Goal: Communication & Community: Share content

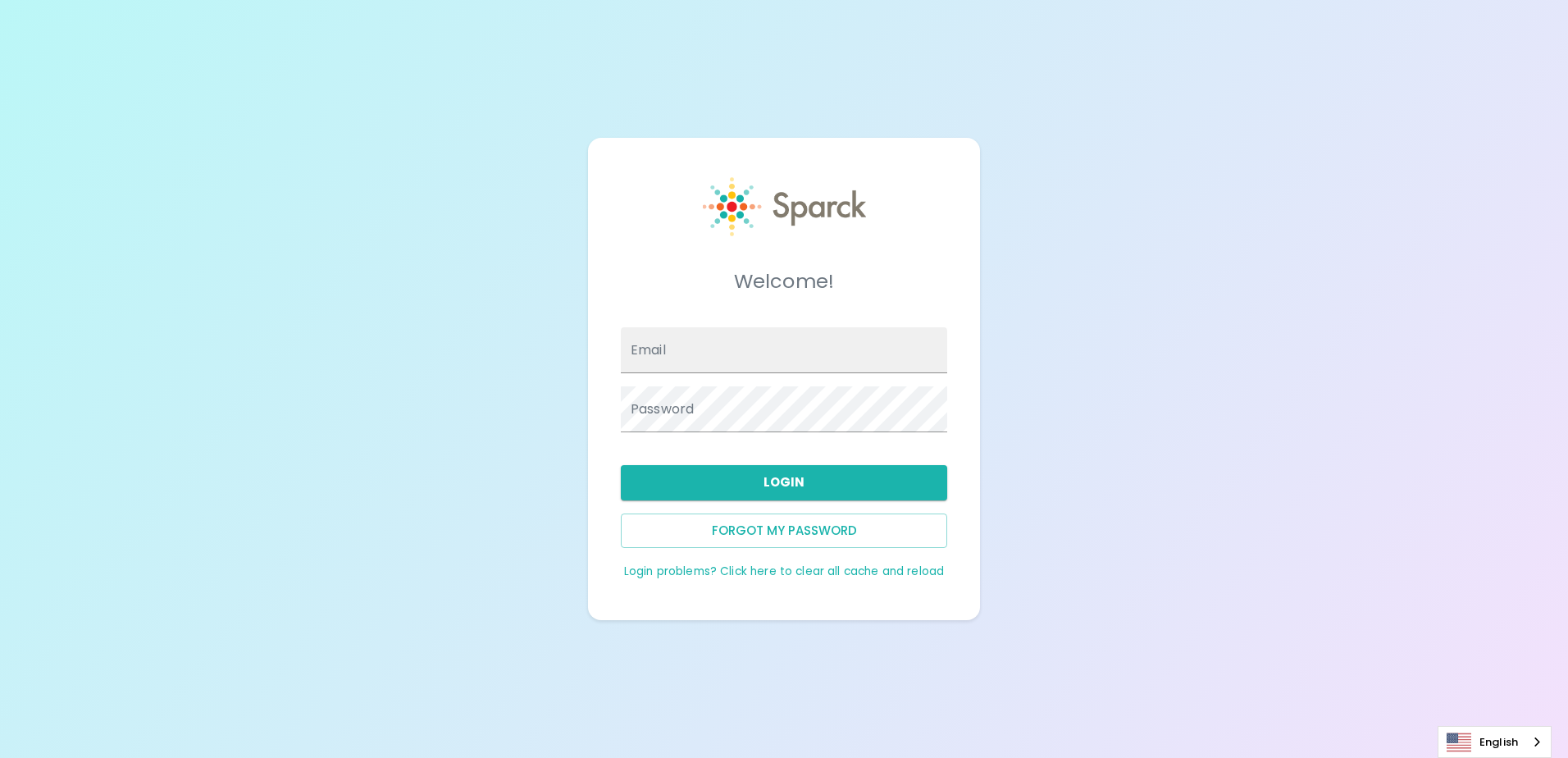
type input "[EMAIL_ADDRESS][DOMAIN_NAME]"
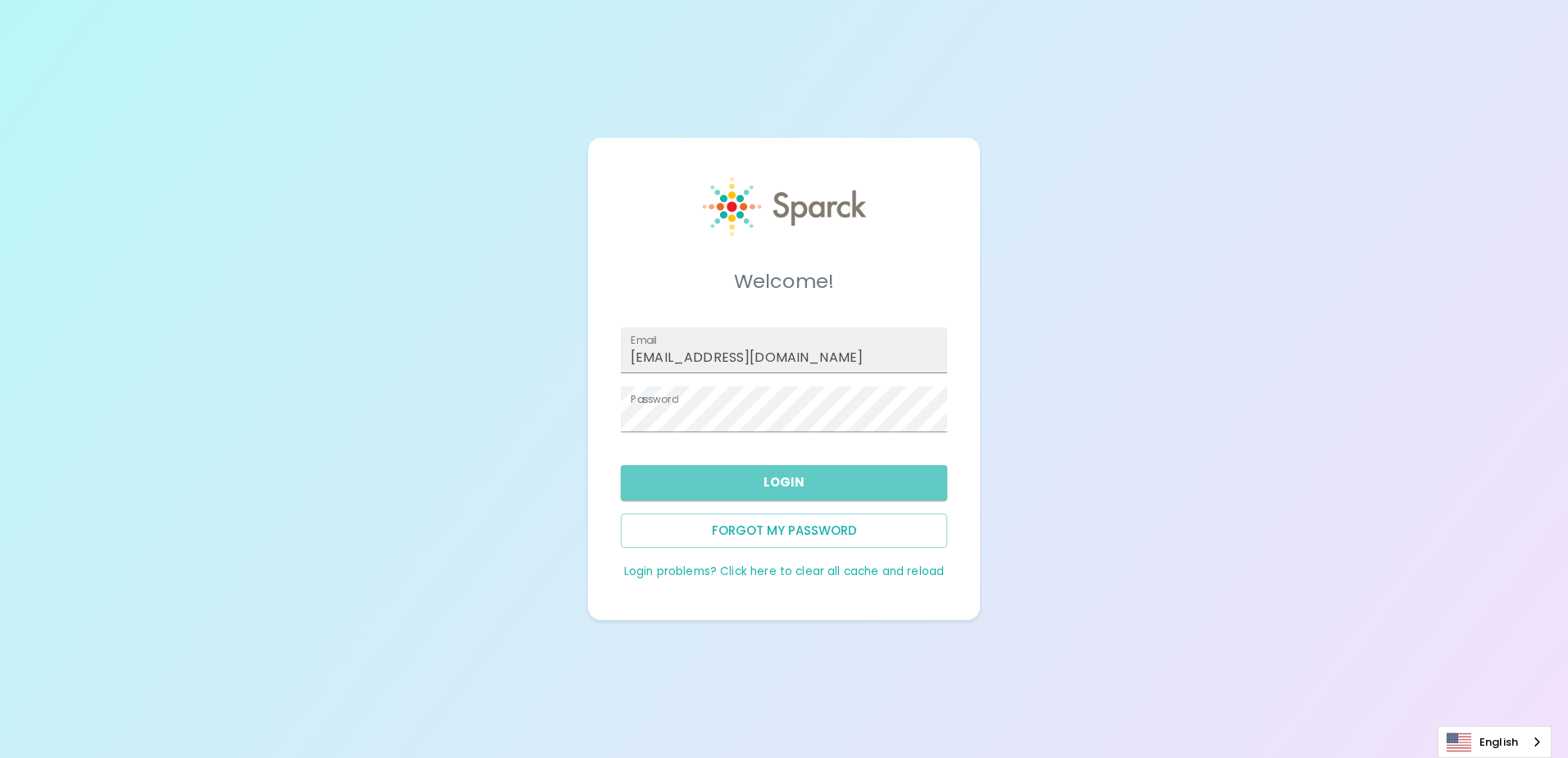
click at [789, 474] on button "Login" at bounding box center [784, 482] width 326 height 35
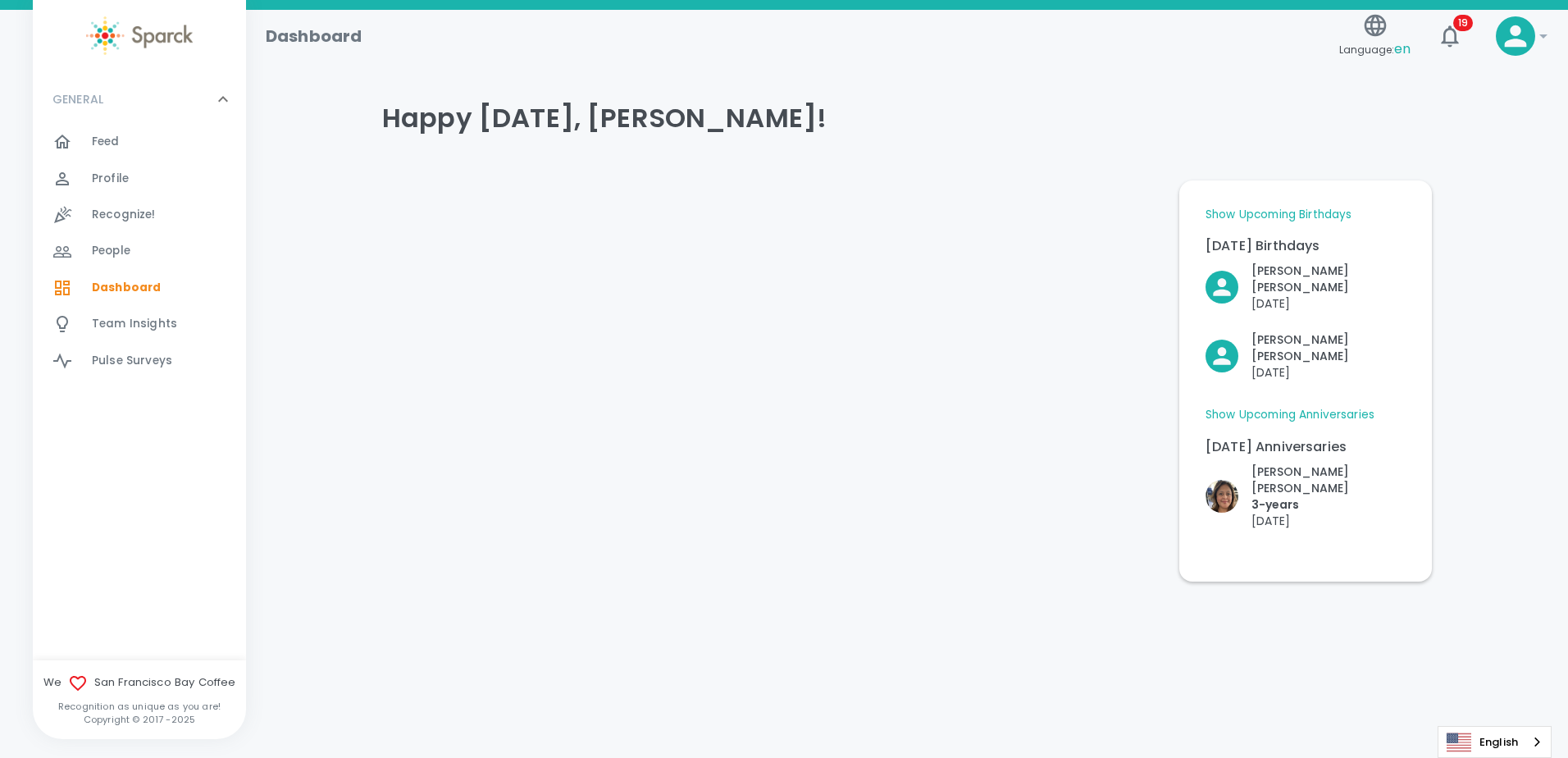
click at [112, 209] on span "Recognize!" at bounding box center [124, 215] width 64 height 17
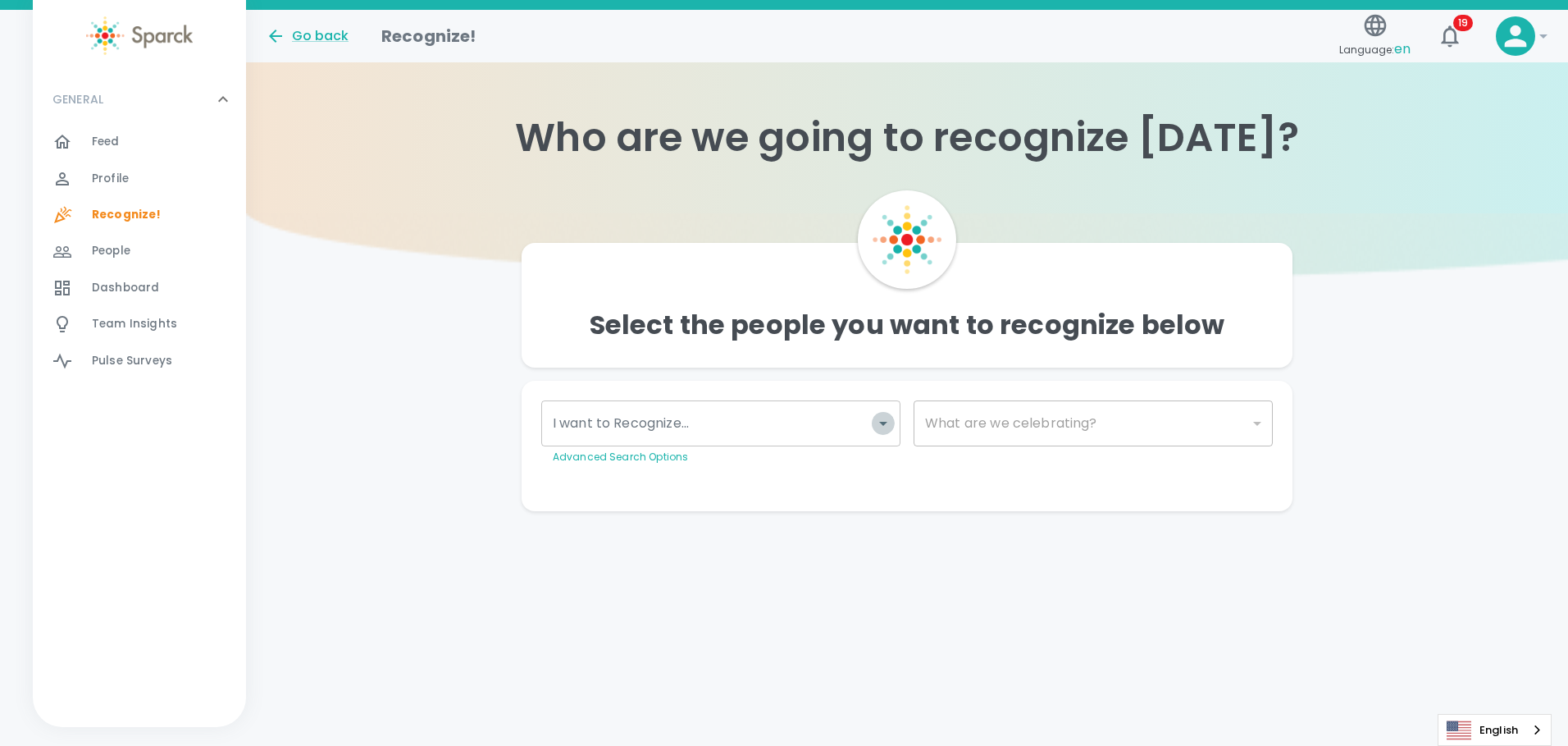
click at [889, 425] on icon "Open" at bounding box center [883, 423] width 20 height 20
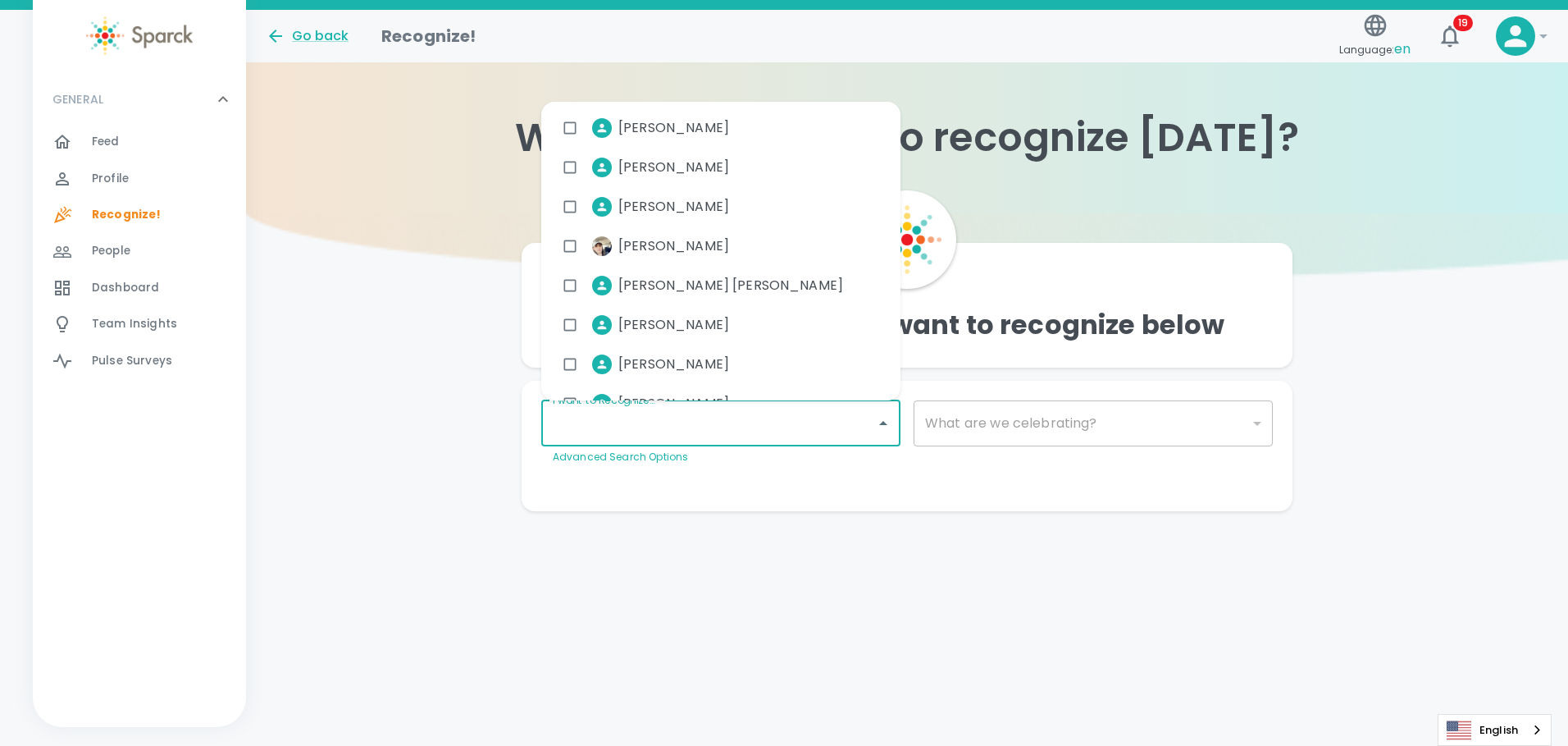
click at [362, 358] on div "Select the people you want to recognize below I want to Recognize... I want to …" at bounding box center [907, 362] width 1322 height 298
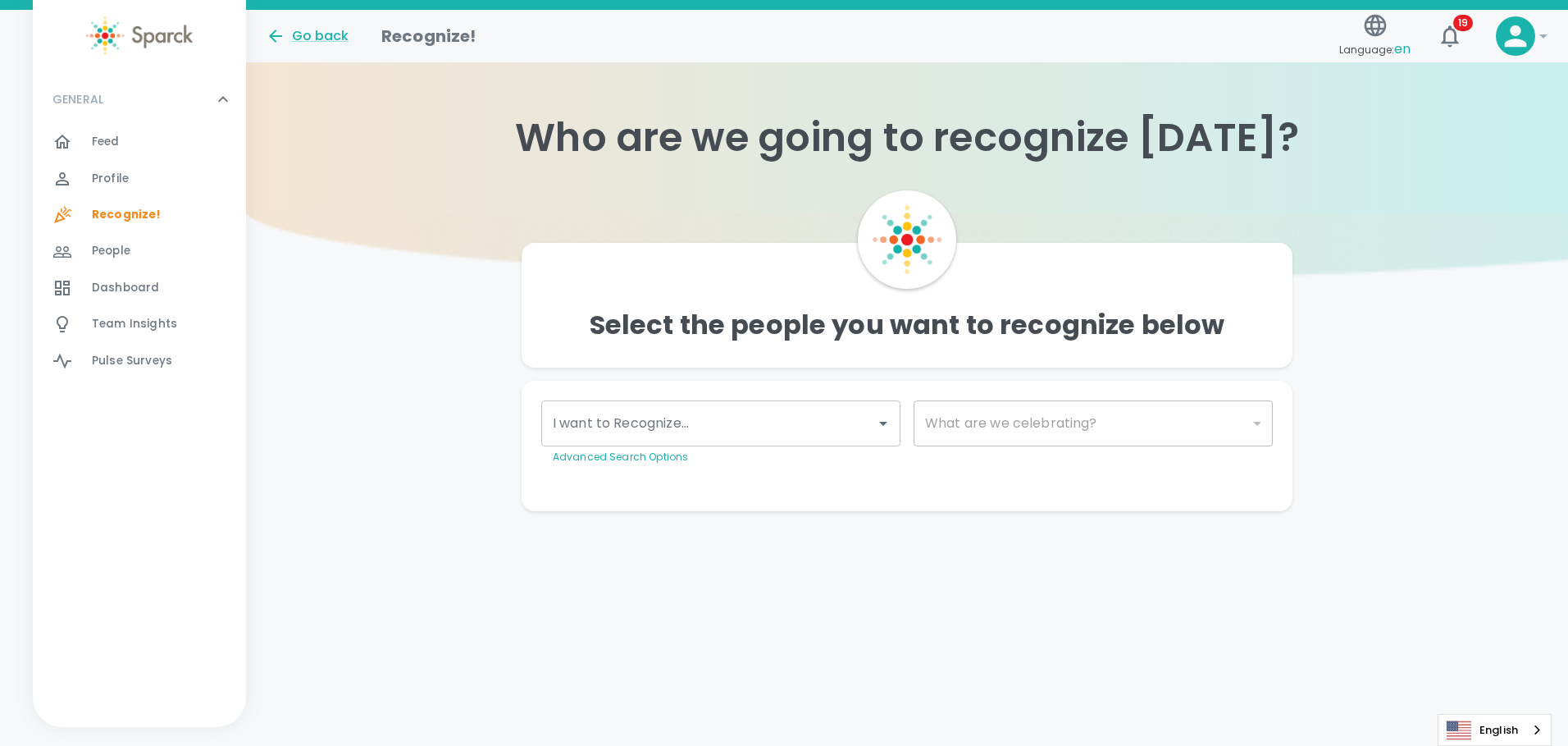
click at [120, 137] on div "Feed 0" at bounding box center [169, 141] width 154 height 23
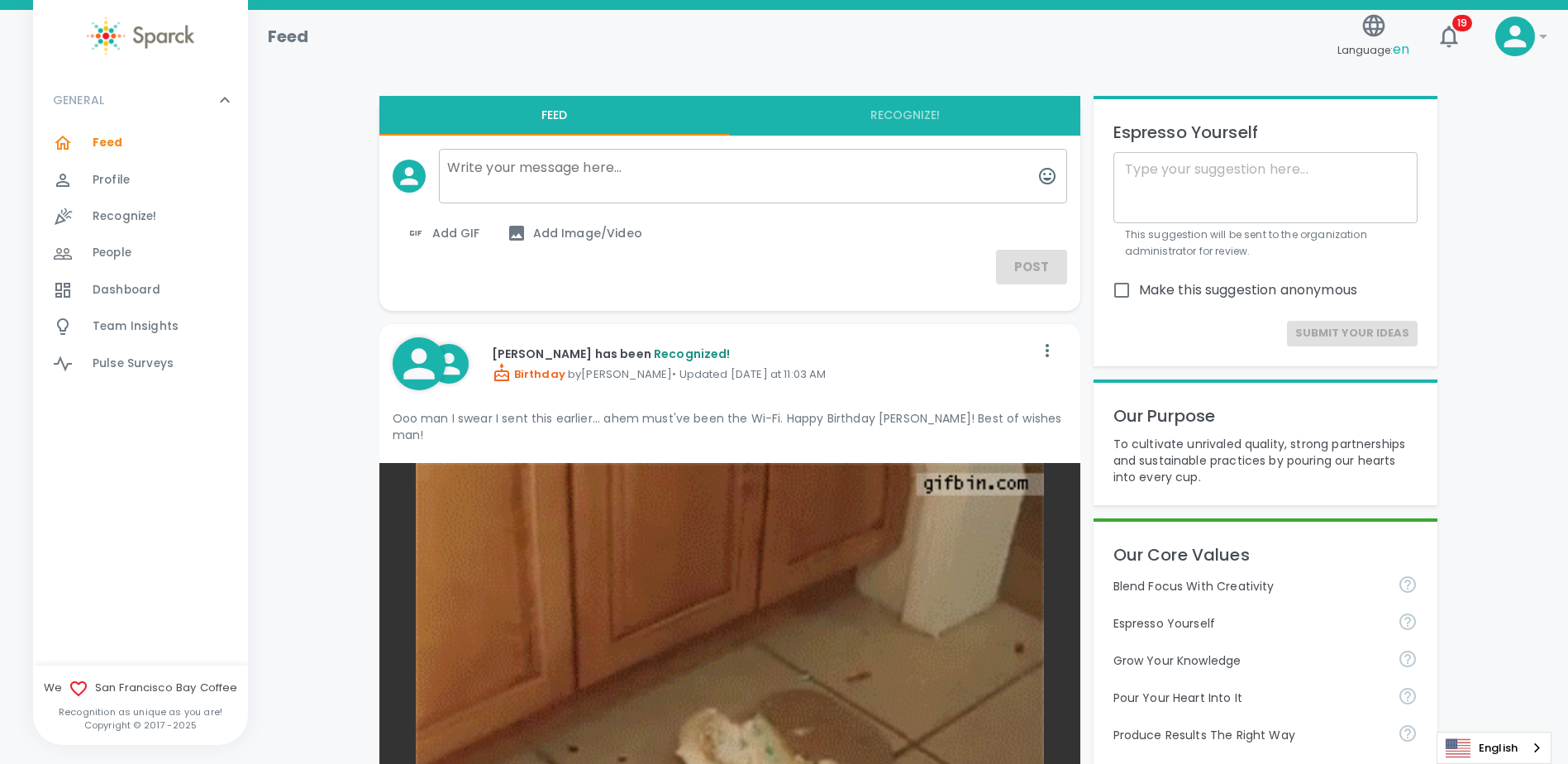
click at [641, 185] on textarea at bounding box center [753, 176] width 628 height 55
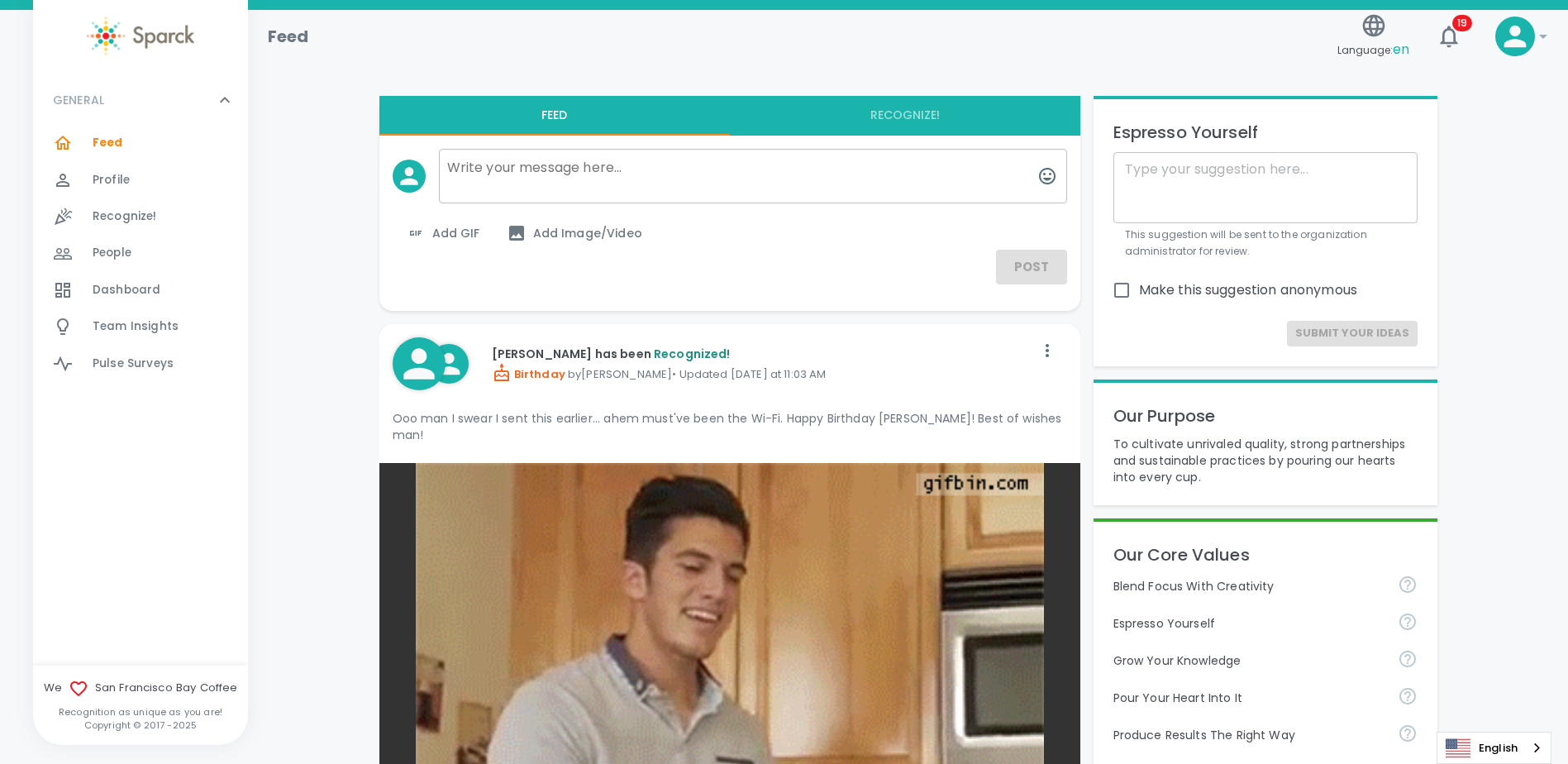
click at [526, 178] on textarea at bounding box center [753, 176] width 628 height 55
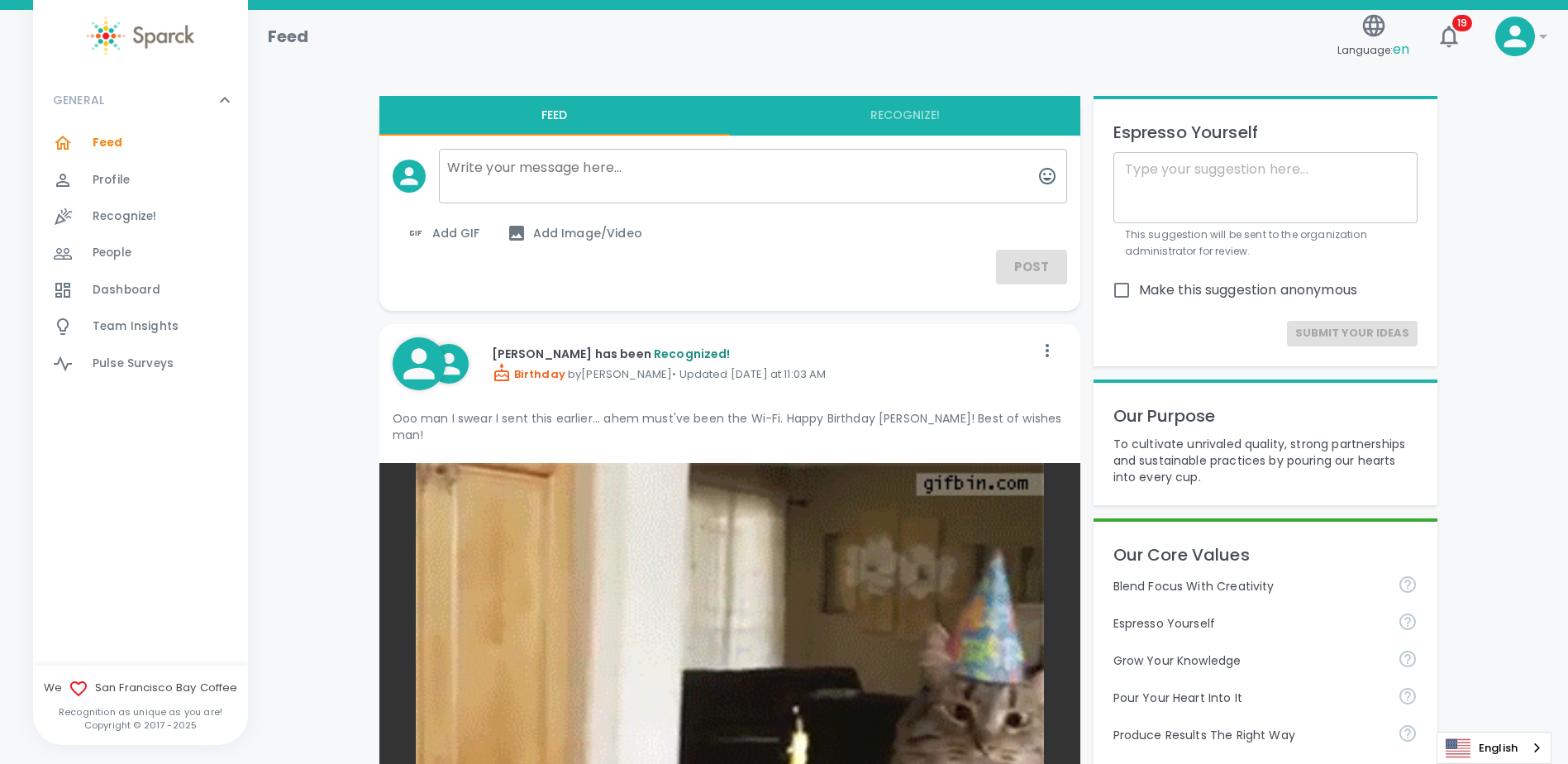
click at [550, 180] on textarea at bounding box center [753, 176] width 628 height 55
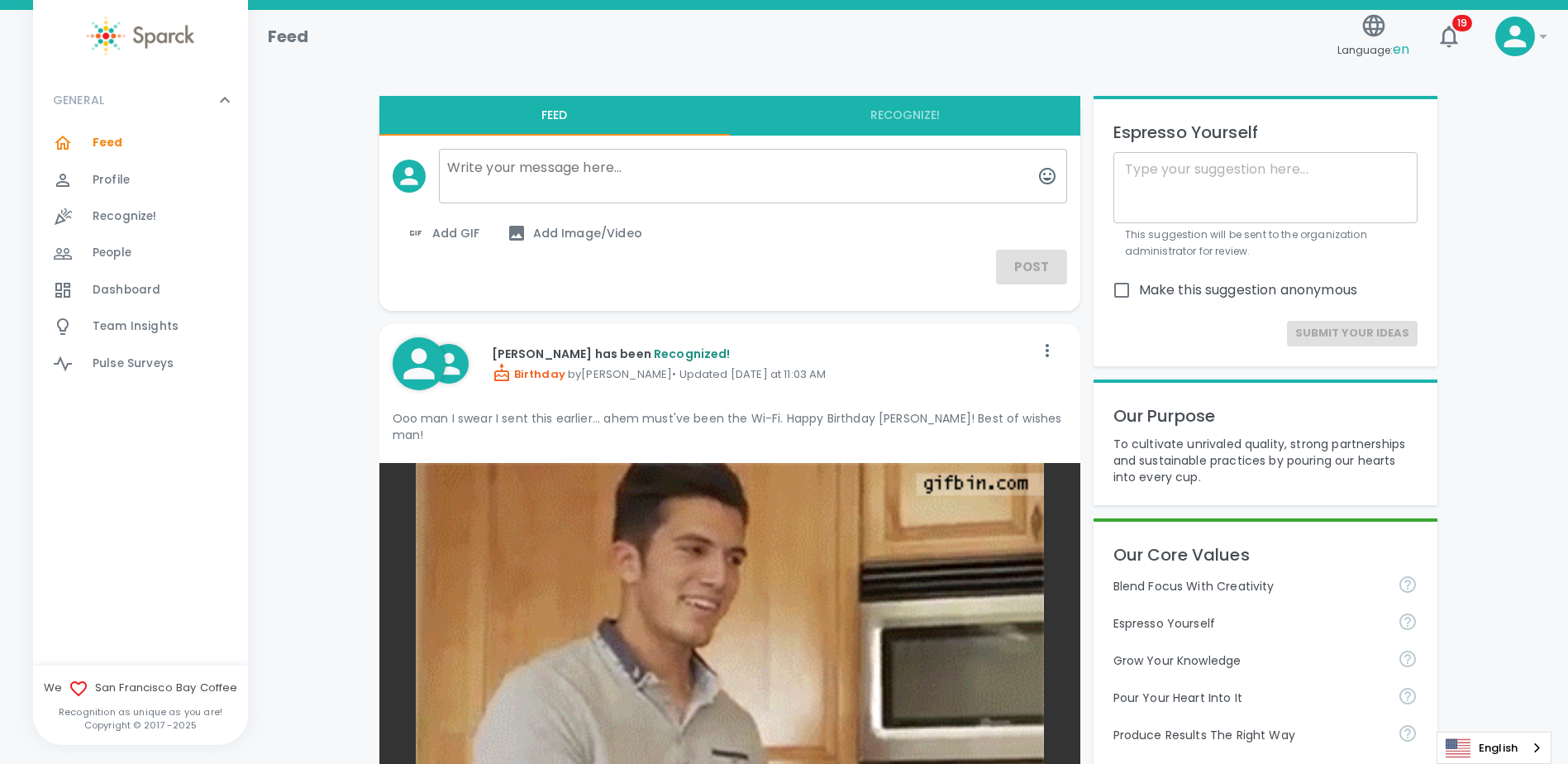
click at [112, 144] on span "Feed" at bounding box center [108, 143] width 31 height 17
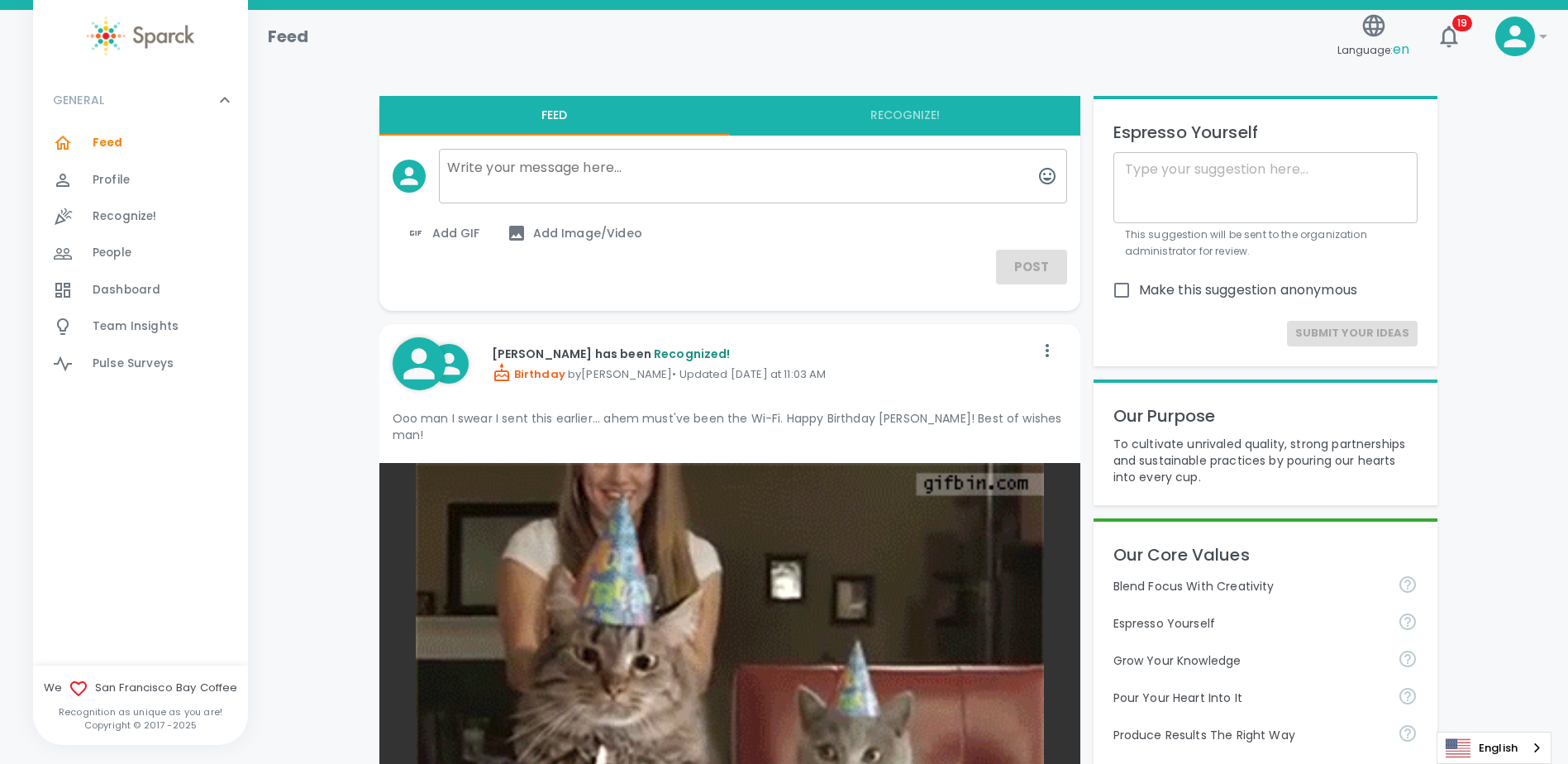
click at [104, 187] on span "Profile" at bounding box center [111, 180] width 37 height 17
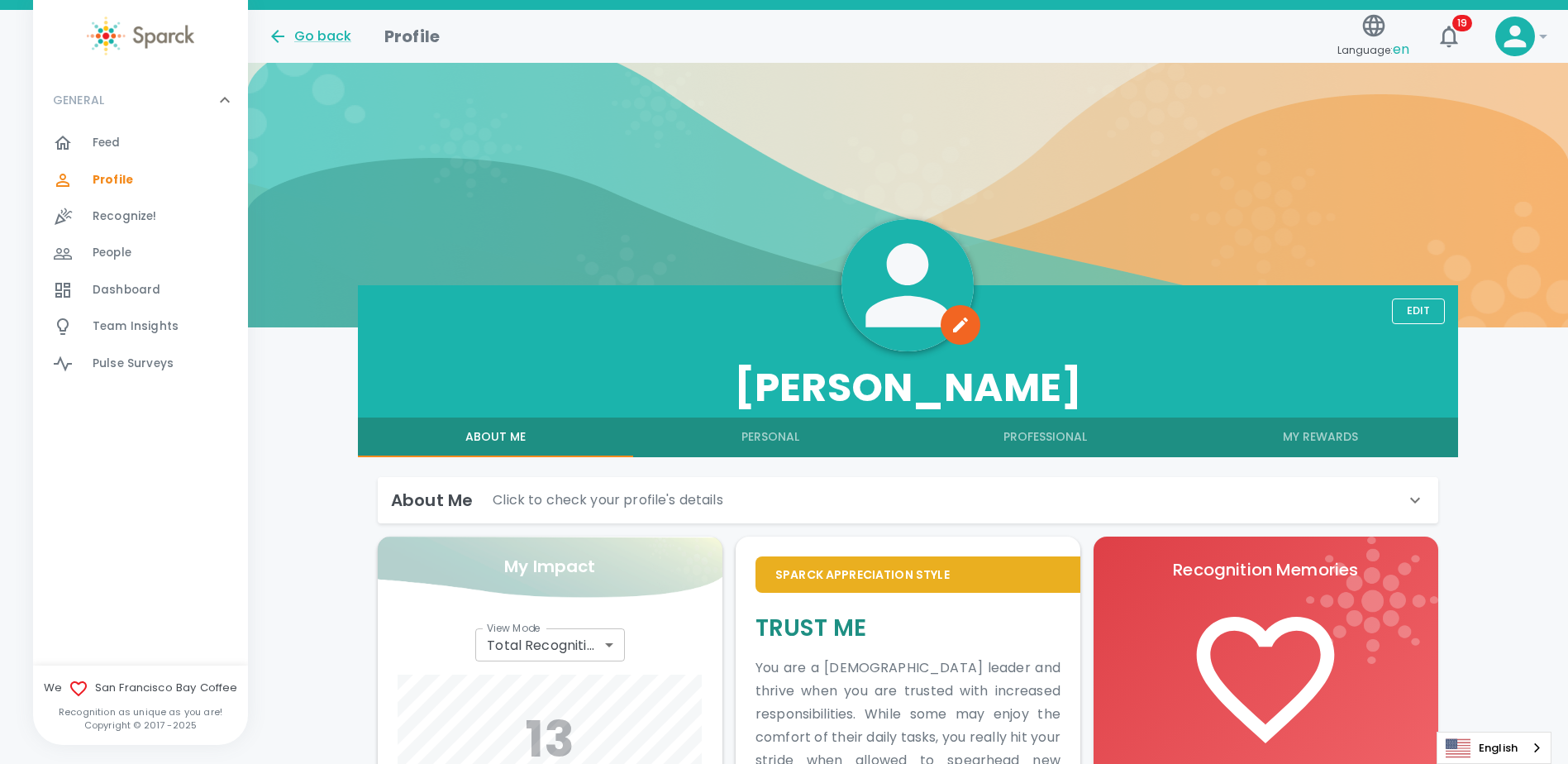
click at [104, 141] on span "Feed" at bounding box center [107, 143] width 28 height 17
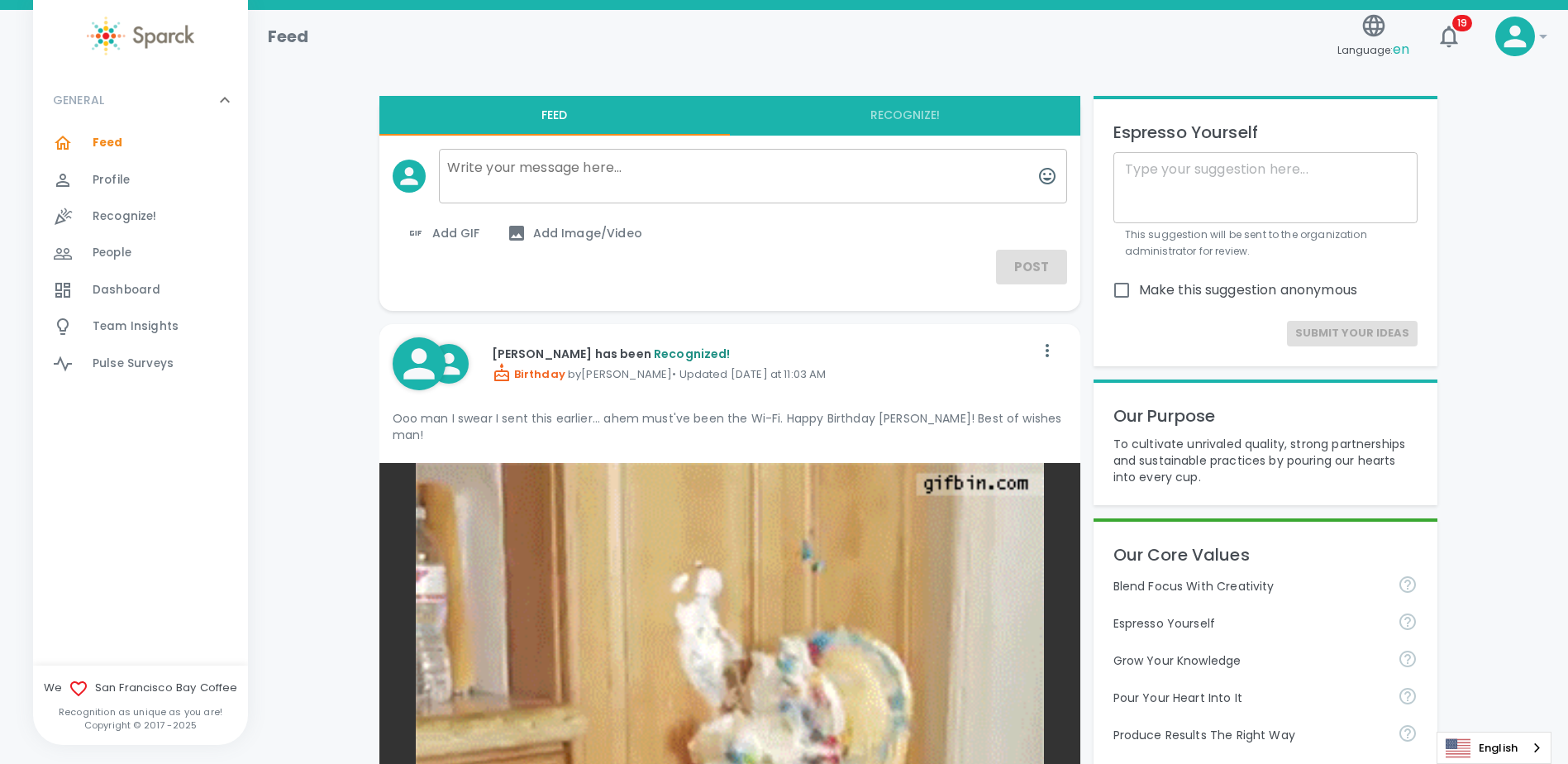
click at [534, 152] on textarea at bounding box center [753, 176] width 628 height 55
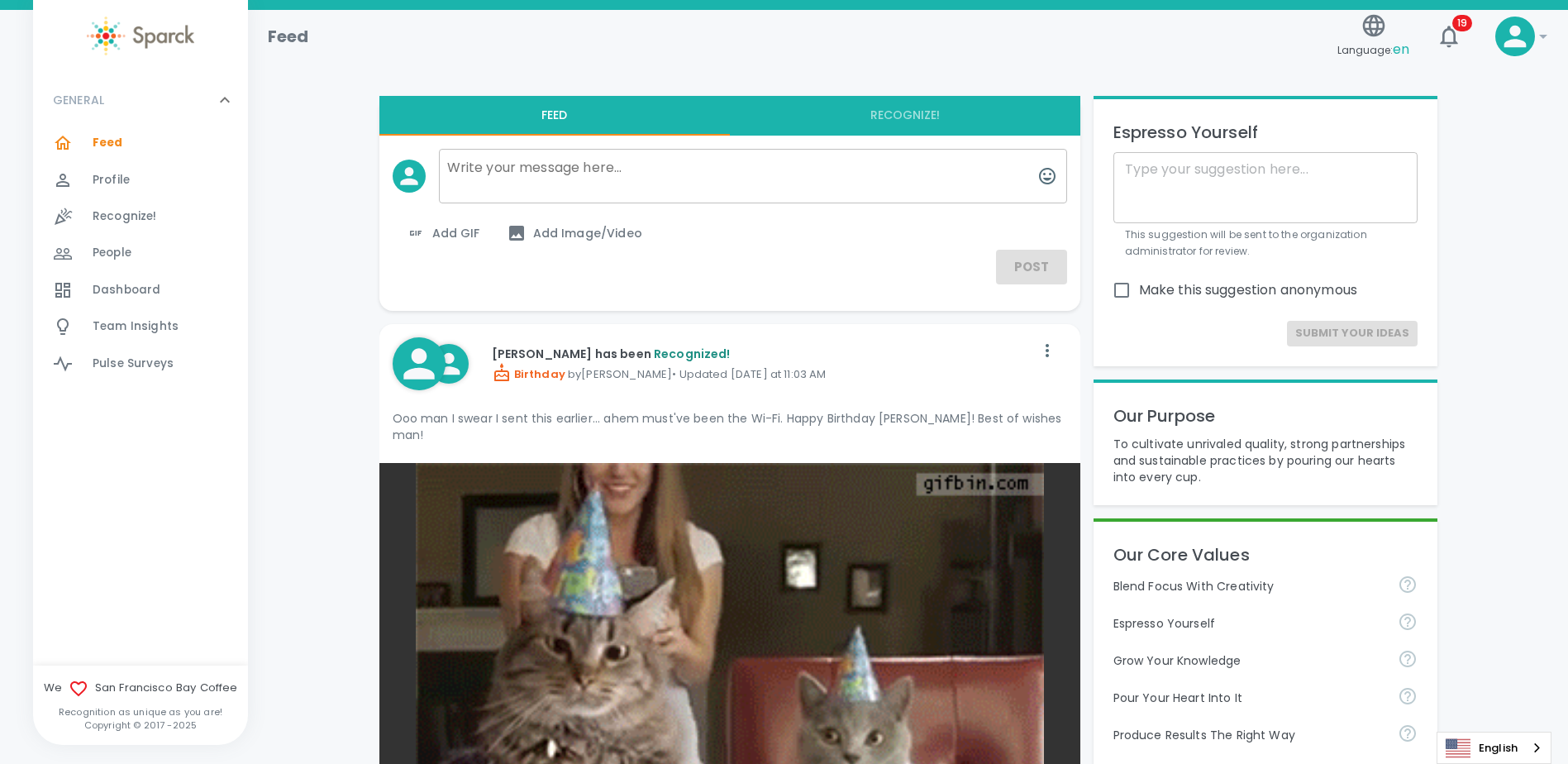
click at [133, 220] on span "Recognize!" at bounding box center [125, 216] width 65 height 17
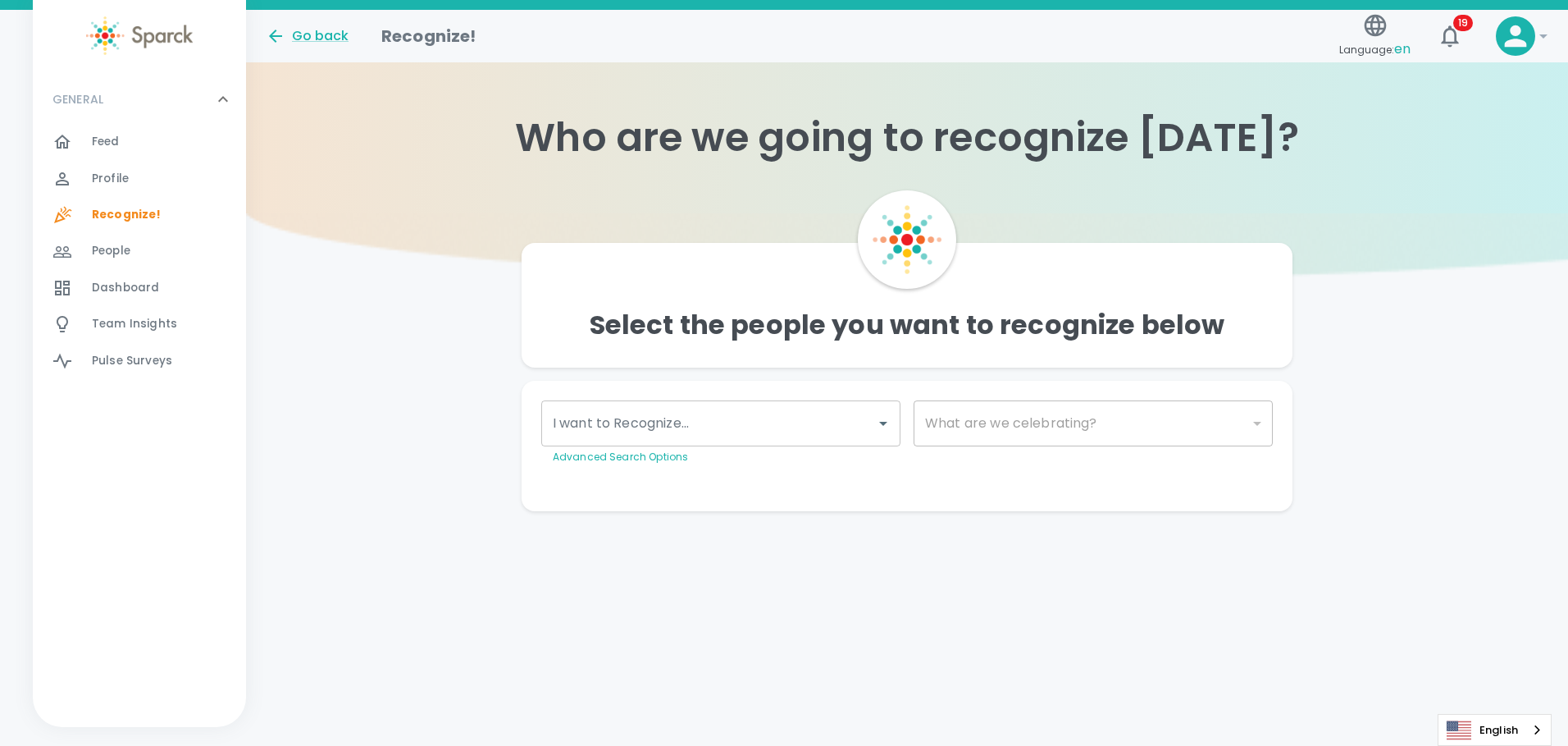
click at [813, 438] on input "I want to Recognize..." at bounding box center [708, 423] width 320 height 32
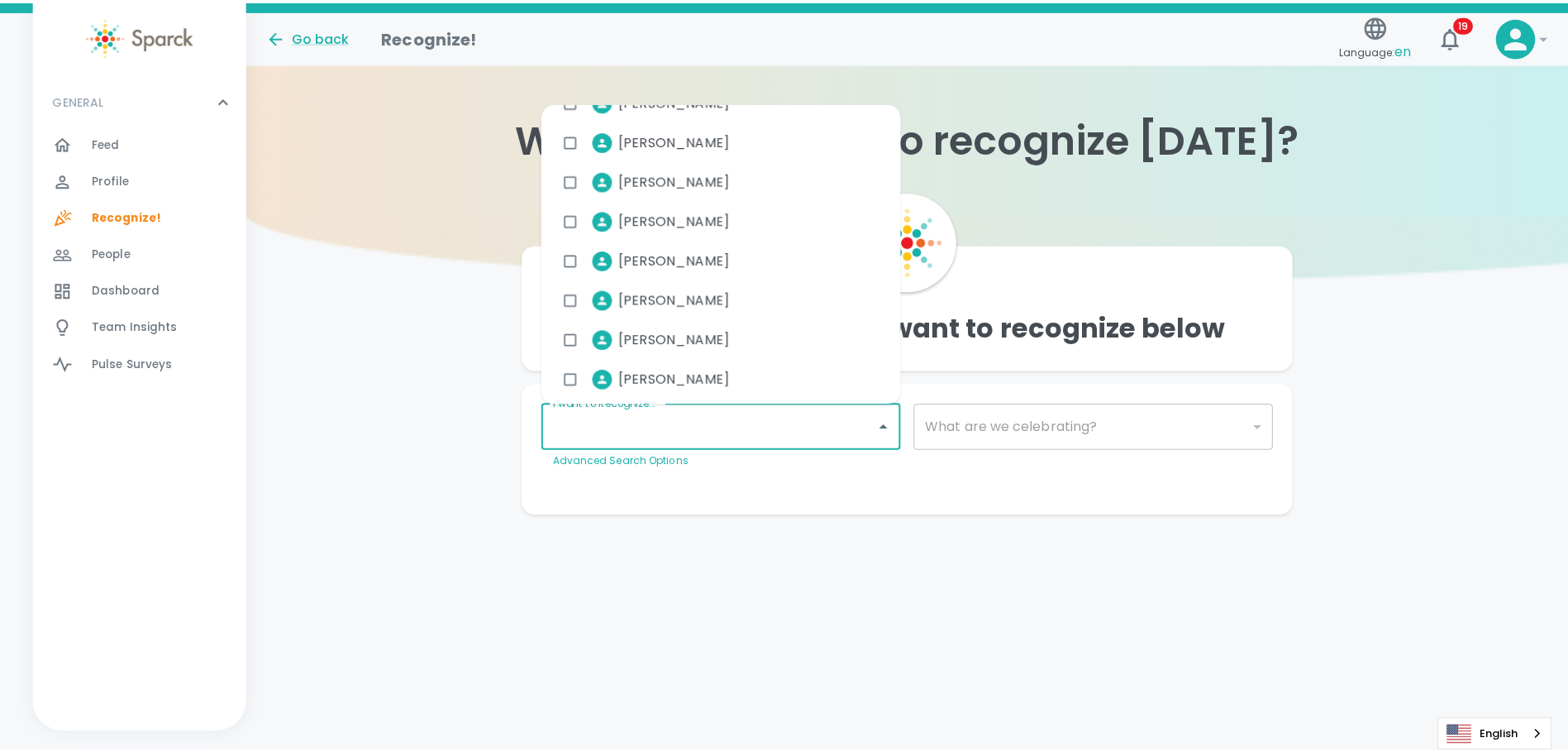
scroll to position [9242, 0]
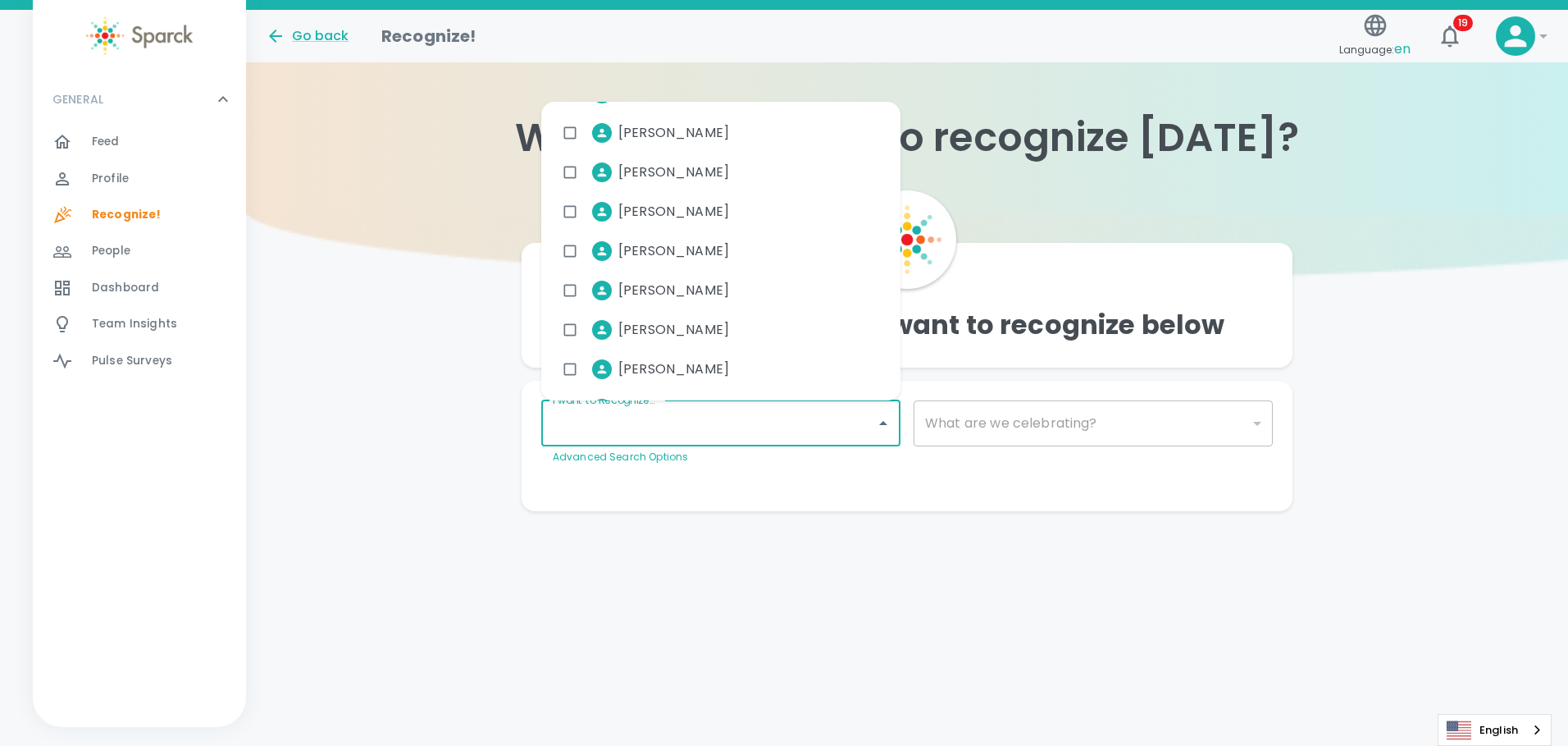
click at [699, 286] on span "[PERSON_NAME]" at bounding box center [674, 291] width 111 height 20
checkbox input "true"
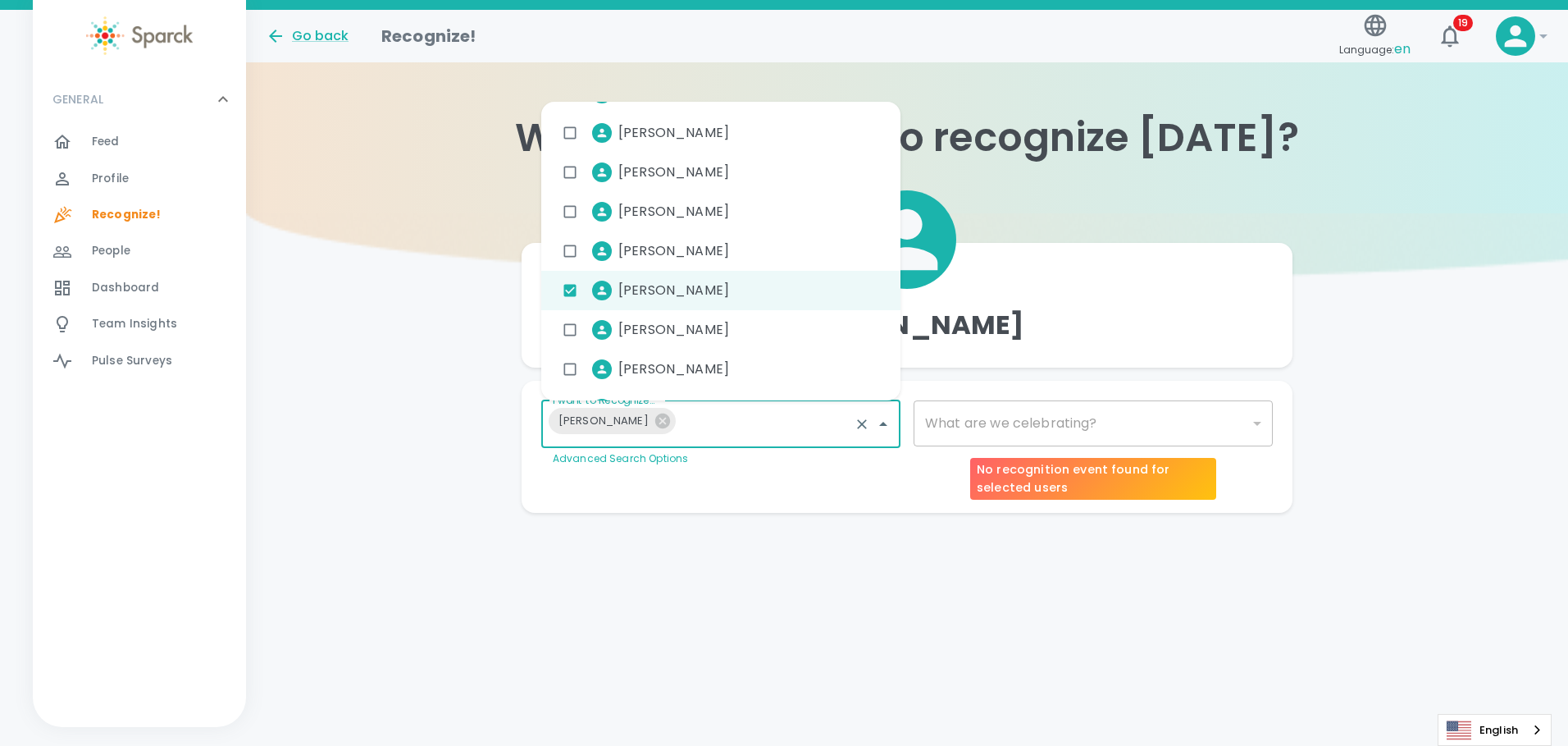
click at [1249, 421] on div "​" at bounding box center [1093, 423] width 359 height 46
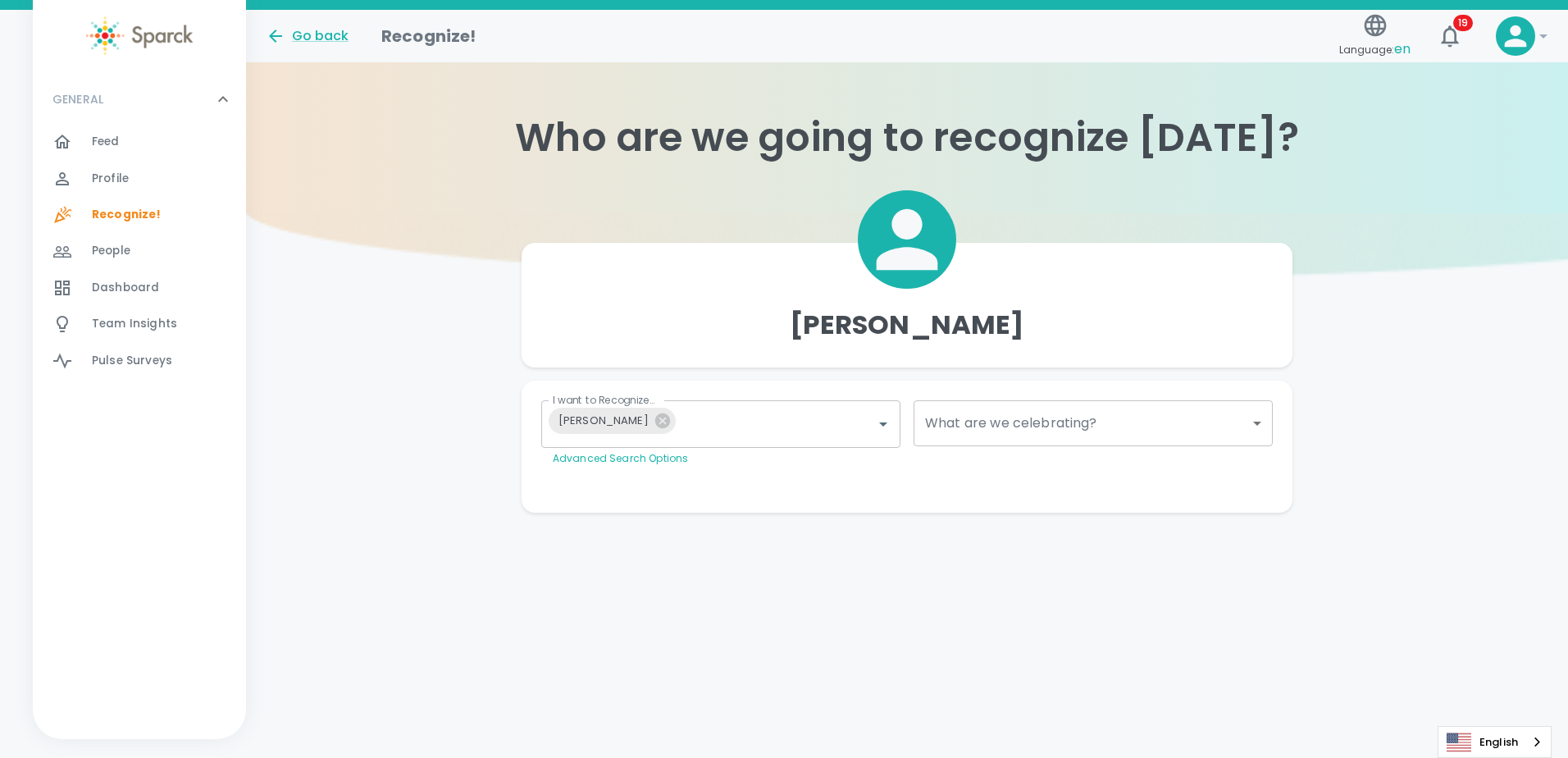
click at [1249, 422] on body "Skip Navigation Go back Recognize! Language: en 19 ! GENERAL 0 Feed 0 Profile 0…" at bounding box center [784, 289] width 1568 height 578
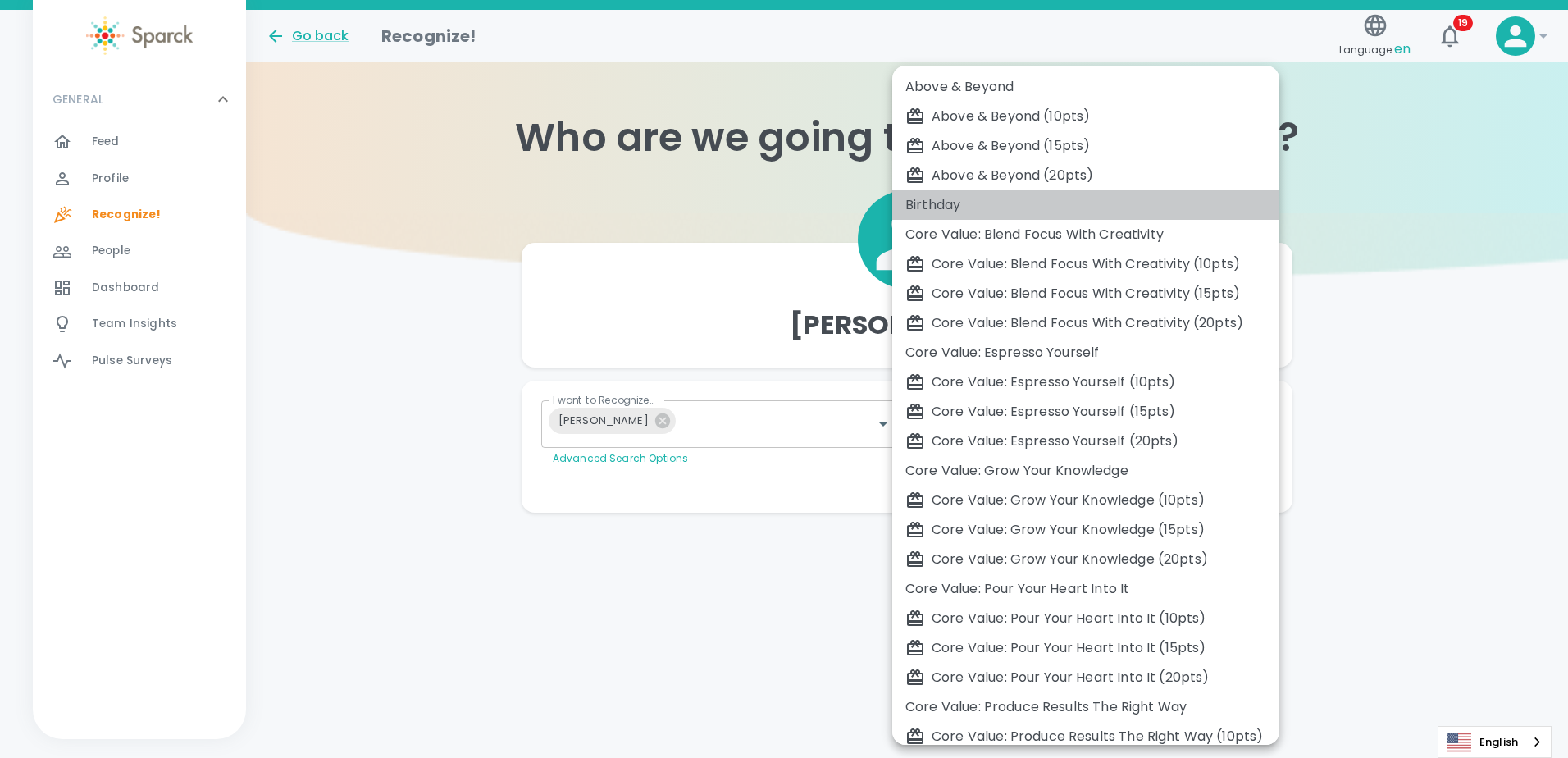
click at [971, 202] on div "Birthday" at bounding box center [1085, 205] width 361 height 20
type input "2072"
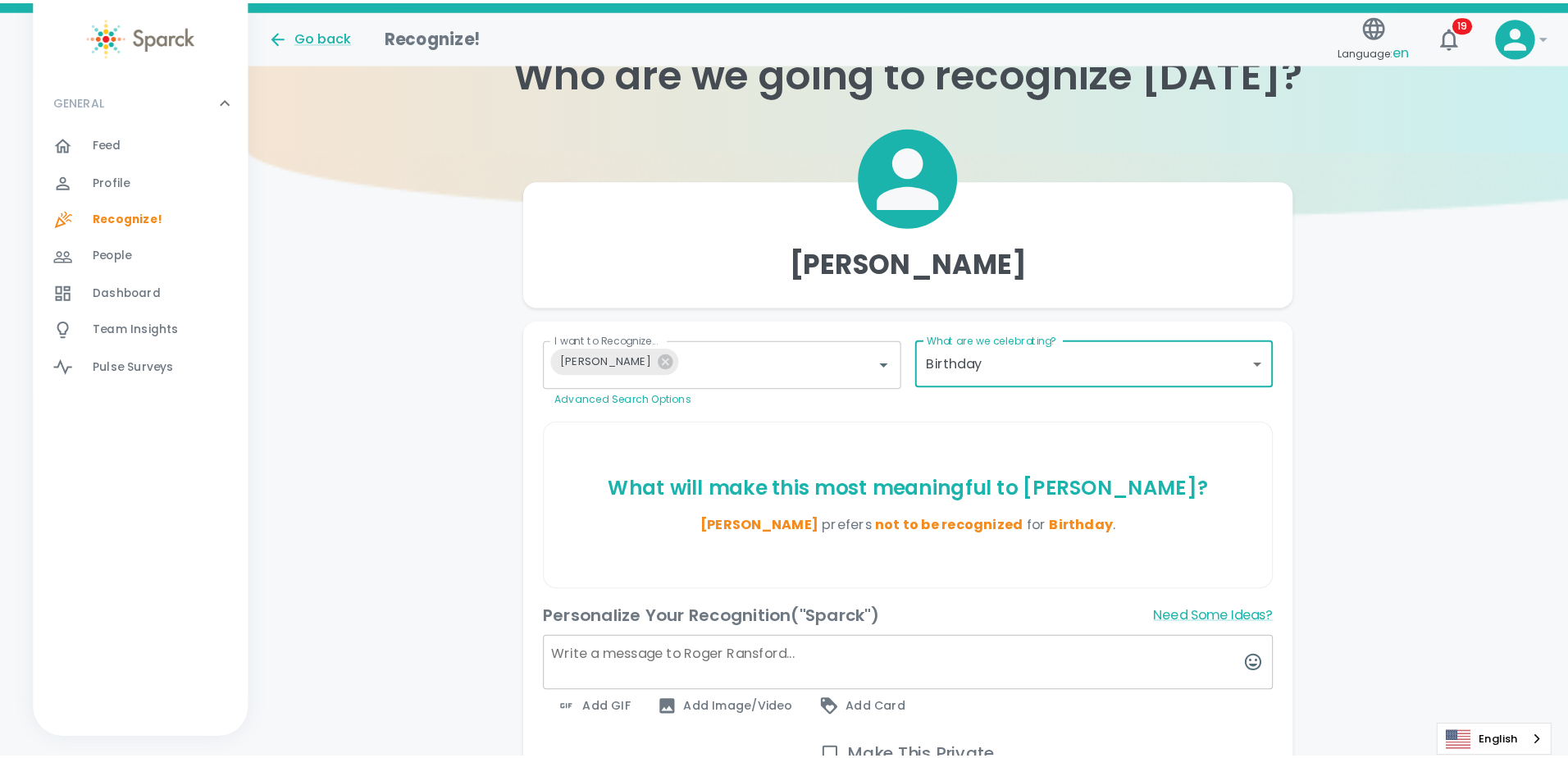
scroll to position [164, 0]
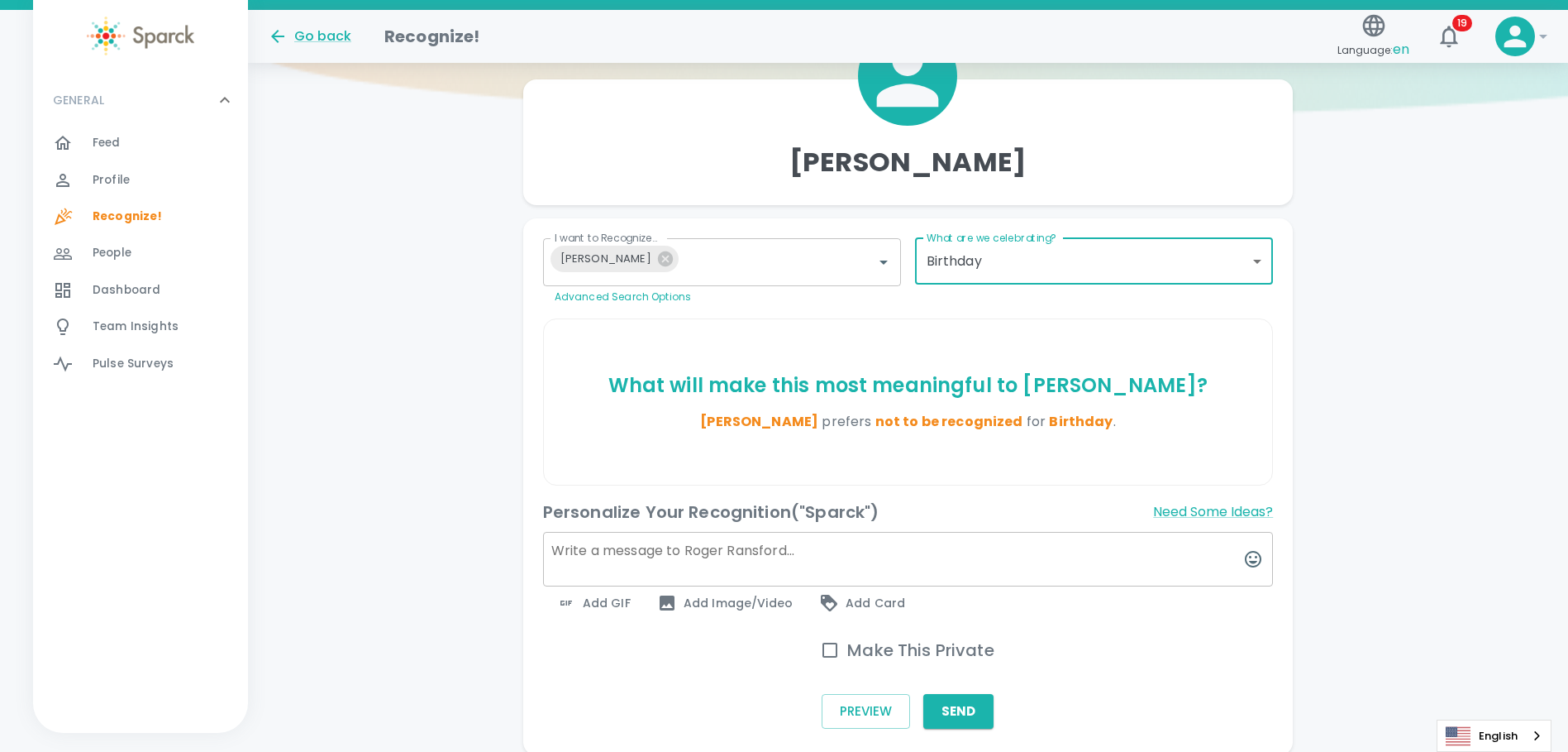
click at [607, 600] on span "Add GIF" at bounding box center [593, 602] width 75 height 20
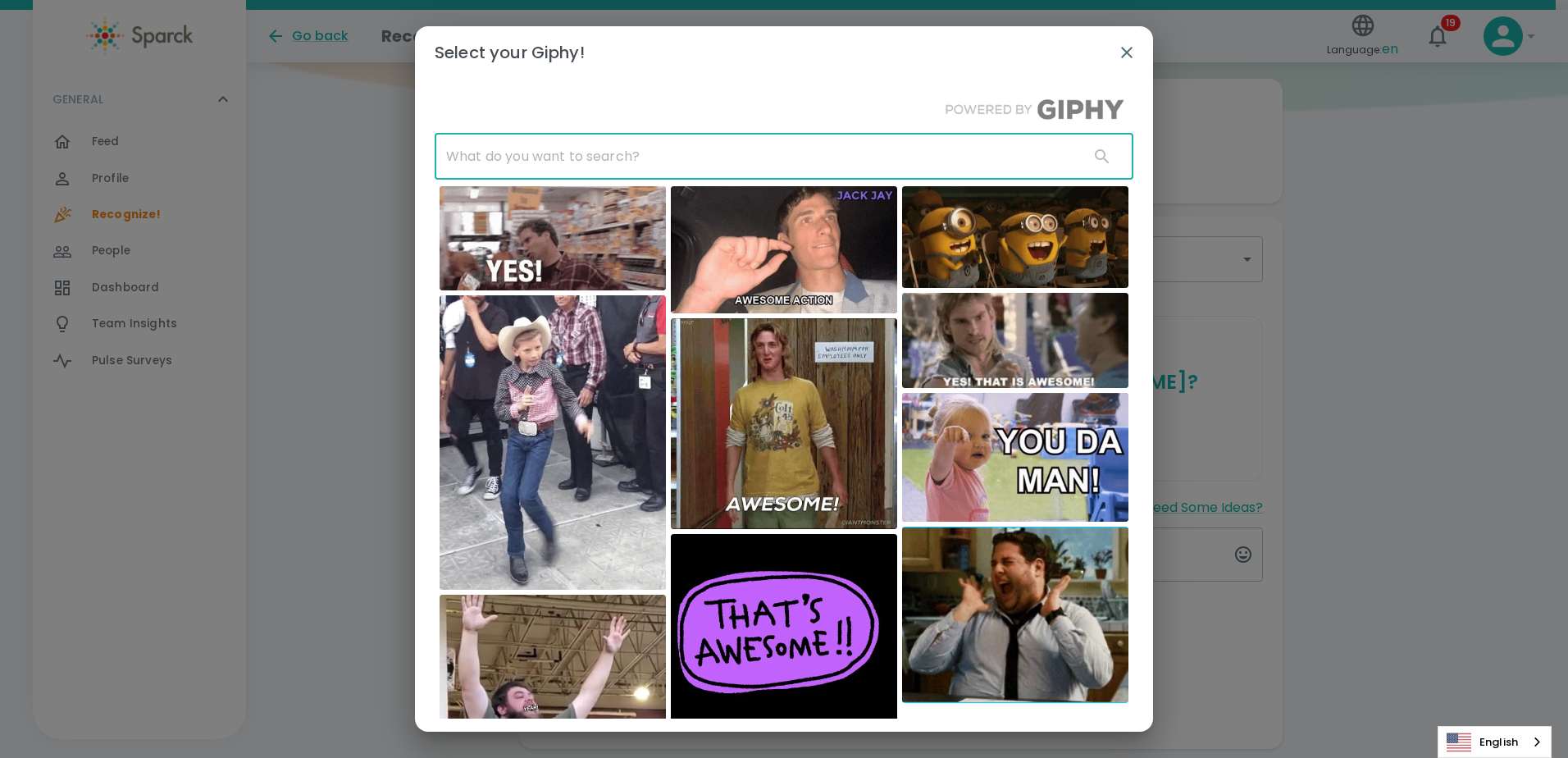
click at [573, 153] on input "text" at bounding box center [755, 156] width 641 height 46
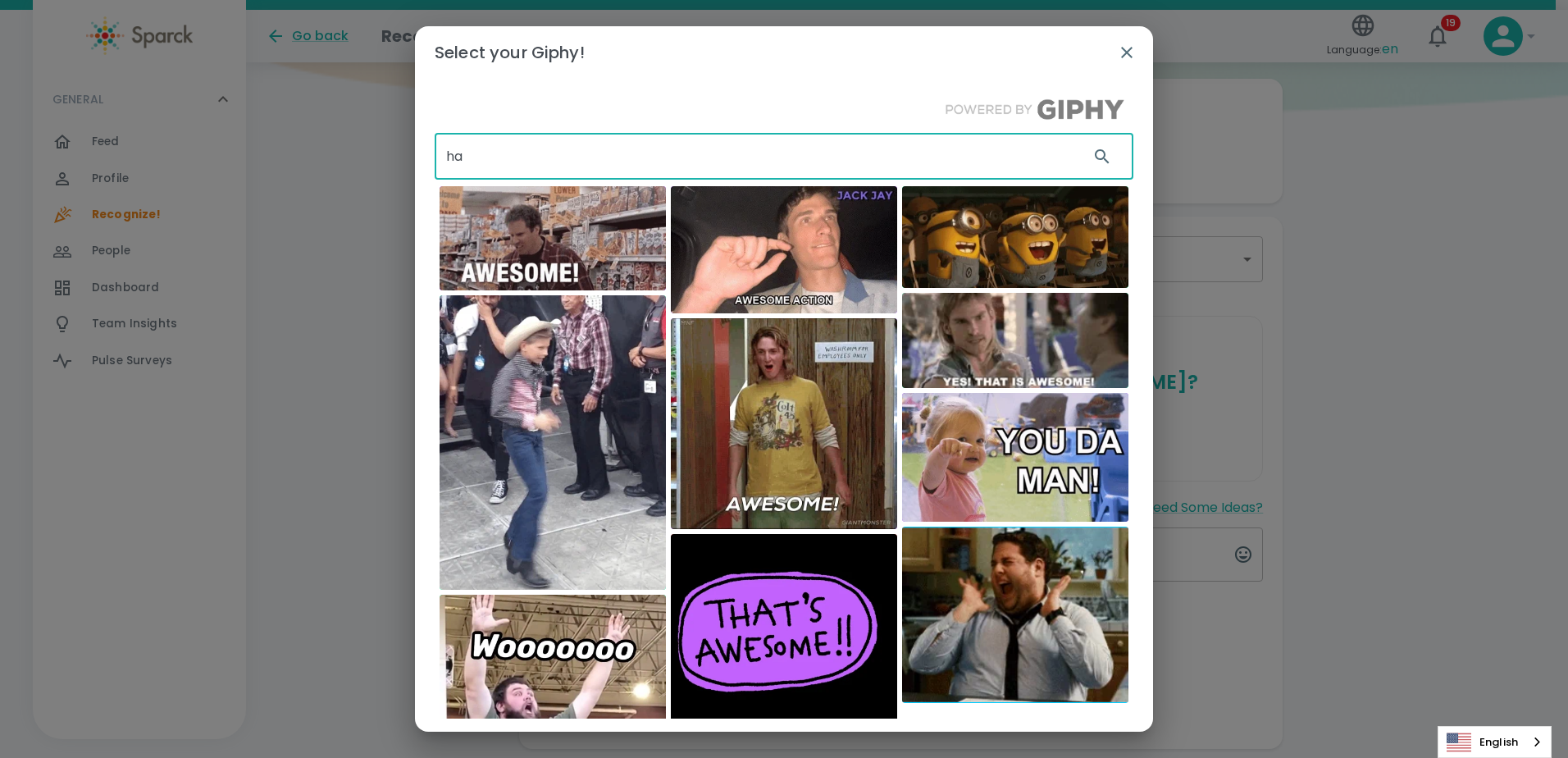
type input "h"
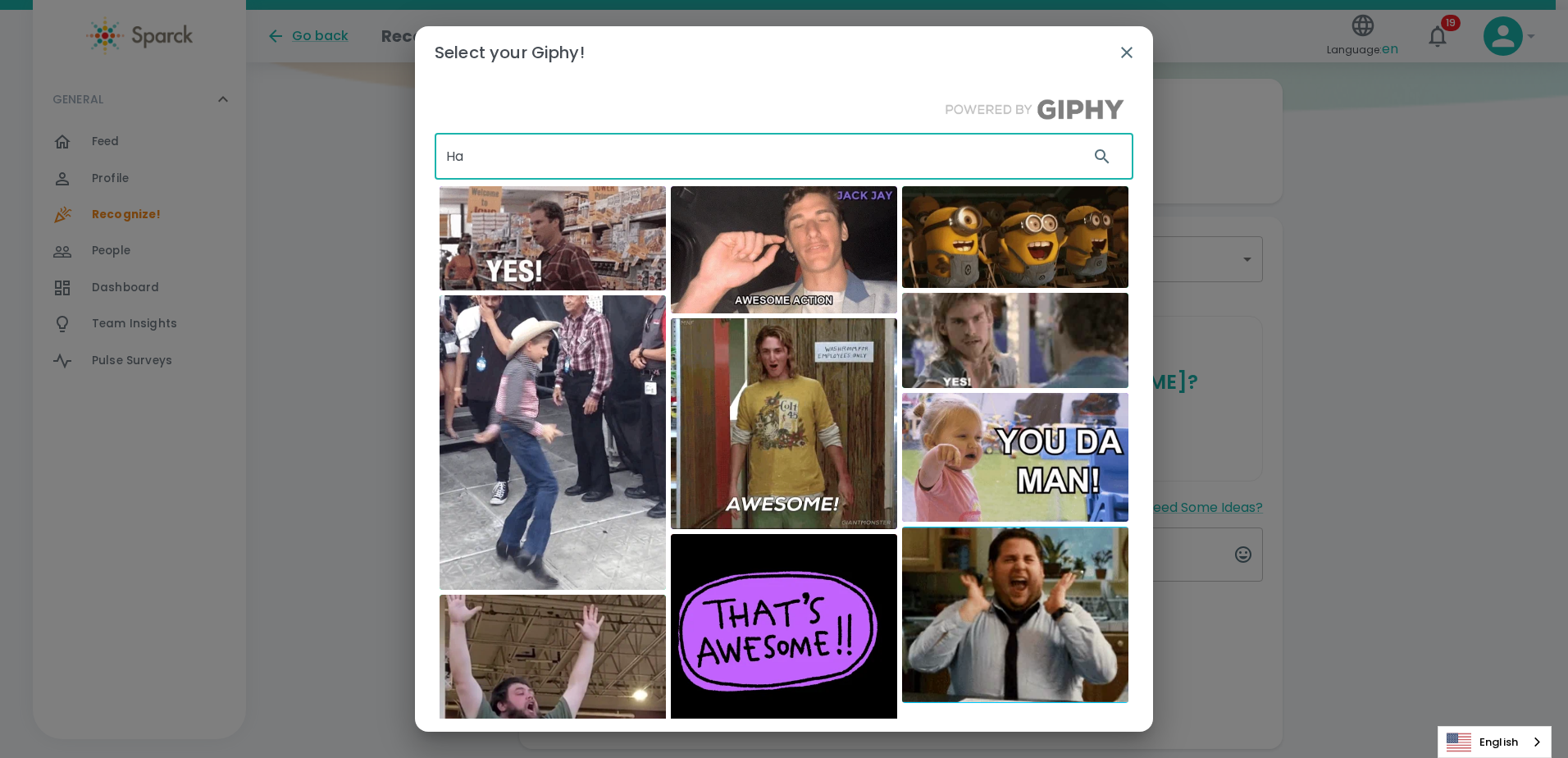
type input "H"
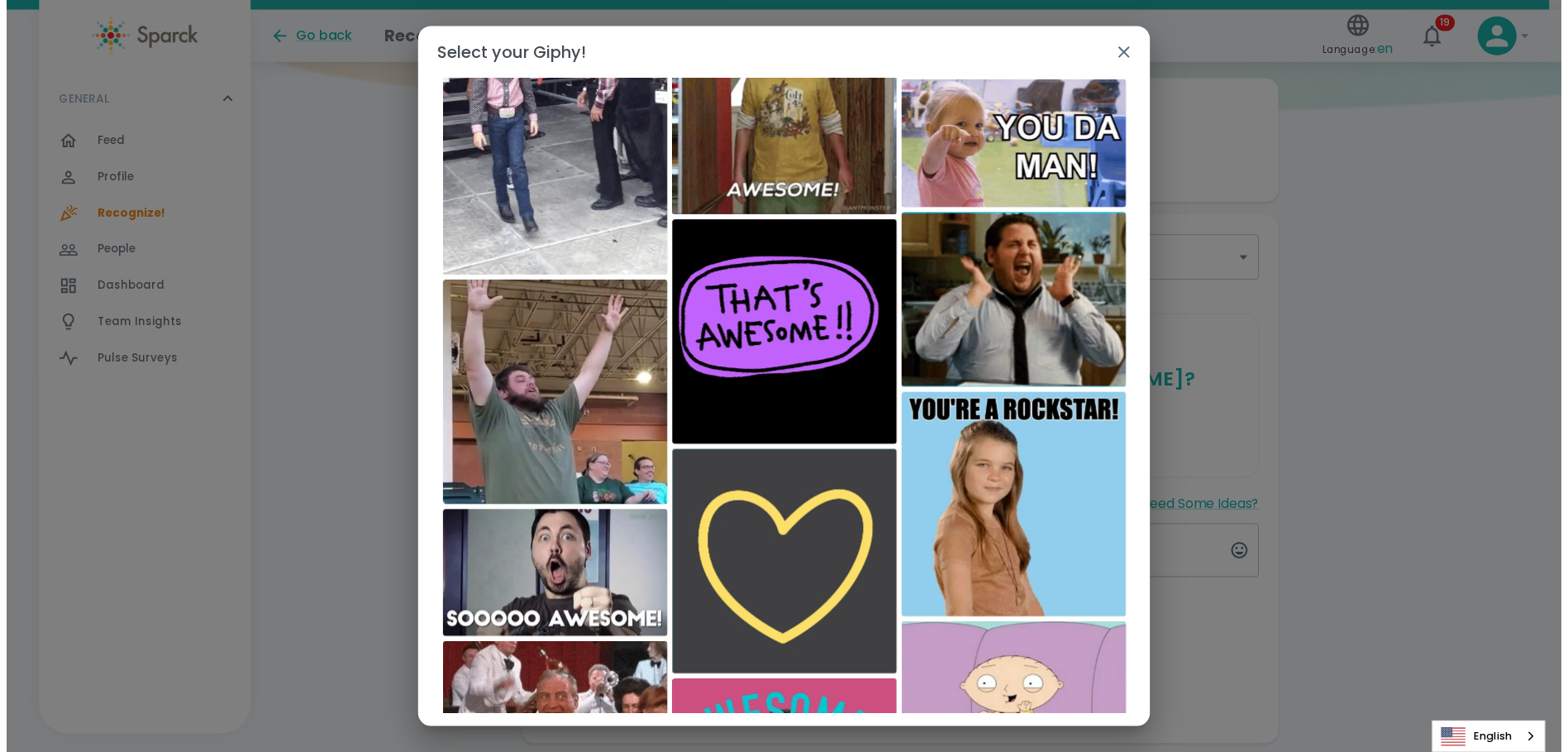
scroll to position [310, 0]
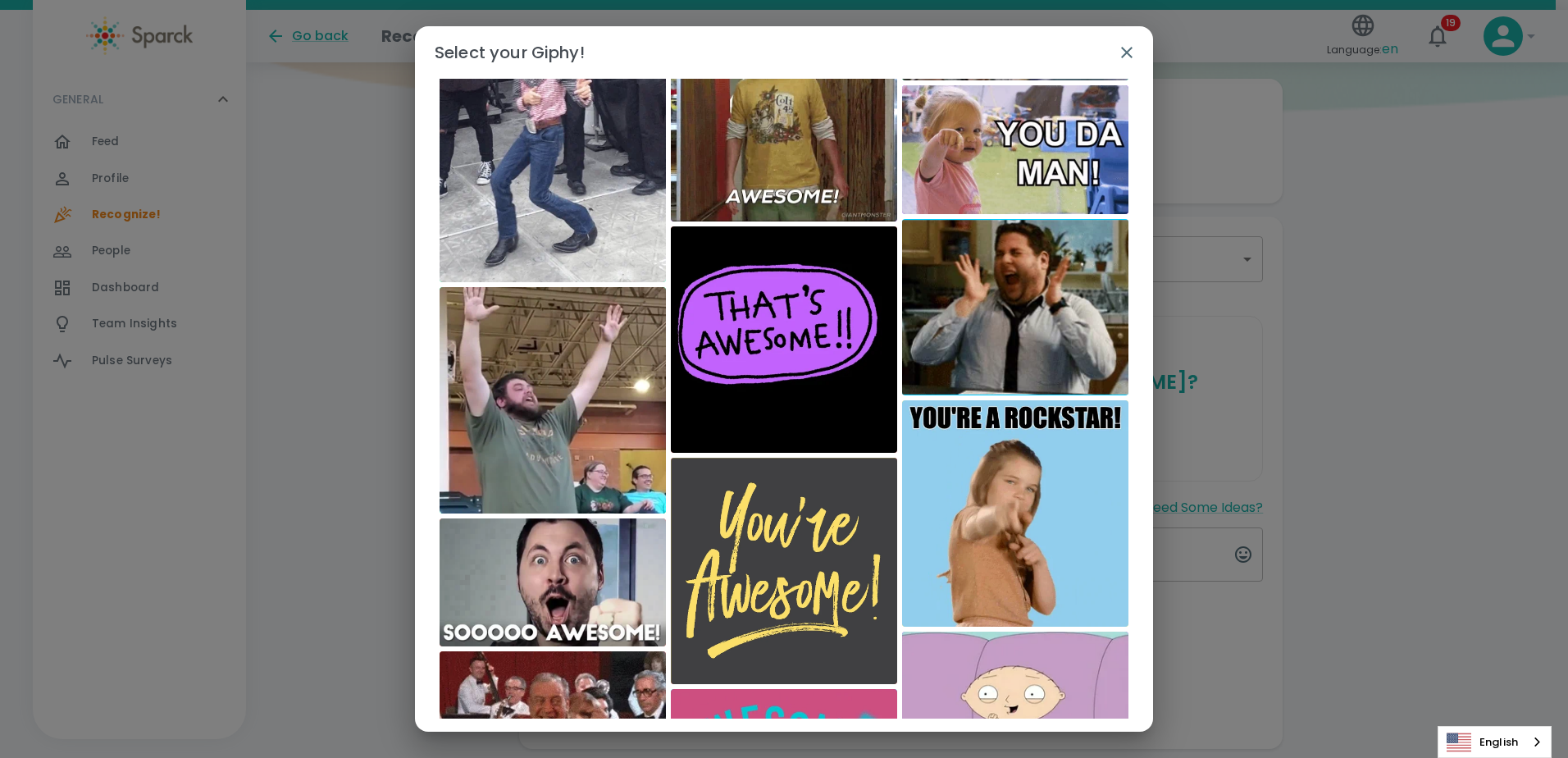
click at [1000, 319] on img at bounding box center [1015, 307] width 227 height 176
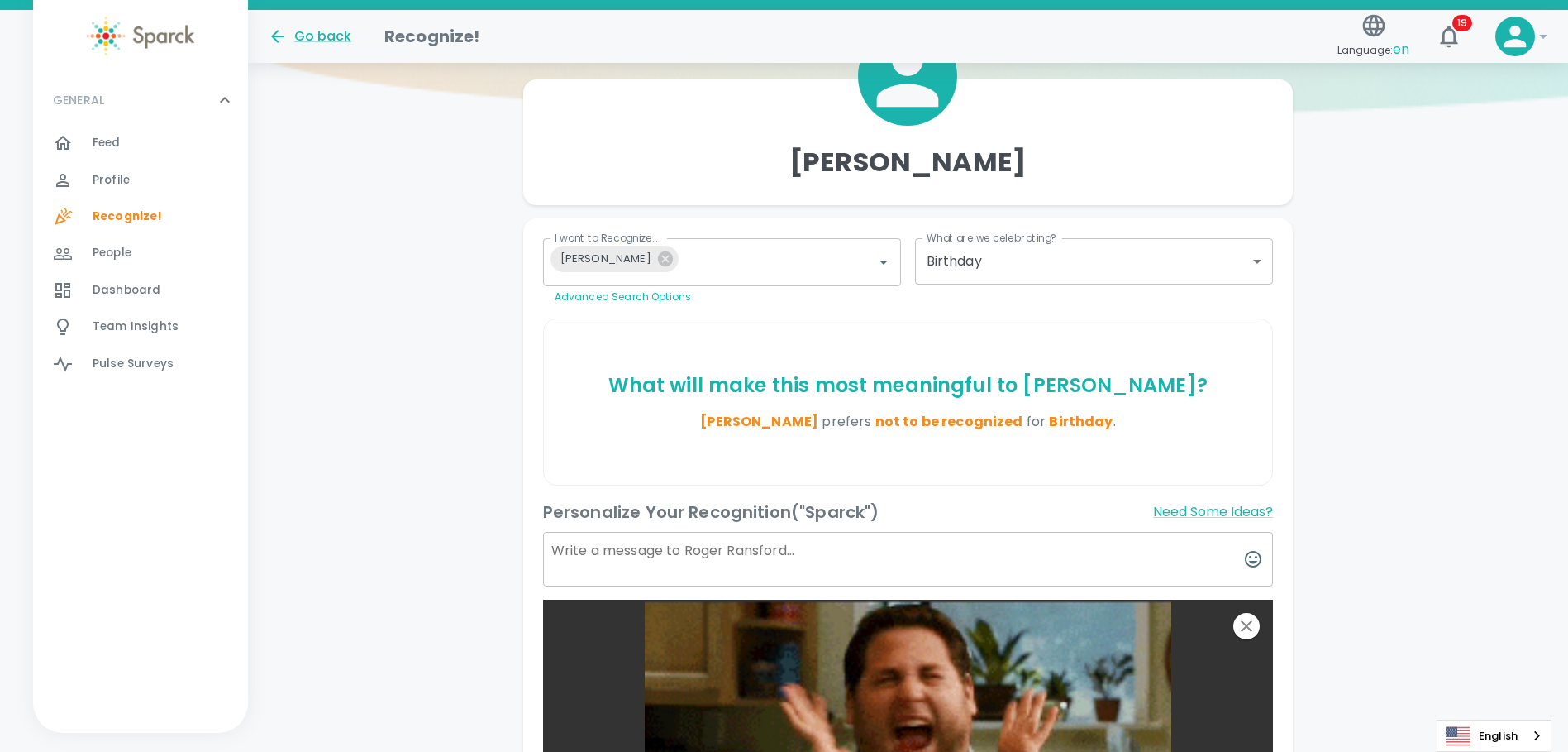
click at [689, 539] on textarea at bounding box center [908, 559] width 731 height 55
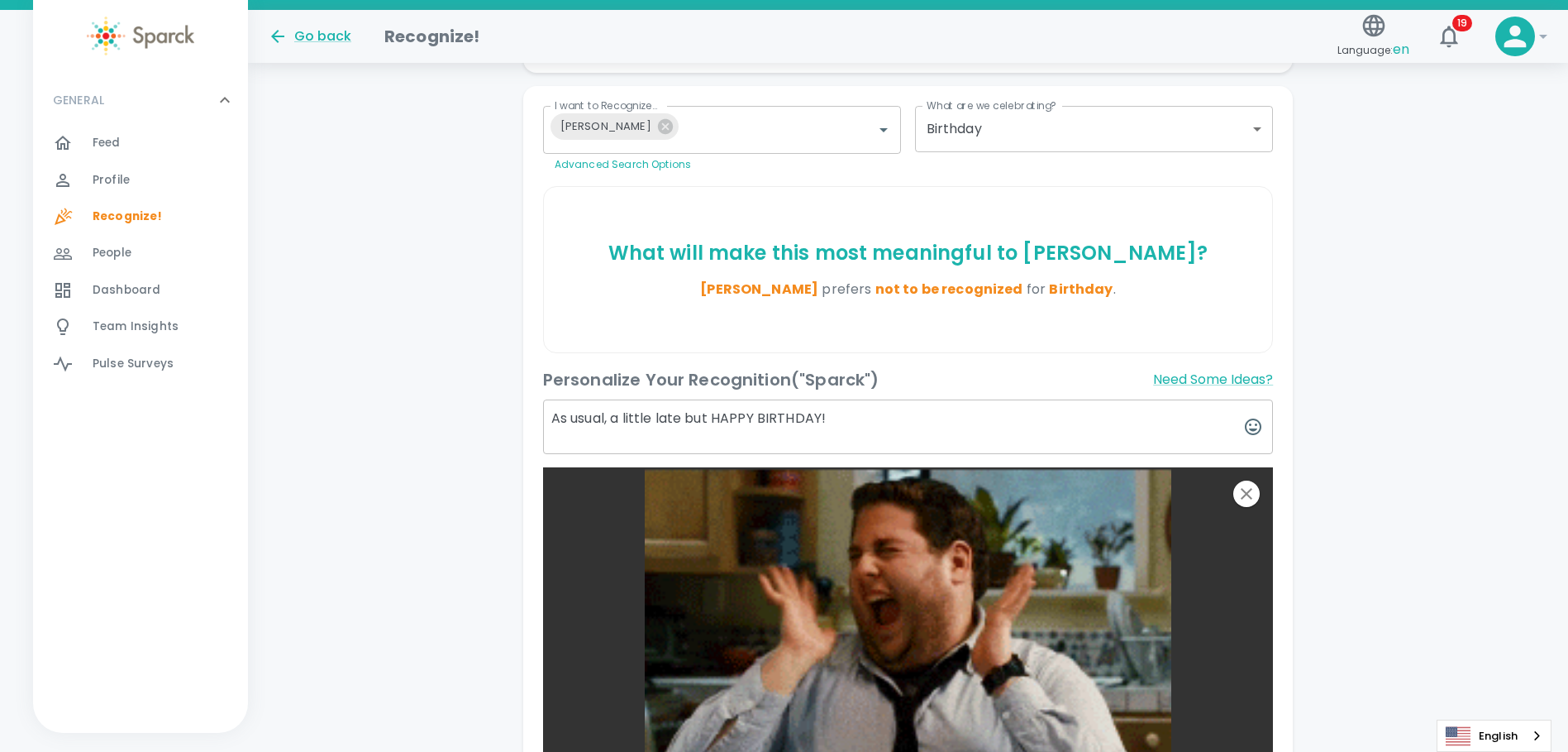
scroll to position [245, 0]
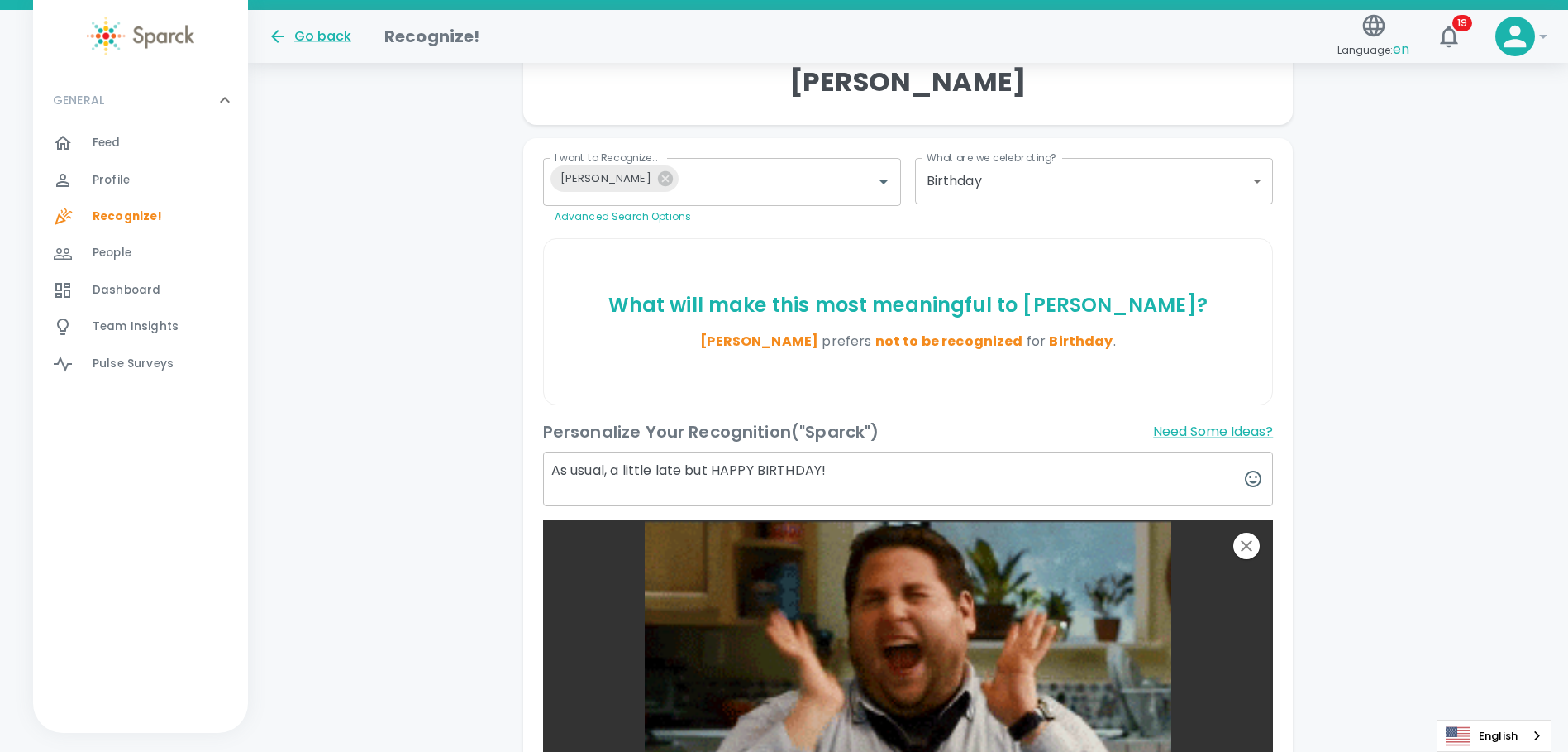
drag, startPoint x: 865, startPoint y: 466, endPoint x: 534, endPoint y: 462, distance: 331.0
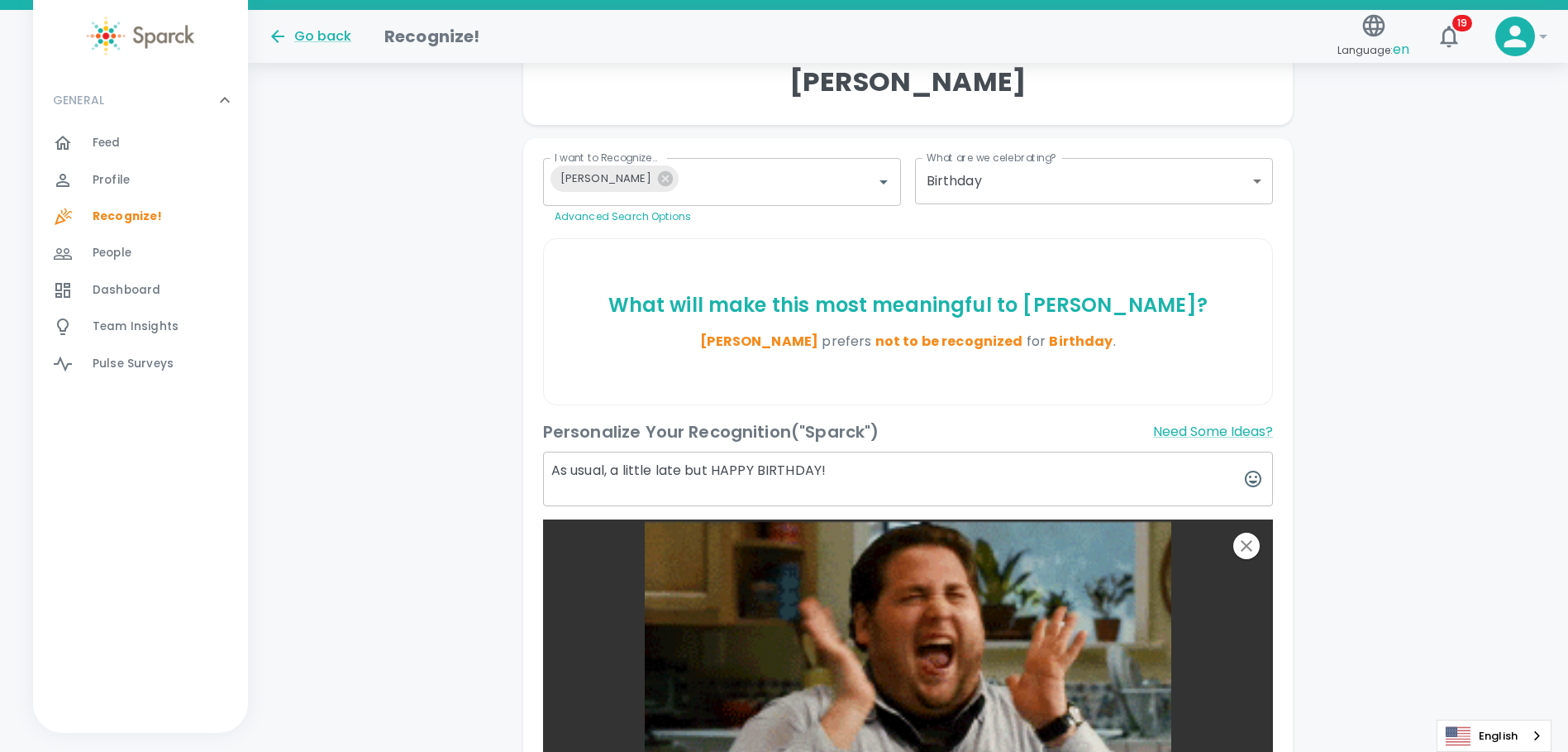
click at [534, 462] on div "Personalize Your Recognition ("Sparck") Need Some Ideas? As usual, a little lat…" at bounding box center [901, 684] width 744 height 559
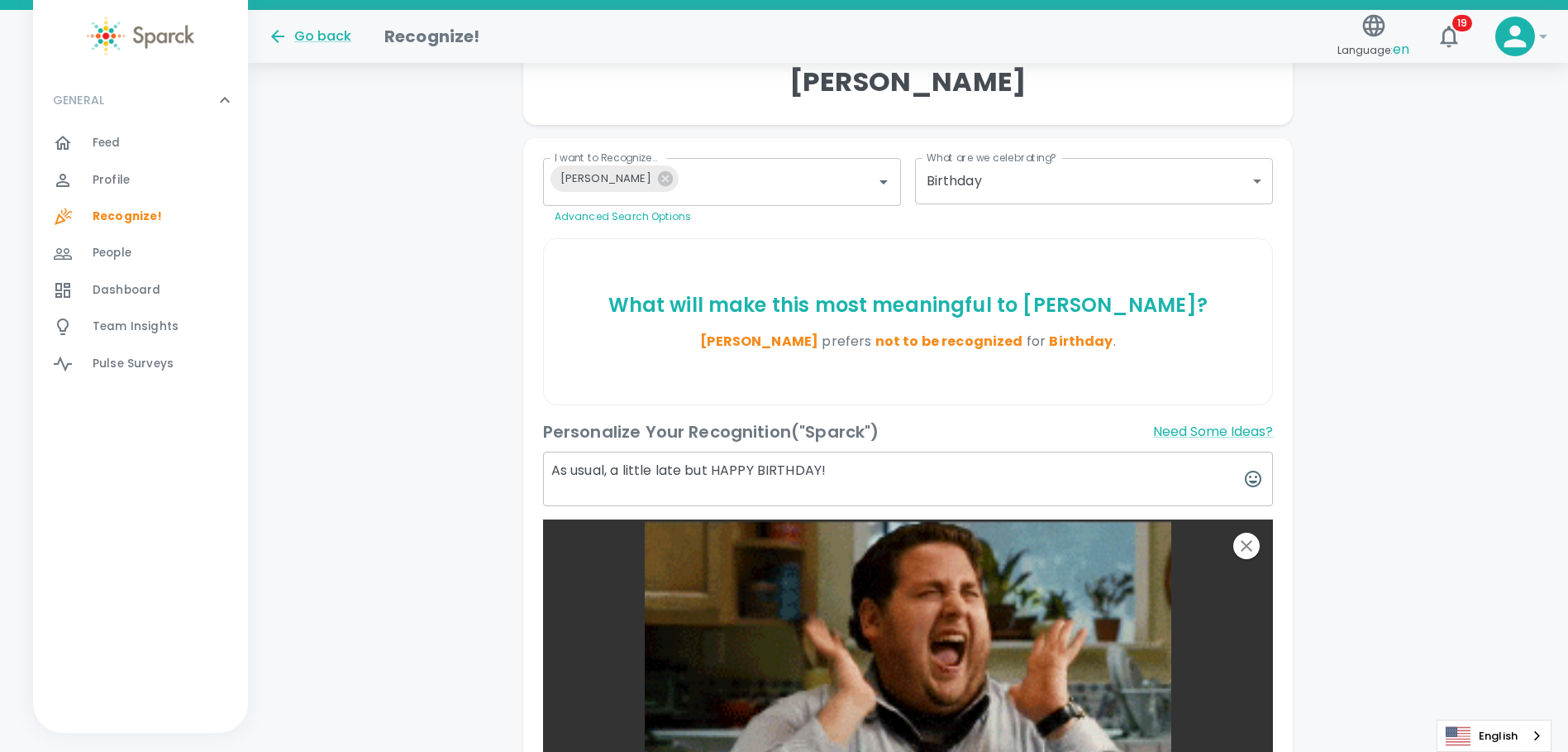
click at [864, 468] on textarea "As usual, a little late but HAPPY BIRTHDAY!" at bounding box center [908, 479] width 731 height 55
drag, startPoint x: 860, startPoint y: 467, endPoint x: 552, endPoint y: 461, distance: 308.1
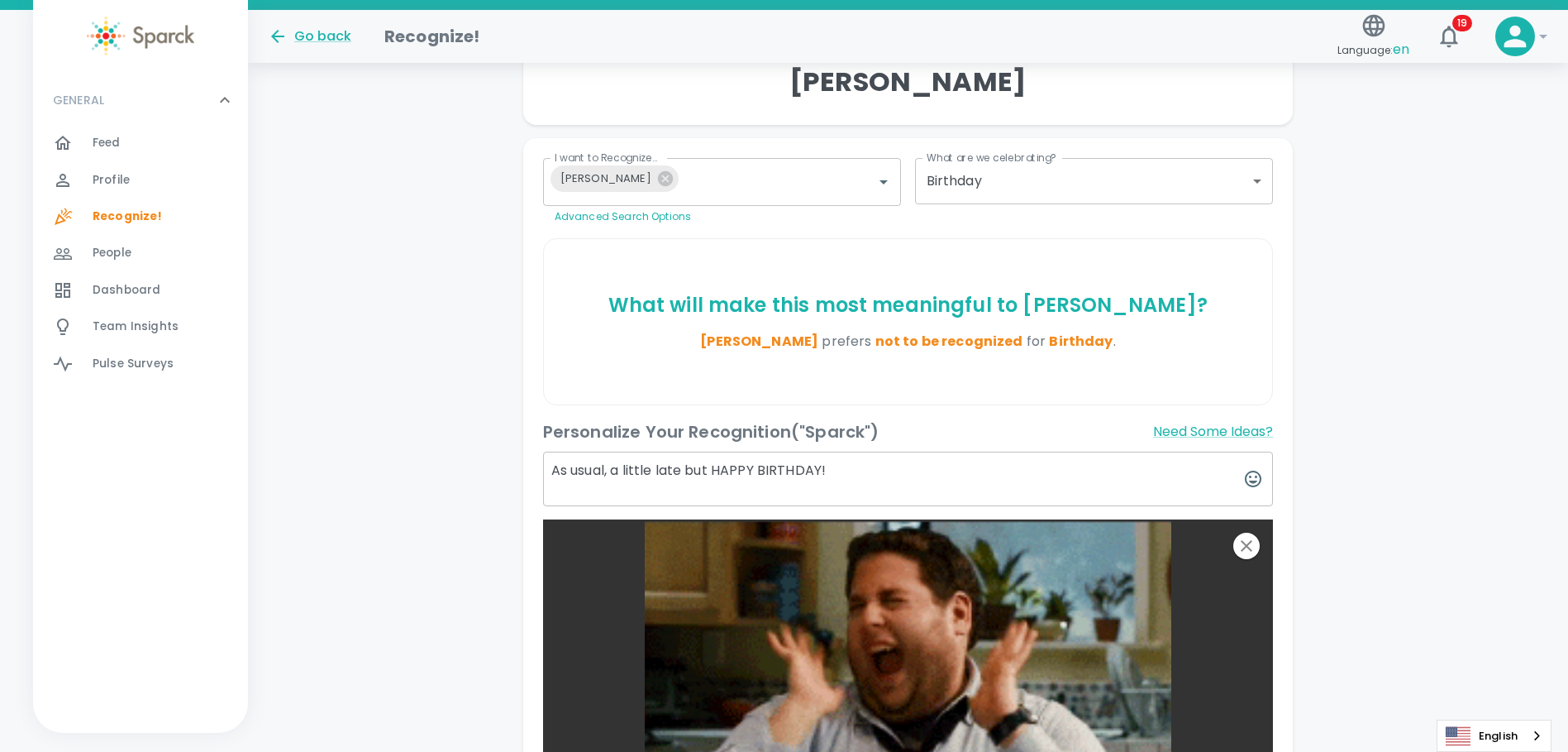
click at [552, 461] on textarea "As usual, a little late but HAPPY BIRTHDAY!" at bounding box center [908, 479] width 731 height 55
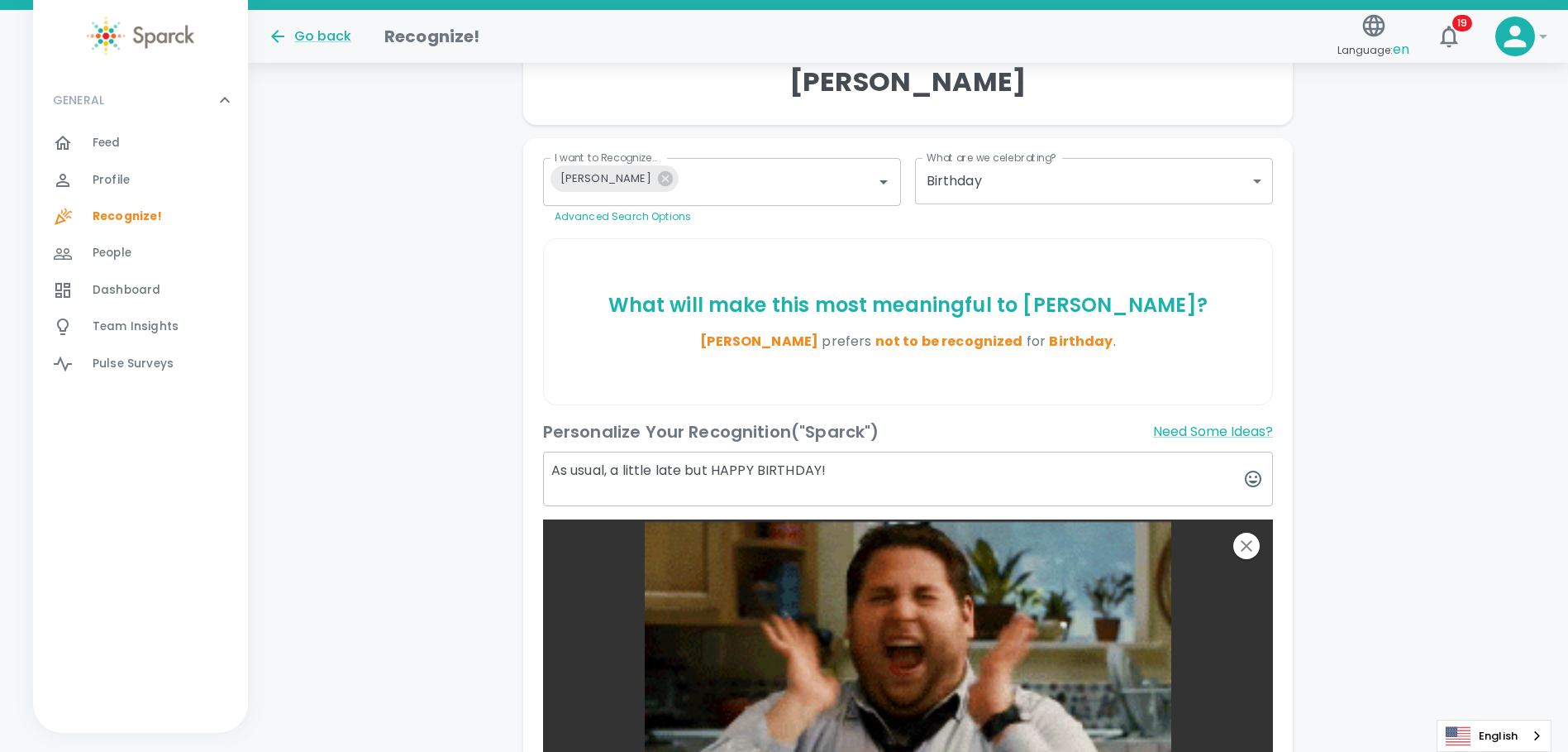
paste textarea "… but HAPPY BIRTHDAY! Hope your day was filled with joy, laughter, and just the…"
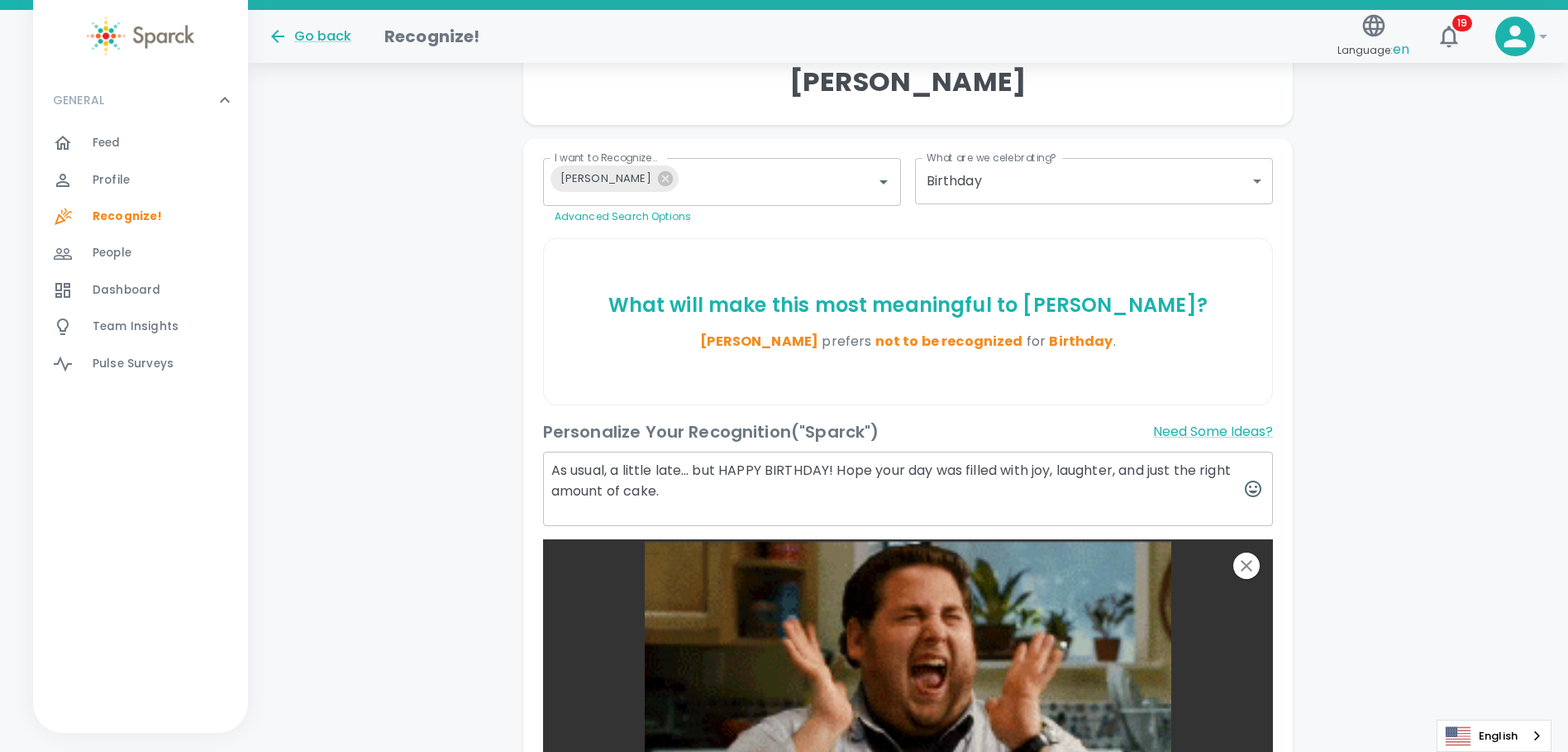
click at [726, 499] on textarea "As usual, a little late… but HAPPY BIRTHDAY! Hope your day was filled with joy,…" at bounding box center [908, 489] width 731 height 75
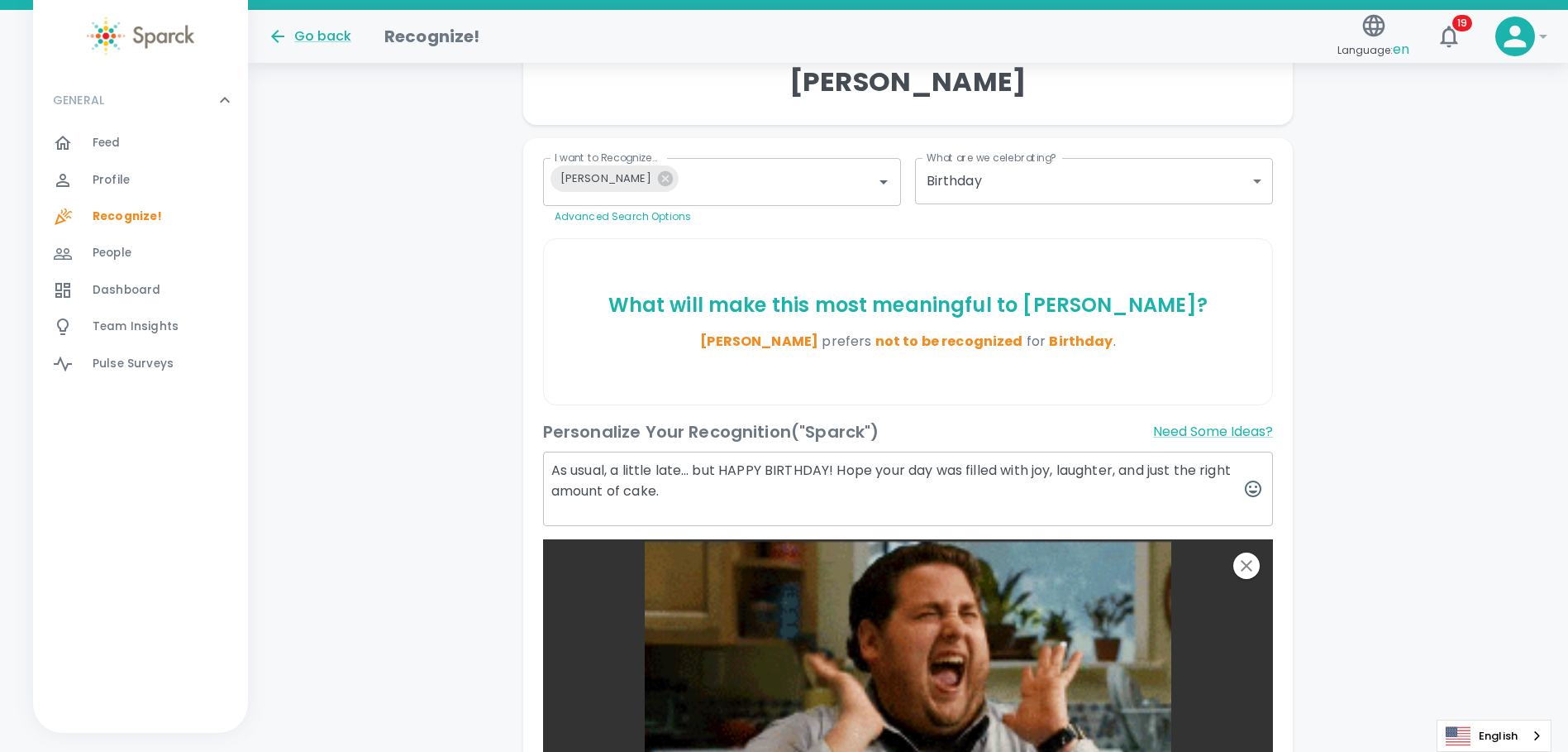
click at [827, 470] on textarea "As usual, a little late… but HAPPY BIRTHDAY! Hope your day was filled with joy,…" at bounding box center [908, 489] width 731 height 75
click at [889, 487] on textarea "As usual, a little late… but HAPPY BIRTHDAY [PERSON_NAME]! Hope your day was fi…" at bounding box center [908, 489] width 731 height 75
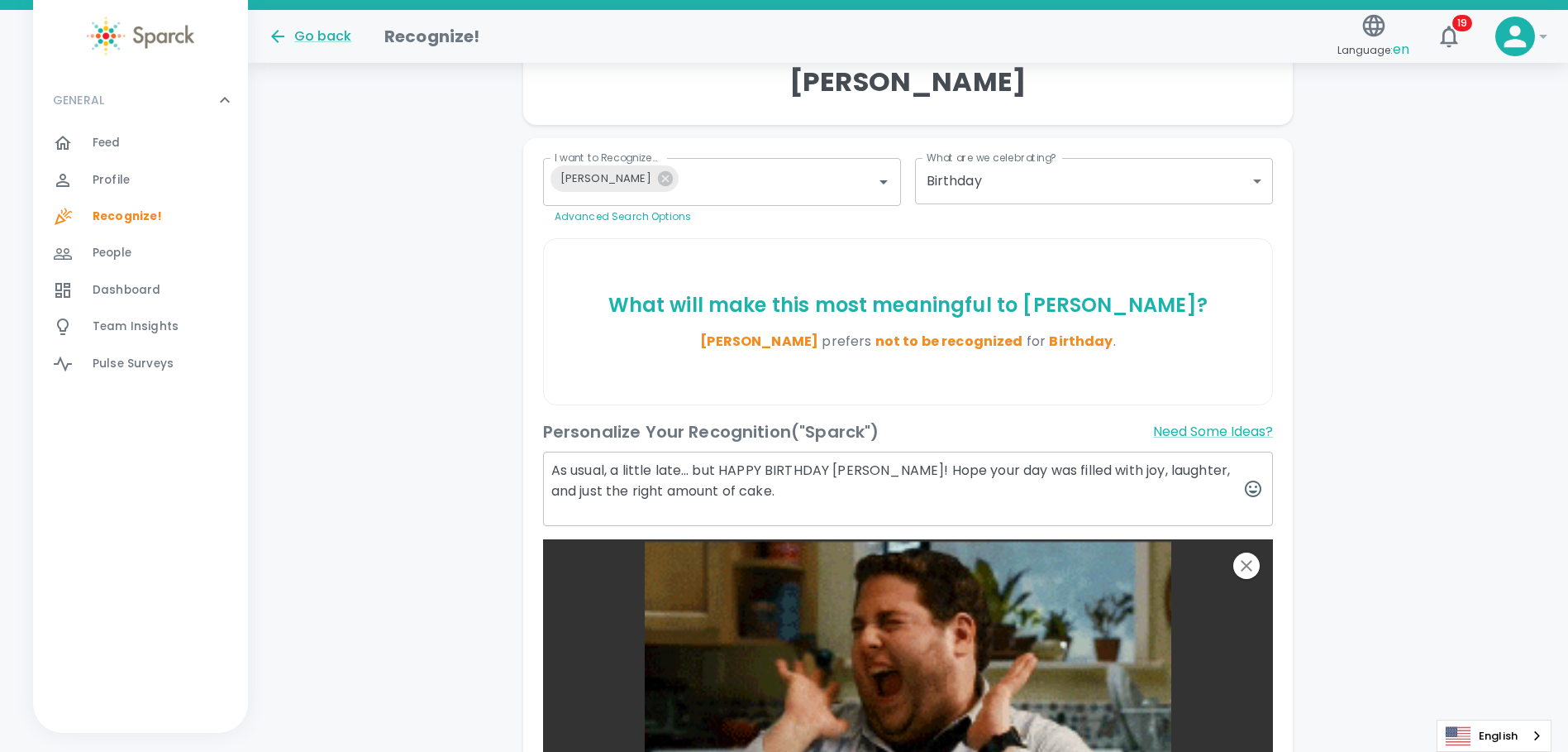
drag, startPoint x: 886, startPoint y: 469, endPoint x: 891, endPoint y: 484, distance: 15.8
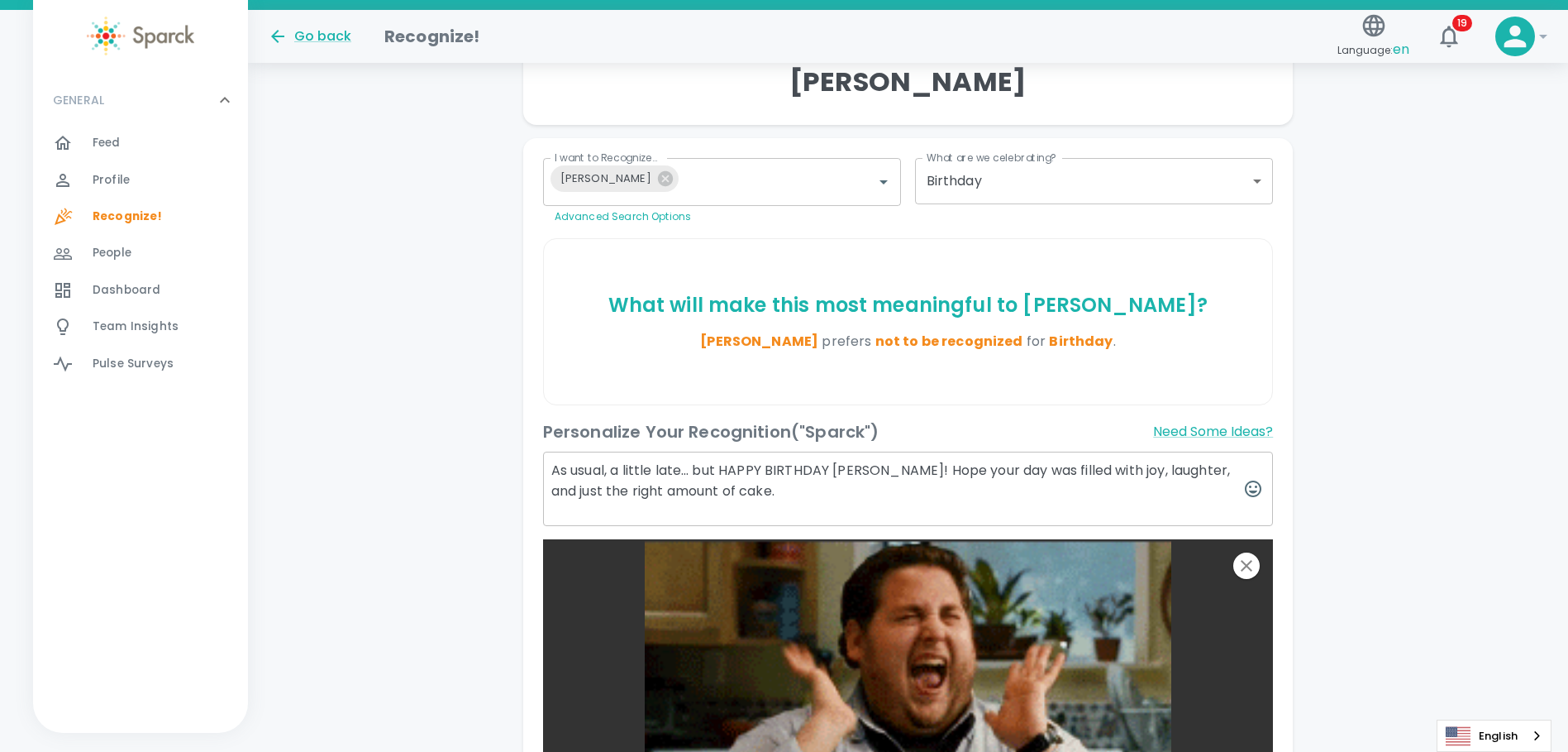
click at [891, 484] on textarea "As usual, a little late… but HAPPY BIRTHDAY [PERSON_NAME]! Hope your day was fi…" at bounding box center [908, 489] width 731 height 75
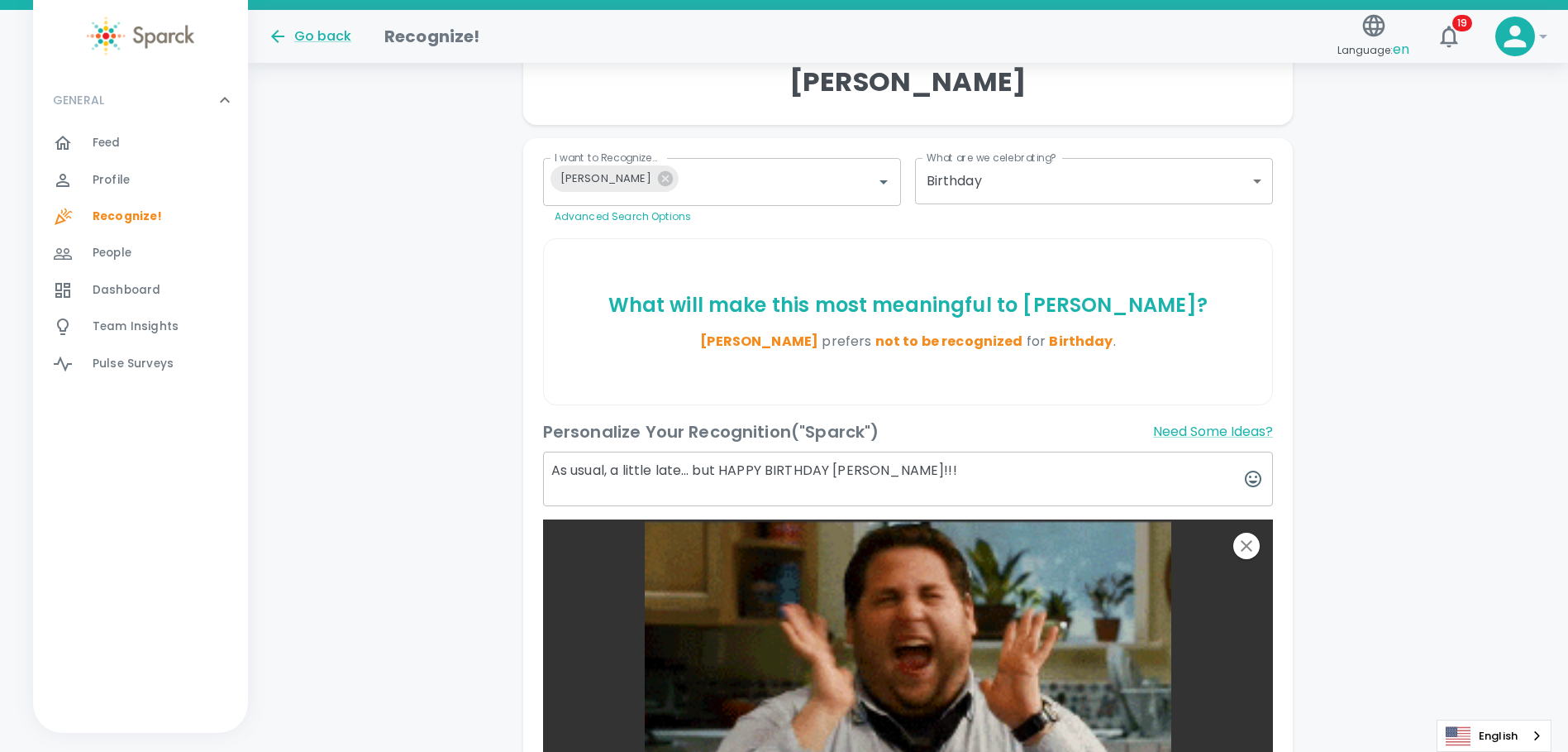
click at [935, 467] on textarea "As usual, a little late… but HAPPY BIRTHDAY [PERSON_NAME]!!!" at bounding box center [908, 479] width 731 height 55
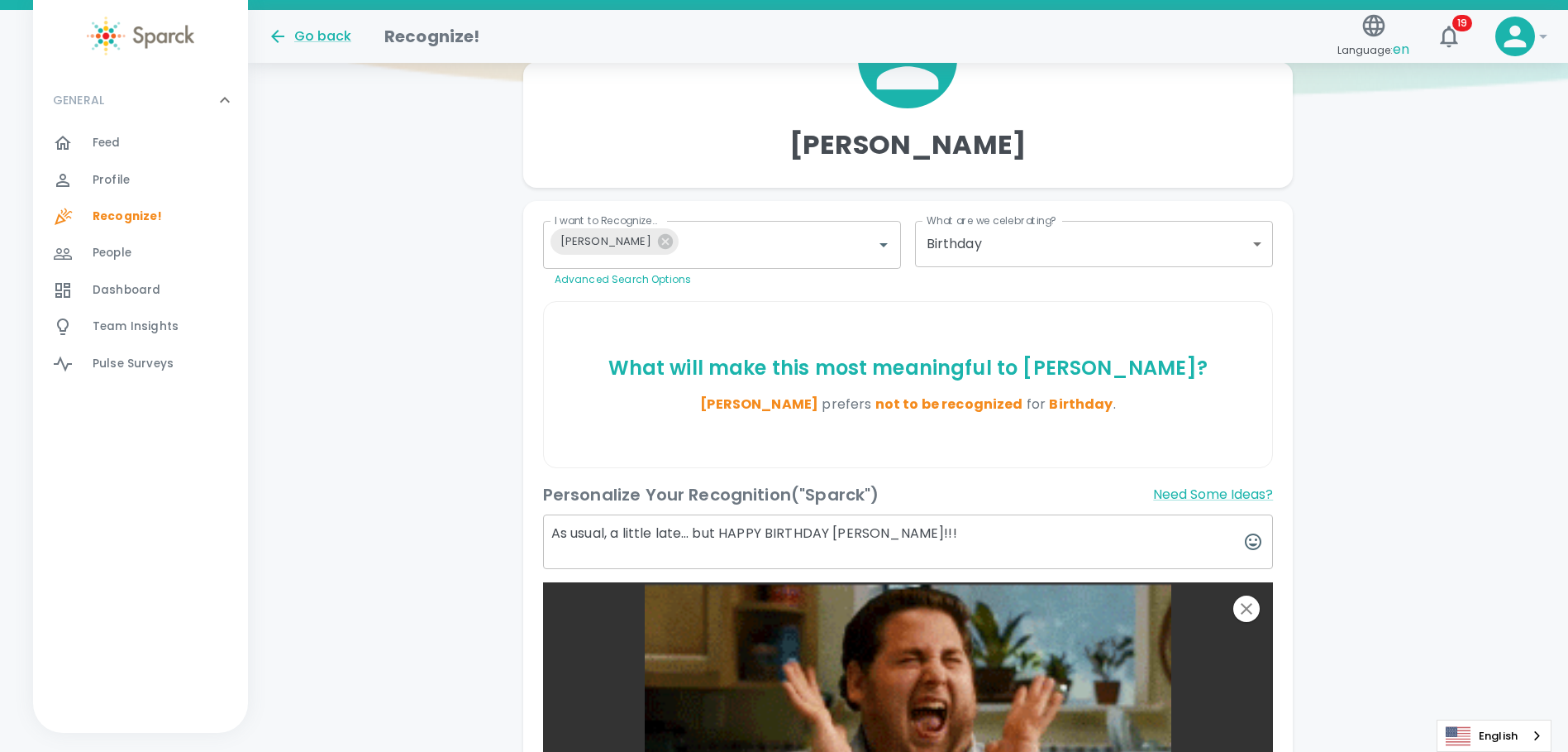
scroll to position [80, 0]
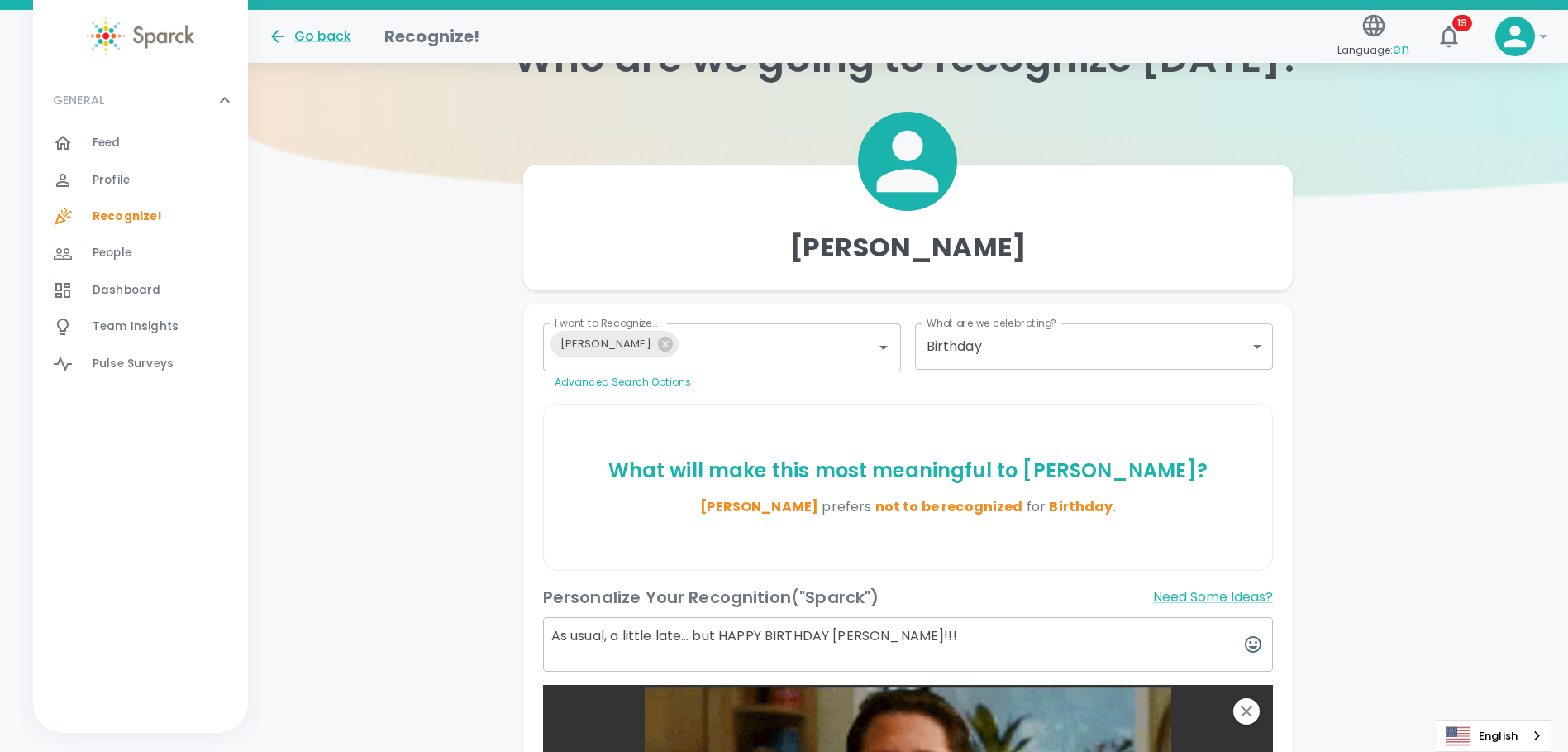
type textarea "As usual, a little late… but HAPPY BIRTHDAY [PERSON_NAME]!!!"
click at [1250, 644] on icon "button" at bounding box center [1253, 644] width 20 height 20
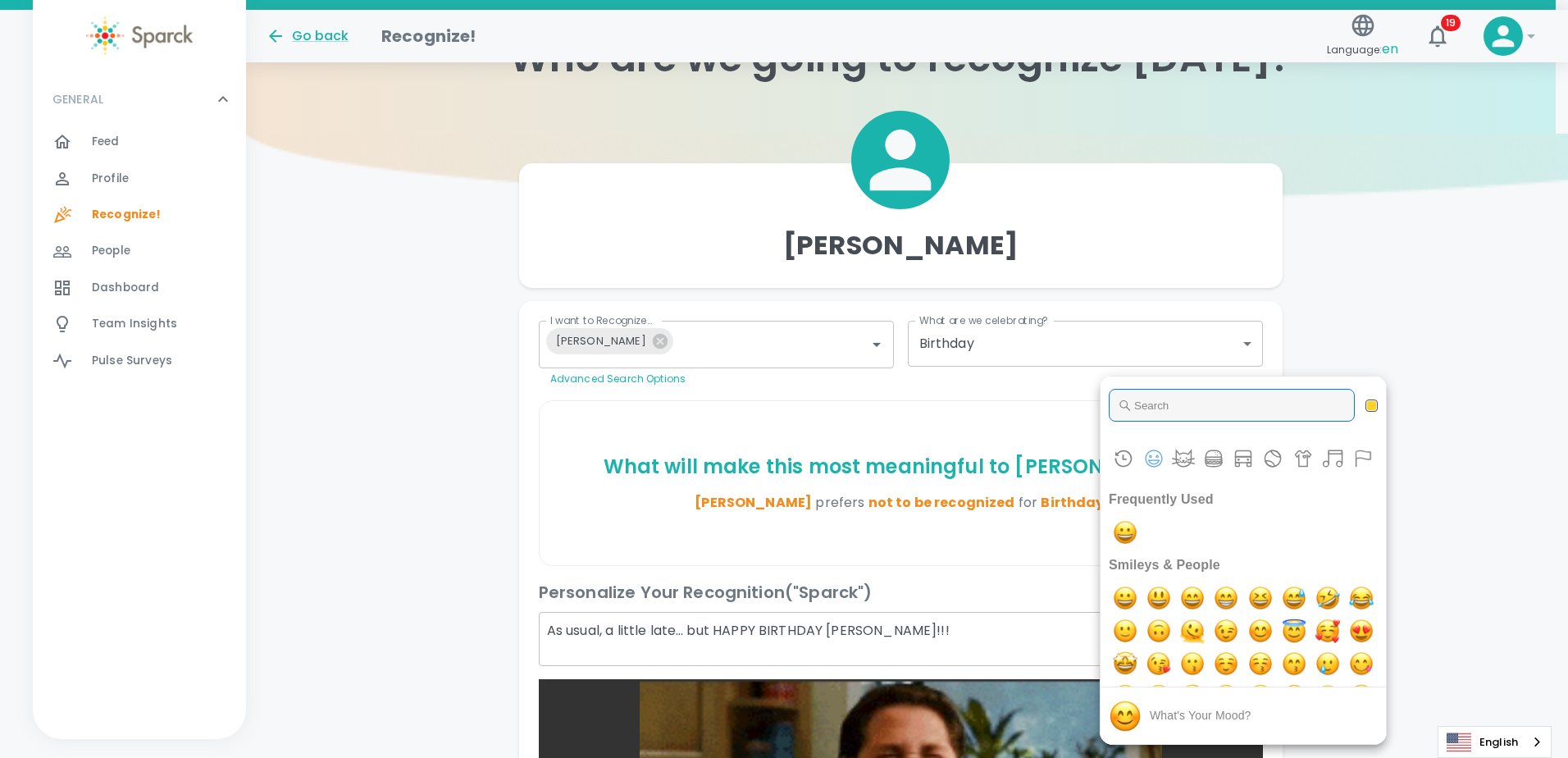
click at [1158, 408] on input "Type to search for an emoji" at bounding box center [1232, 405] width 246 height 33
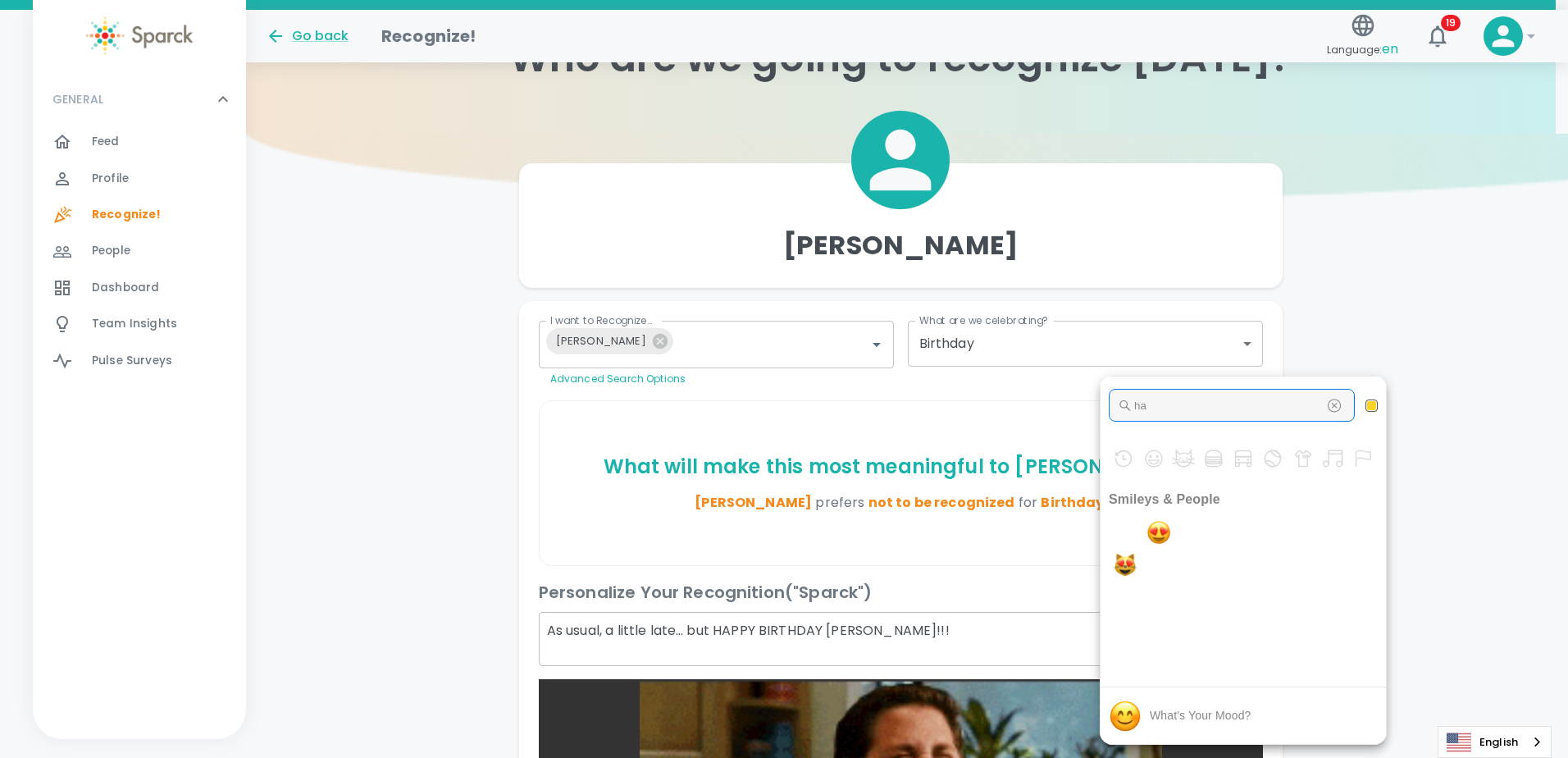
type input "h"
type input "s"
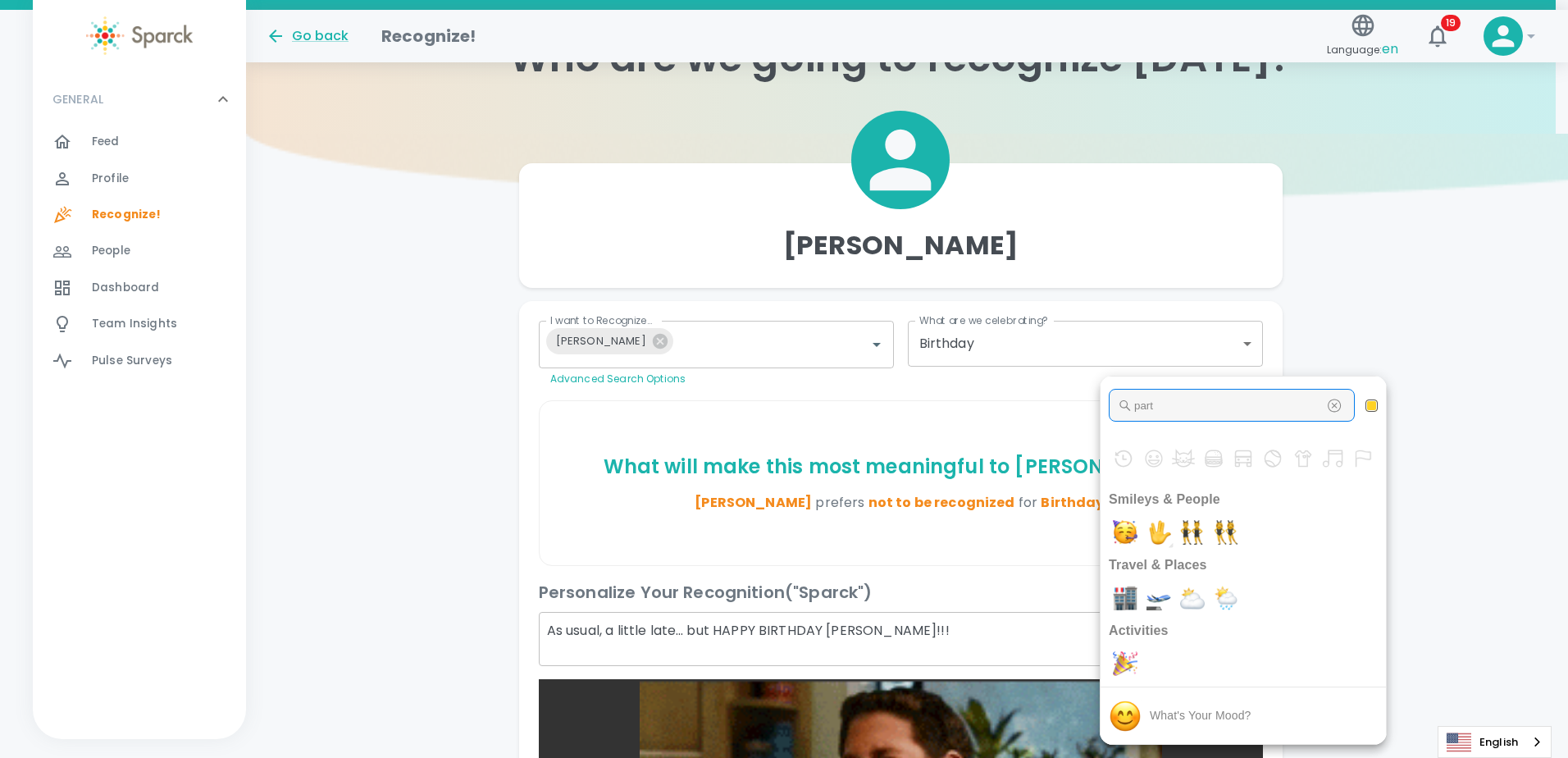
type input "part"
click at [1130, 532] on img "partying face" at bounding box center [1125, 531] width 33 height 33
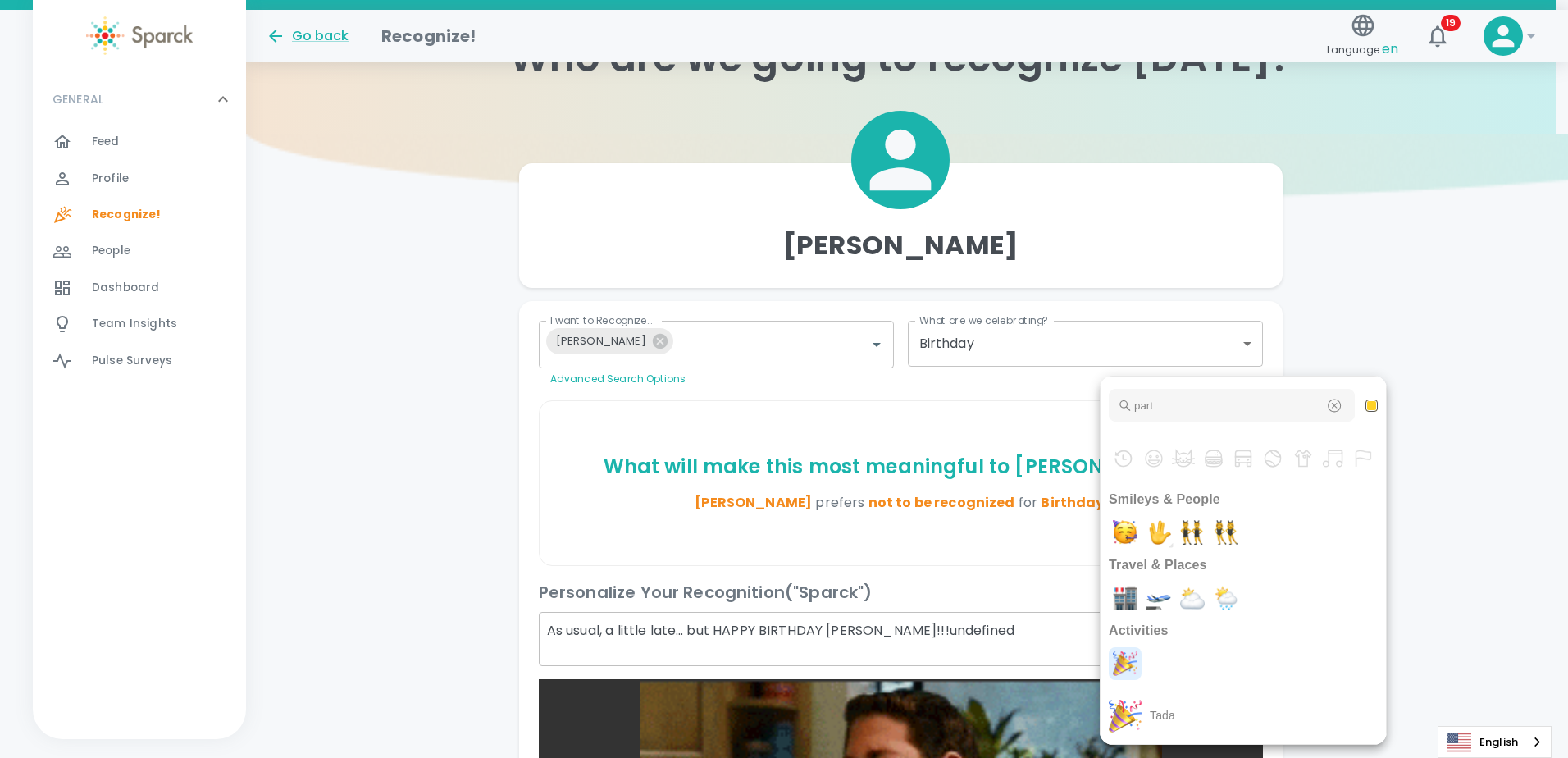
click at [1128, 665] on img "tada" at bounding box center [1125, 663] width 33 height 33
click at [494, 455] on div at bounding box center [784, 379] width 1568 height 758
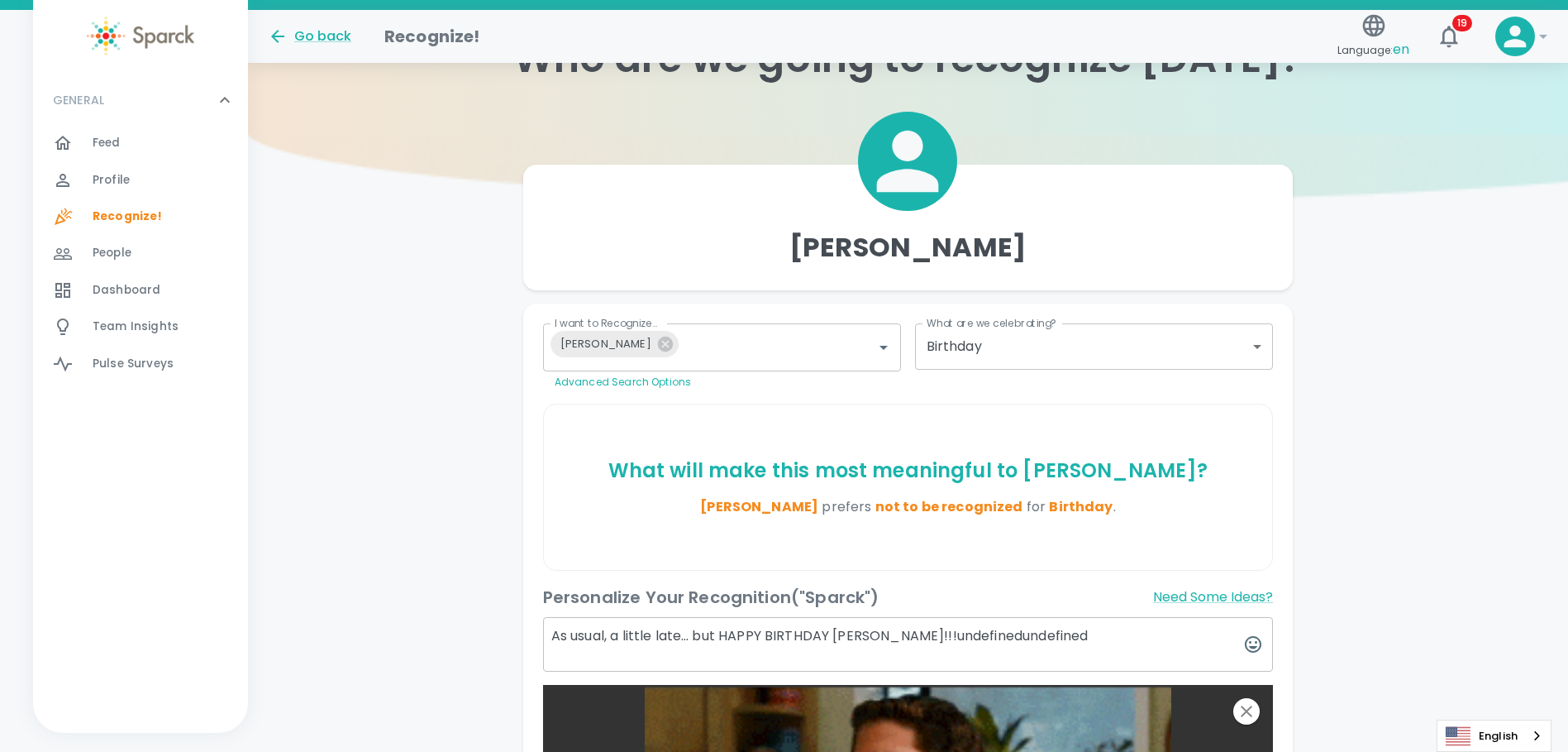
click at [1075, 640] on textarea "As usual, a little late… but HAPPY BIRTHDAY [PERSON_NAME]!!!undefinedundefined" at bounding box center [908, 643] width 731 height 55
drag, startPoint x: 1050, startPoint y: 635, endPoint x: 888, endPoint y: 638, distance: 162.0
click at [888, 638] on textarea "As usual, a little late… but HAPPY BIRTHDAY [PERSON_NAME]!!!undefinedundefined" at bounding box center [908, 643] width 731 height 55
click at [1253, 638] on icon "button" at bounding box center [1253, 644] width 20 height 20
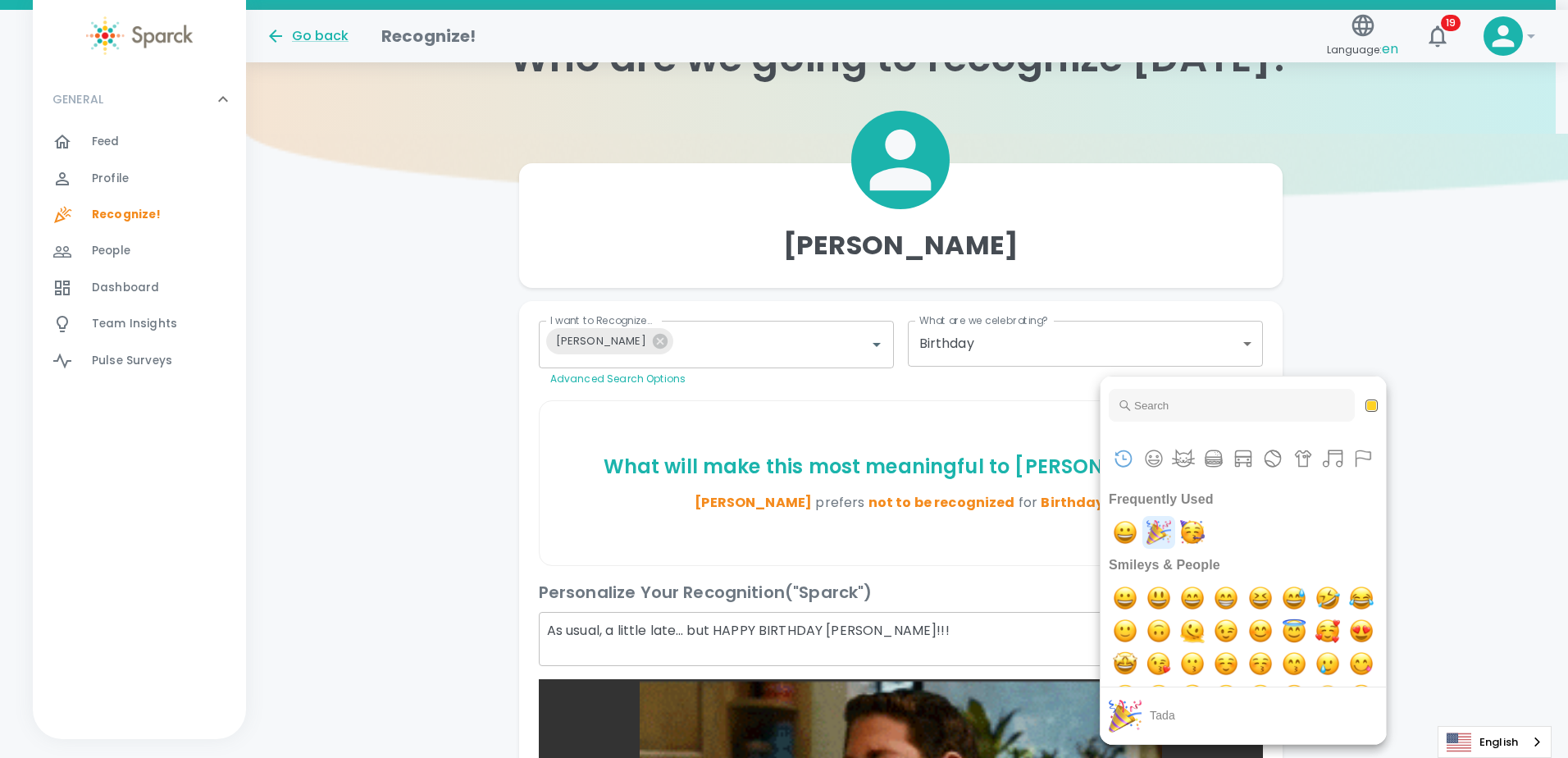
click at [1162, 532] on img "tada" at bounding box center [1158, 531] width 33 height 33
drag, startPoint x: 394, startPoint y: 573, endPoint x: 419, endPoint y: 563, distance: 26.9
click at [395, 573] on div at bounding box center [784, 379] width 1568 height 758
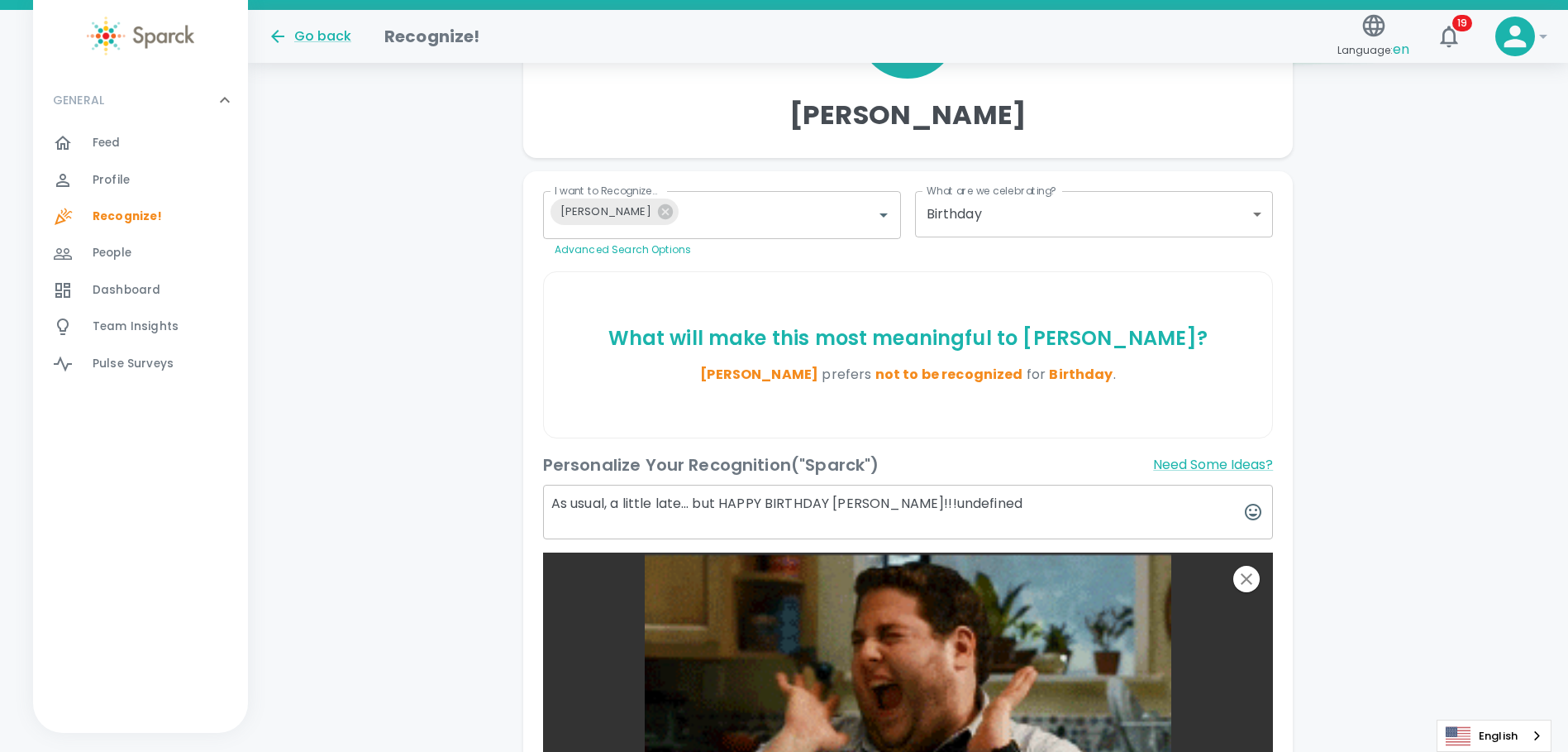
scroll to position [494, 0]
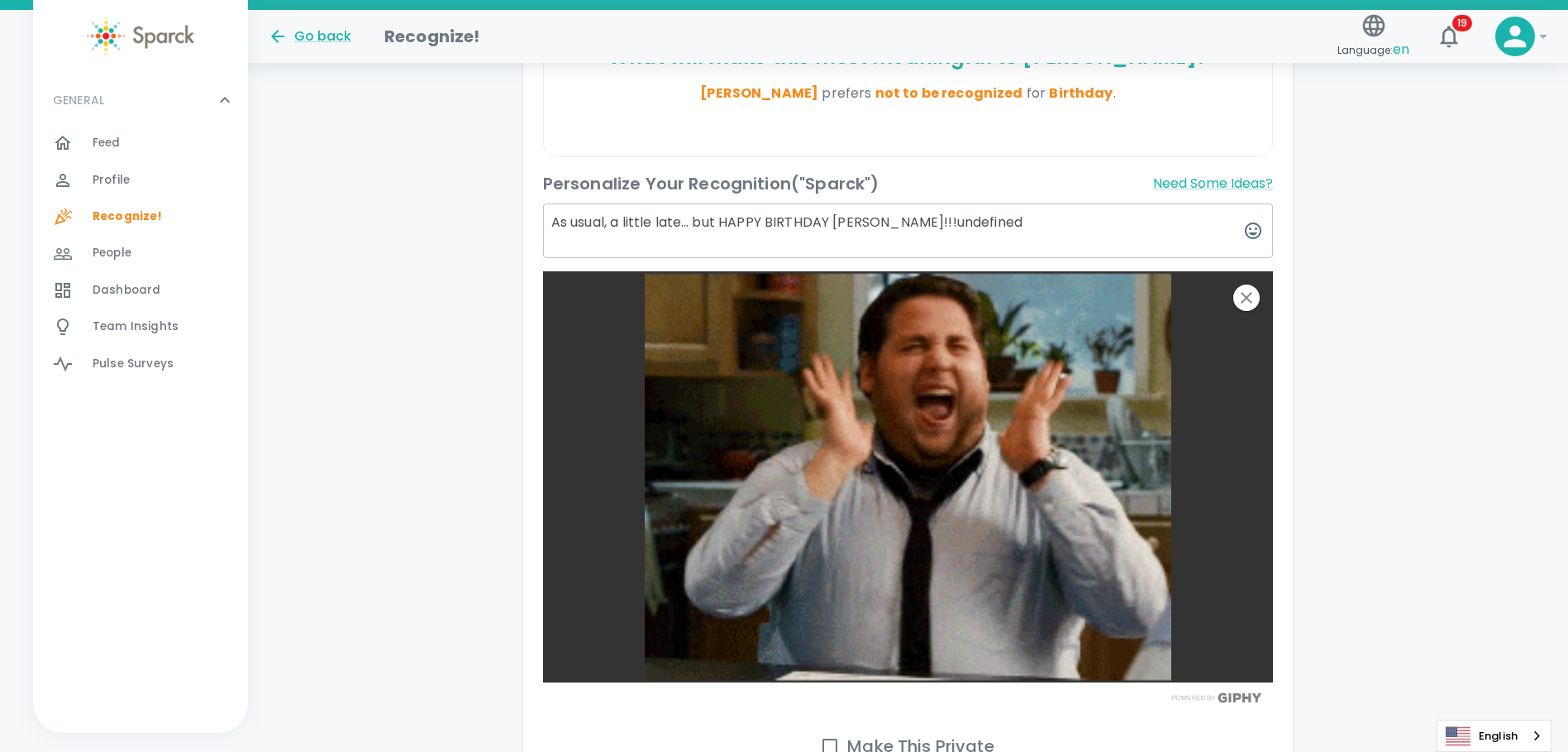
click at [682, 218] on textarea "As usual, a little late… but HAPPY BIRTHDAY [PERSON_NAME]!!!undefined" at bounding box center [908, 230] width 731 height 55
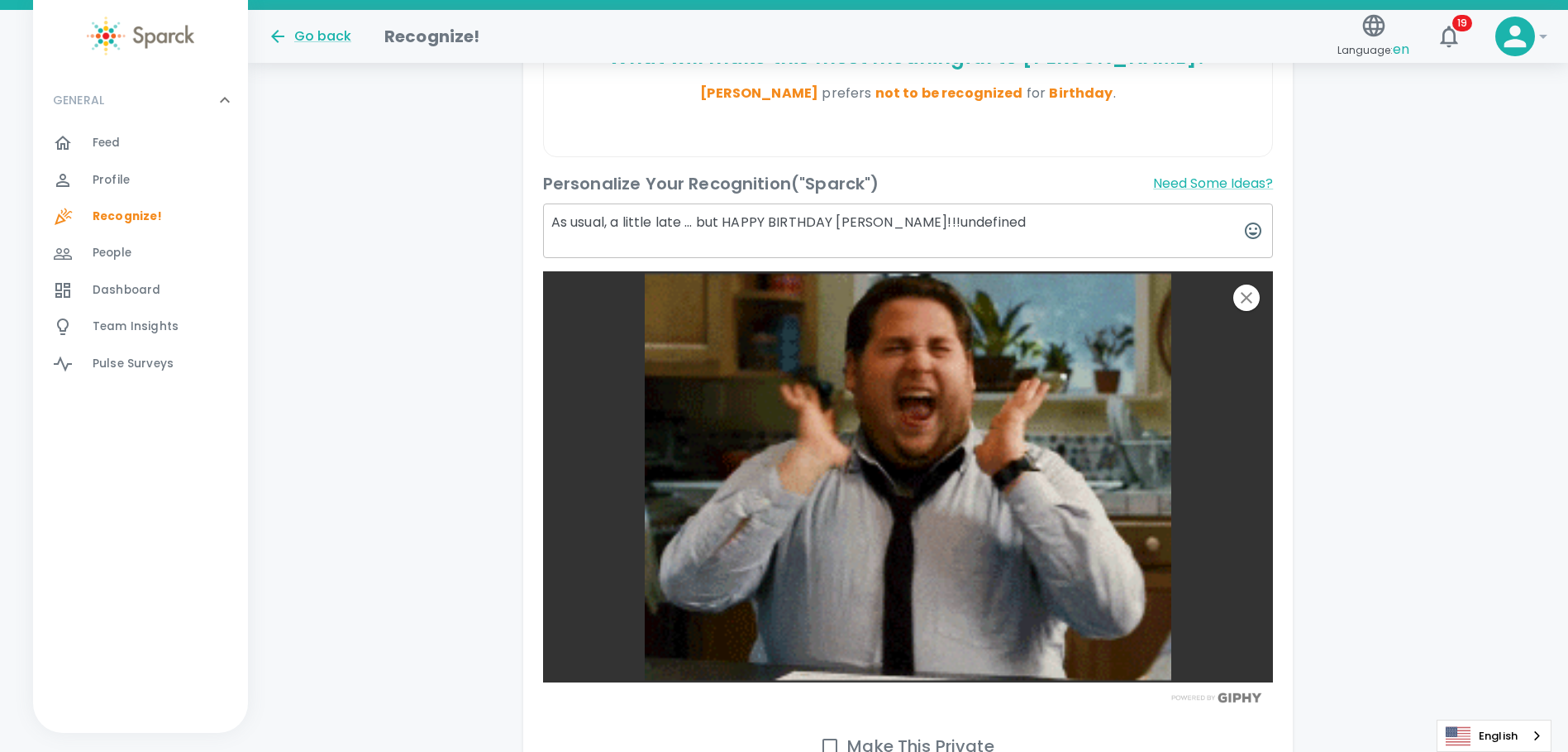
click at [1253, 233] on icon "button" at bounding box center [1253, 230] width 17 height 17
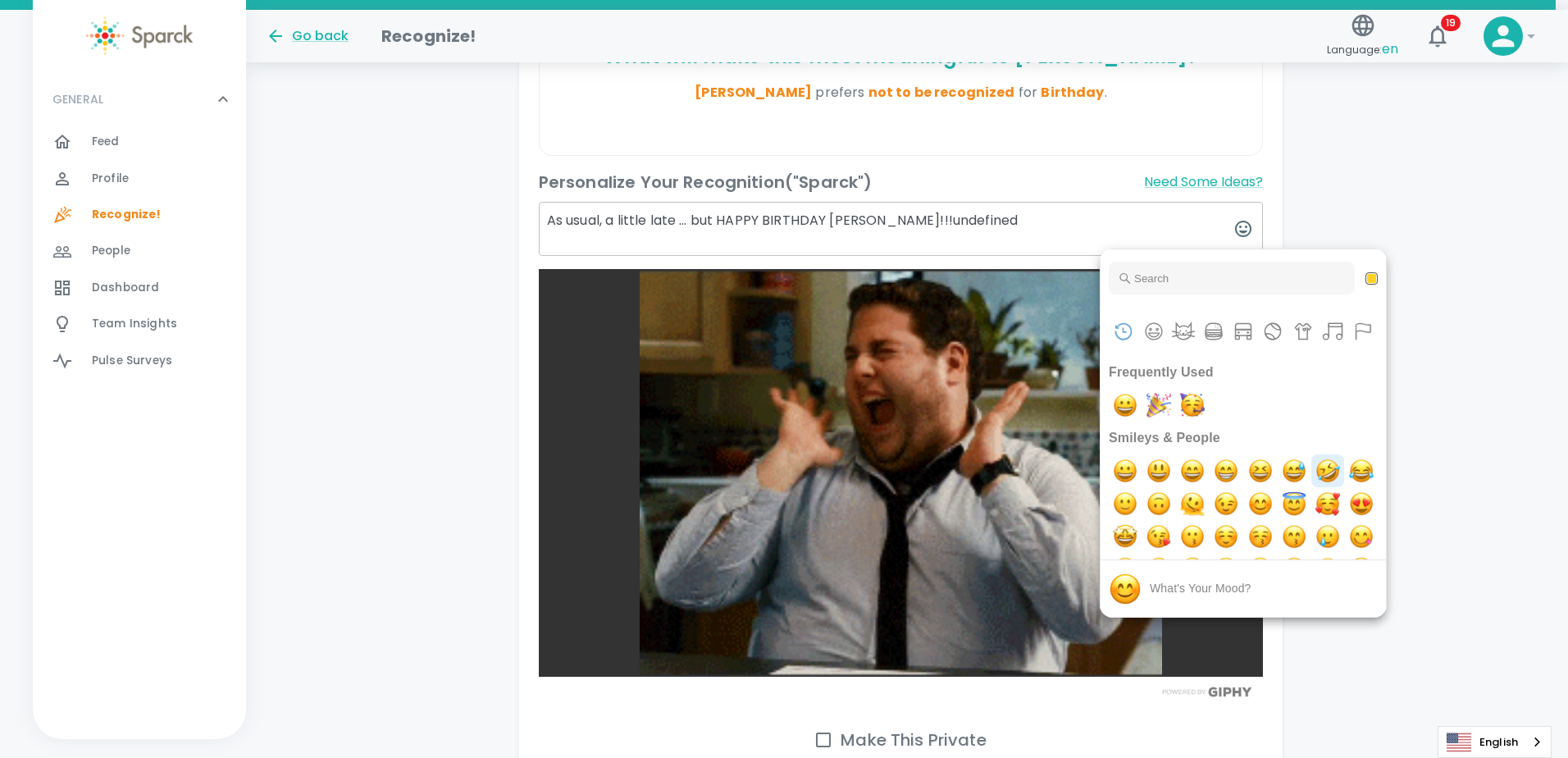
click at [1344, 476] on img "rolling on the floor laughing" at bounding box center [1328, 470] width 33 height 33
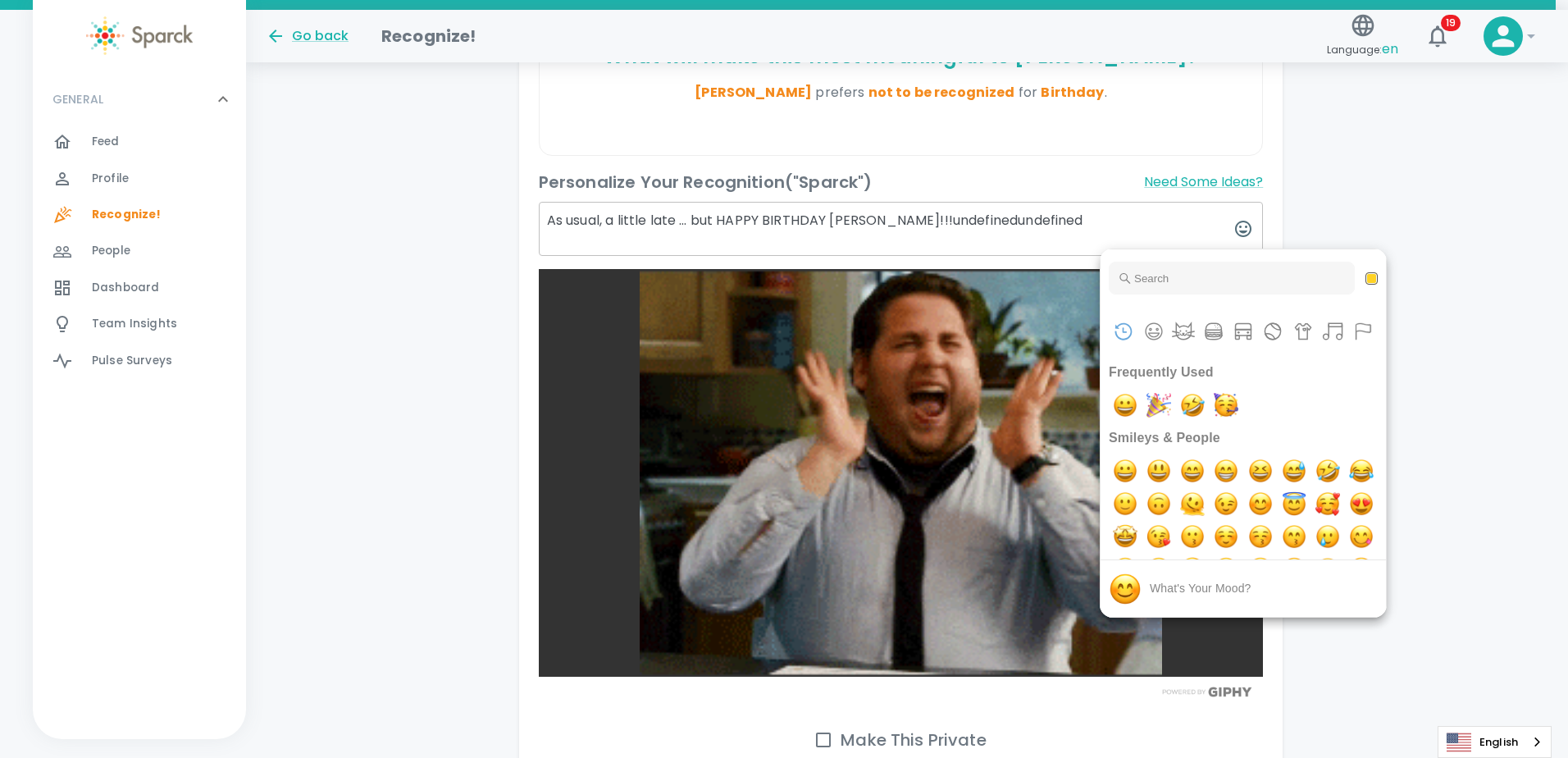
click at [1169, 232] on div at bounding box center [784, 379] width 1568 height 758
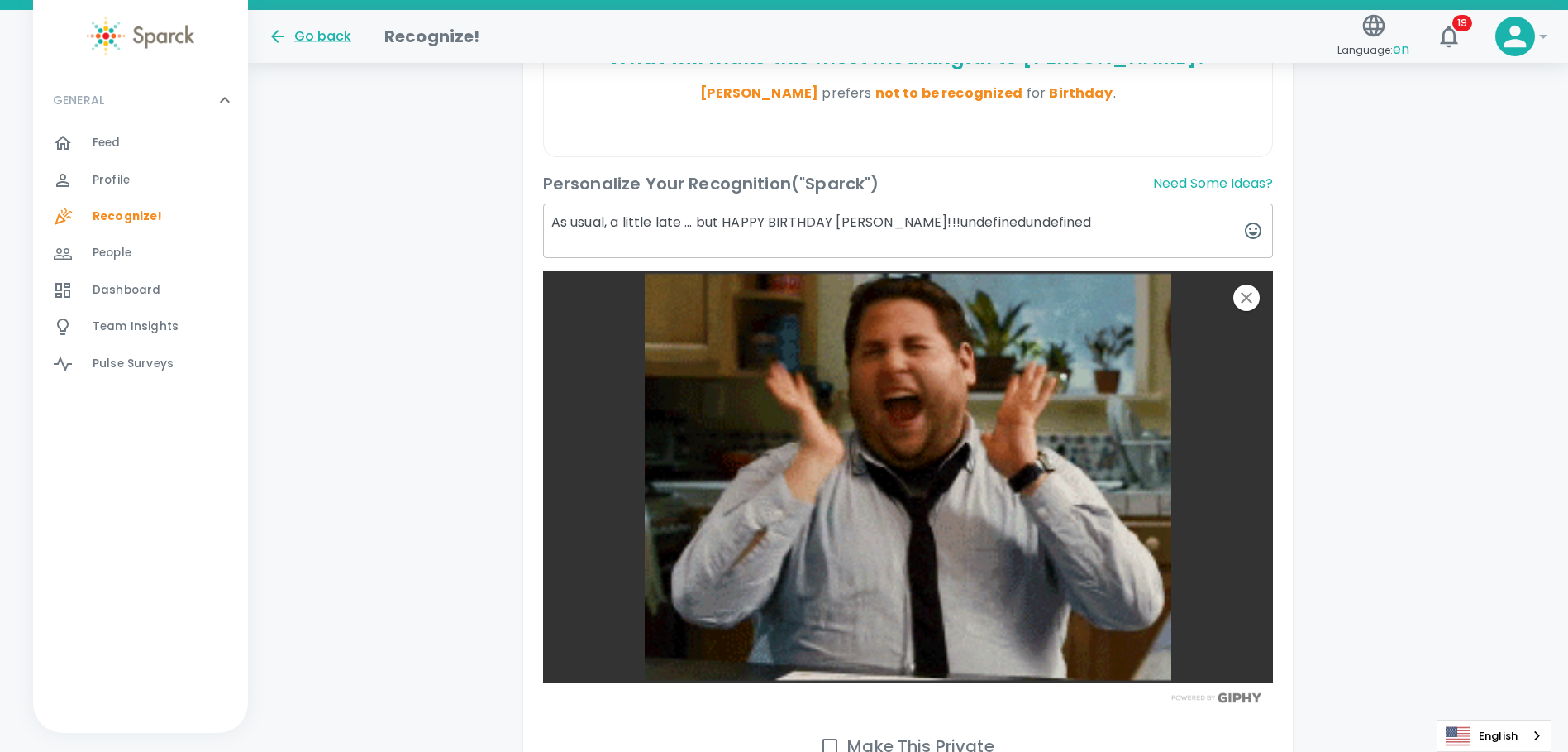
click at [428, 323] on div "[PERSON_NAME] I want to Recognize... [PERSON_NAME] I want to Recognize... Advan…" at bounding box center [908, 286] width 1320 height 1129
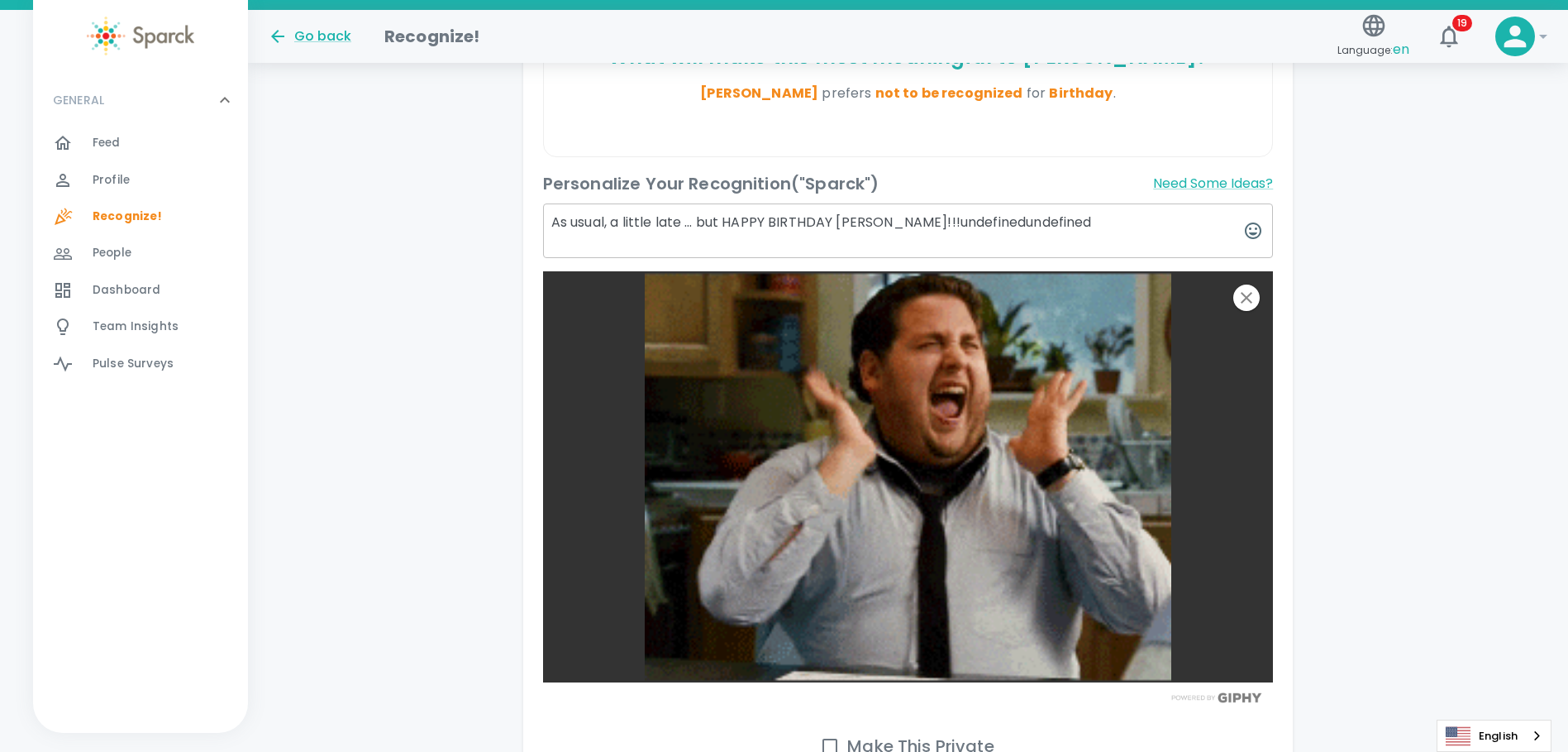
click at [684, 222] on textarea "As usual, a little late … but HAPPY BIRTHDAY [PERSON_NAME]!!!undefinedundefined" at bounding box center [908, 230] width 731 height 55
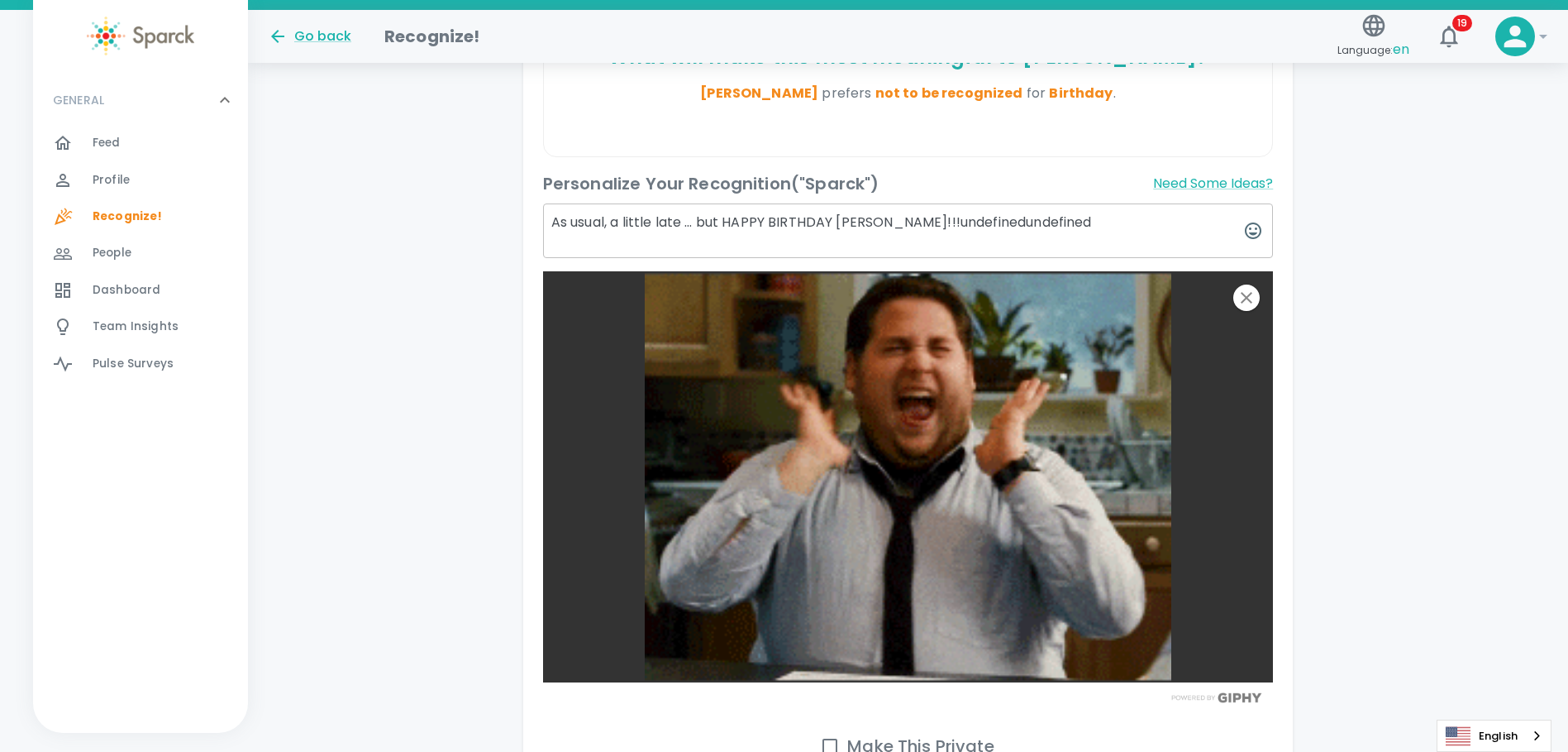
click at [700, 223] on textarea "As usual, a little late … but HAPPY BIRTHDAY [PERSON_NAME]!!!undefinedundefined" at bounding box center [908, 230] width 731 height 55
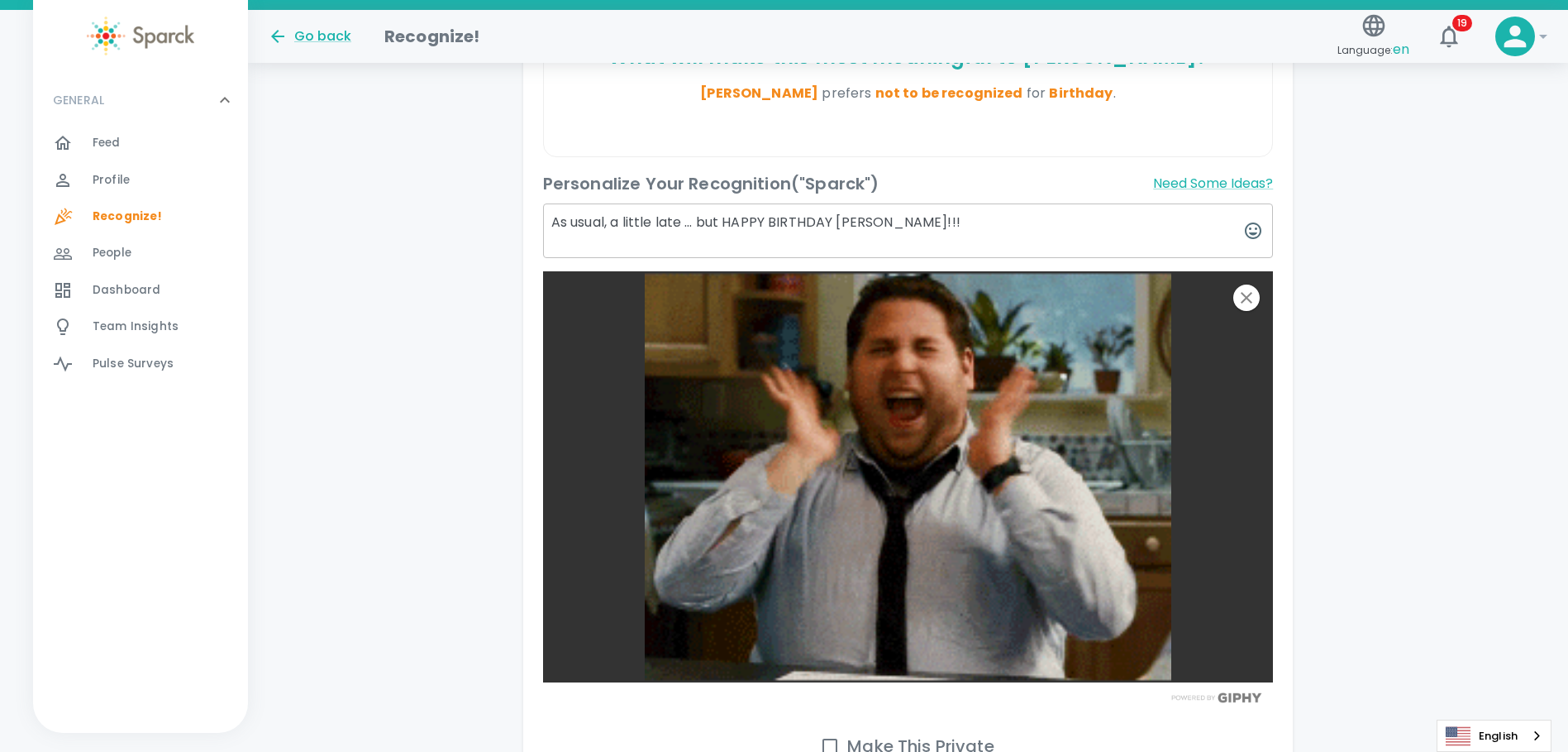
click at [688, 225] on textarea "As usual, a little late … but HAPPY BIRTHDAY [PERSON_NAME]!!!" at bounding box center [908, 230] width 731 height 55
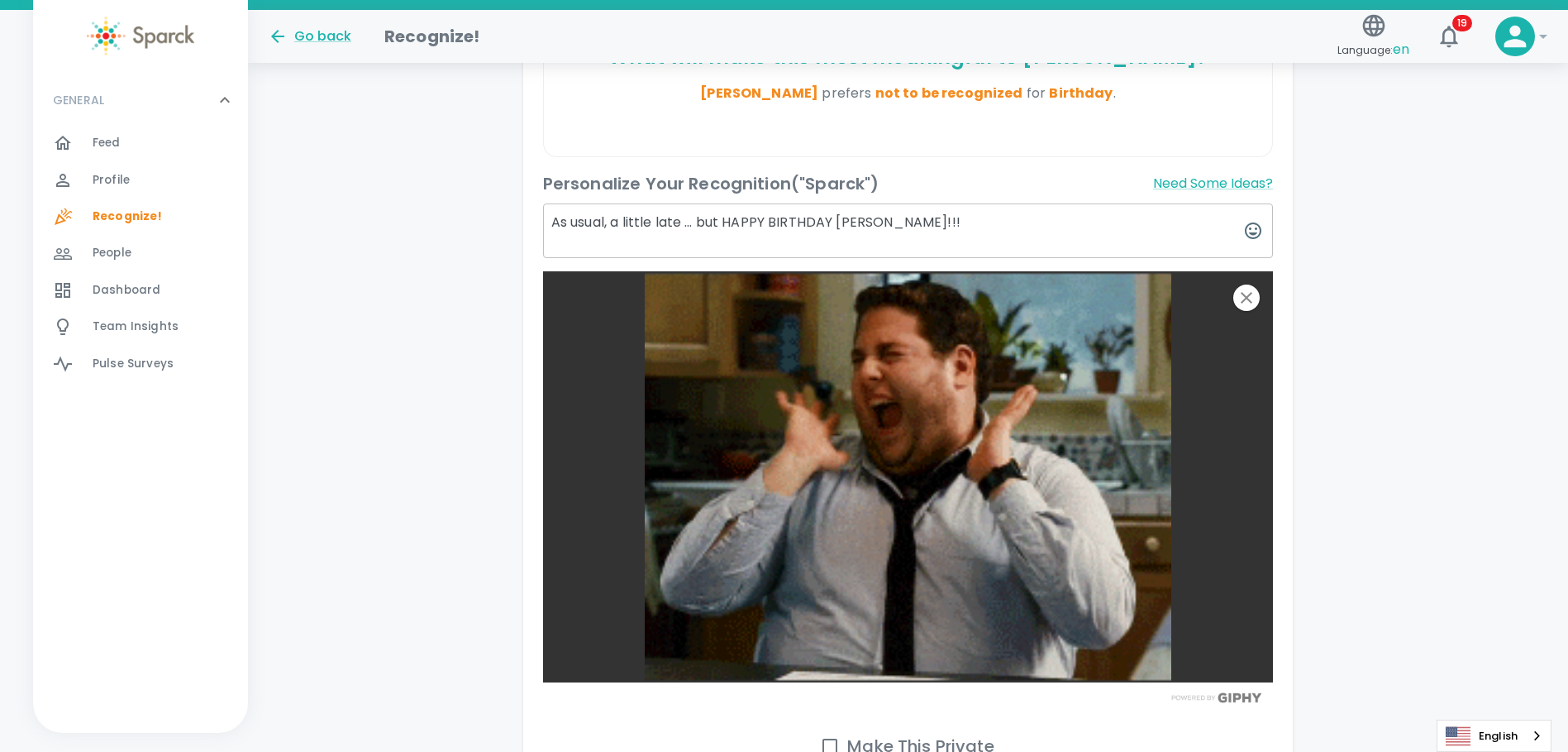
click at [1250, 229] on icon "button" at bounding box center [1253, 230] width 17 height 17
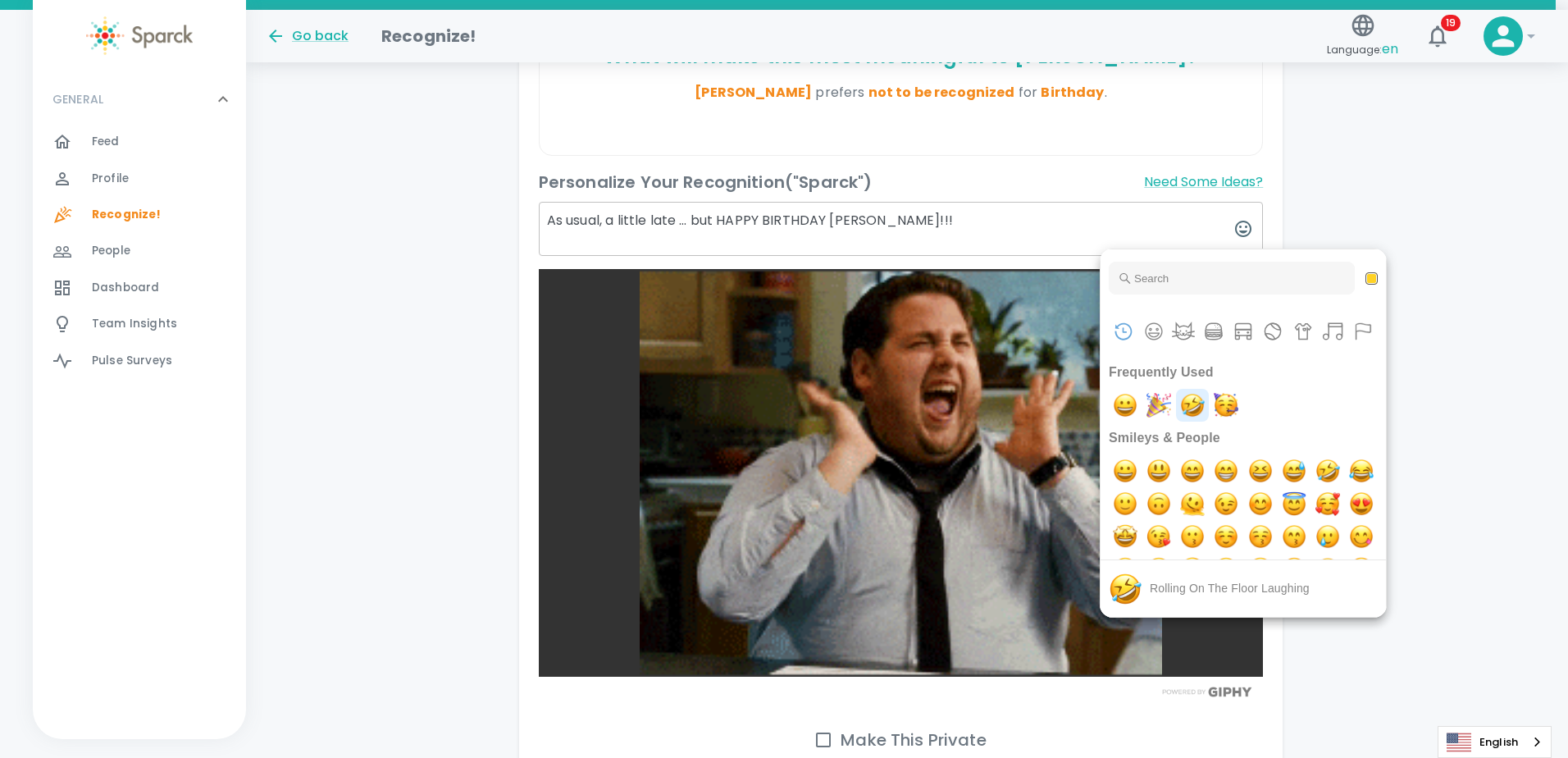
click at [1209, 403] on img "rolling on the floor laughing" at bounding box center [1192, 405] width 33 height 33
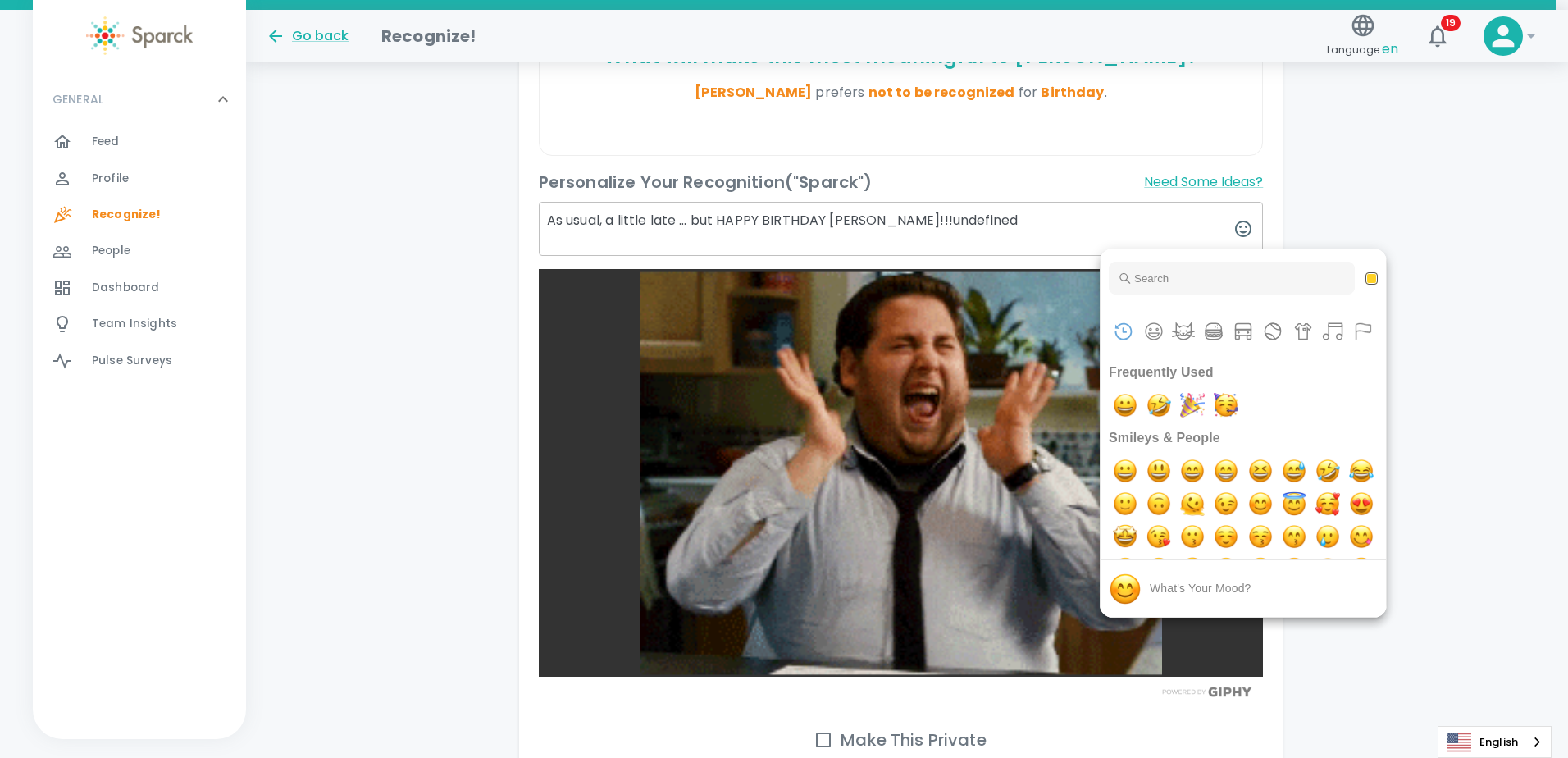
click at [997, 227] on div at bounding box center [784, 379] width 1568 height 758
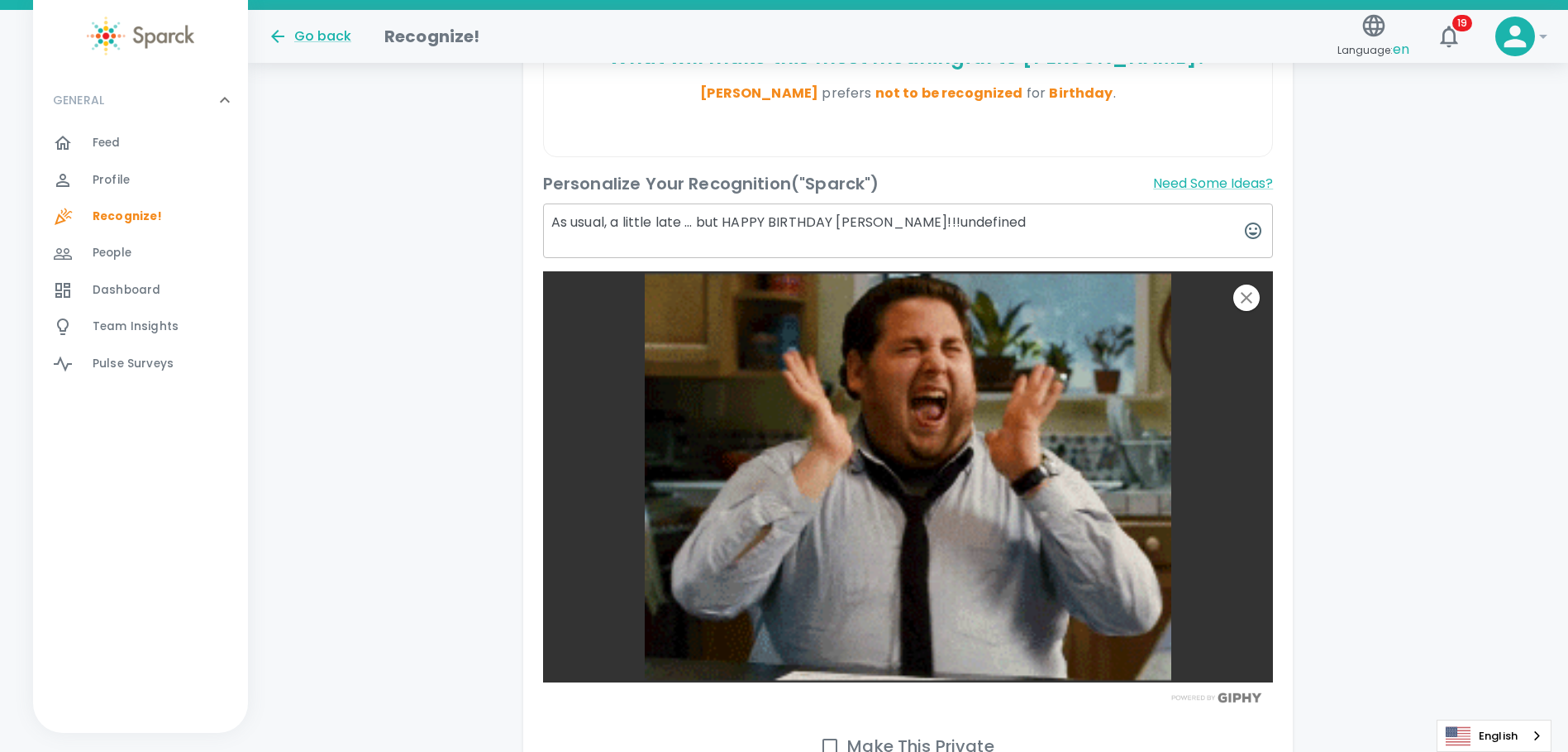
click at [974, 221] on textarea "As usual, a little late … but HAPPY BIRTHDAY [PERSON_NAME]!!!undefined" at bounding box center [908, 230] width 731 height 55
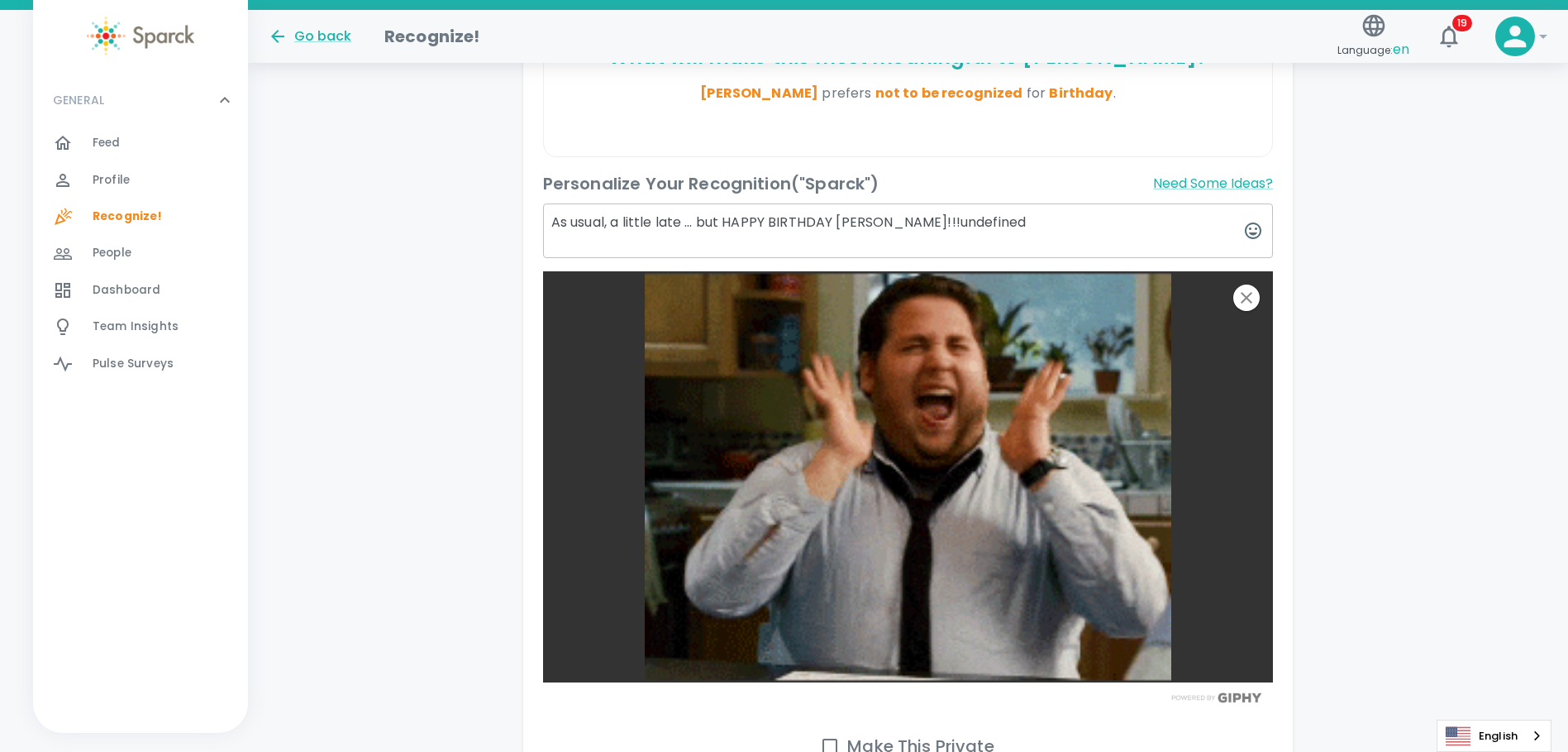
click at [687, 225] on textarea "As usual, a little late … but HAPPY BIRTHDAY [PERSON_NAME]!!!undefined" at bounding box center [908, 230] width 731 height 55
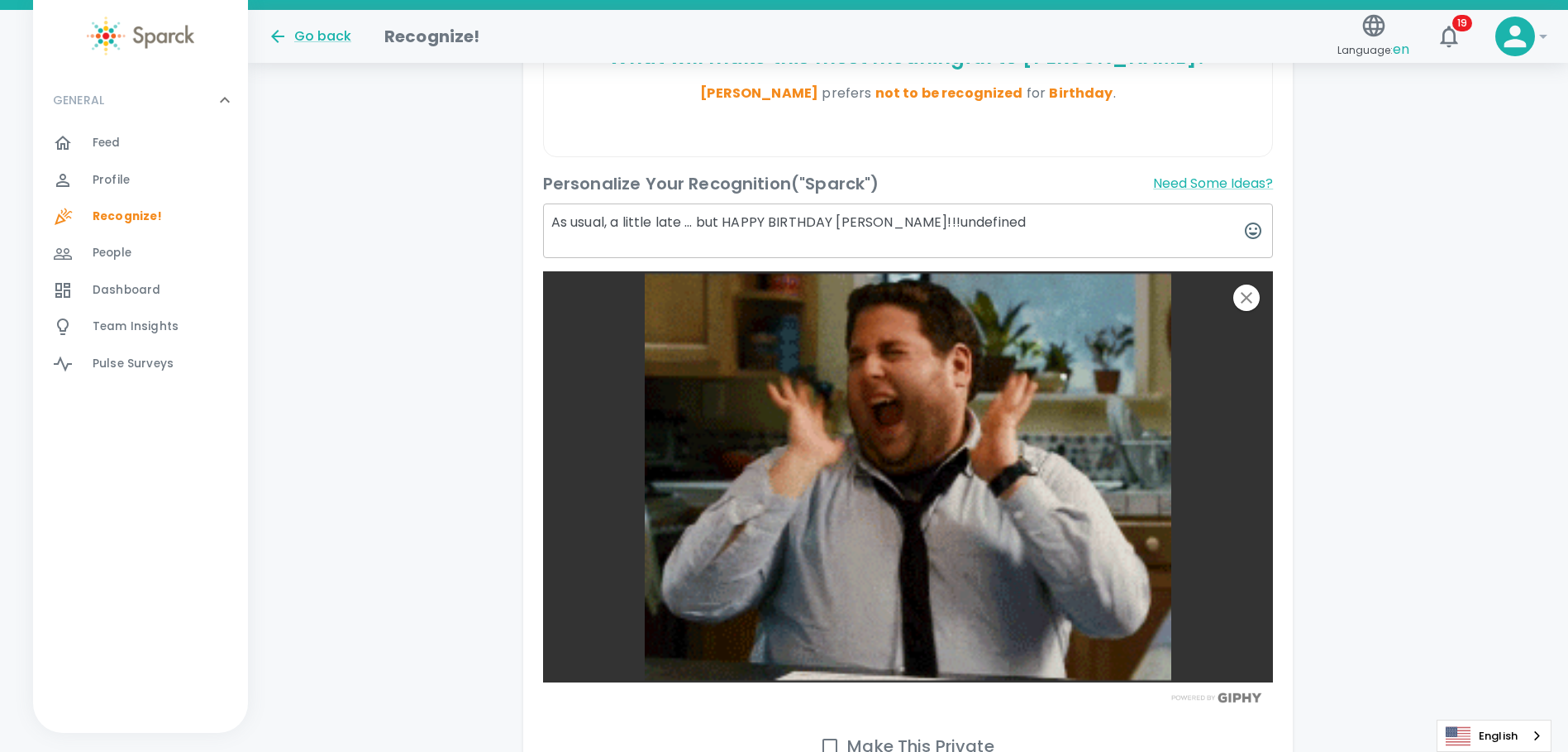
click at [1250, 226] on icon "button" at bounding box center [1253, 230] width 20 height 20
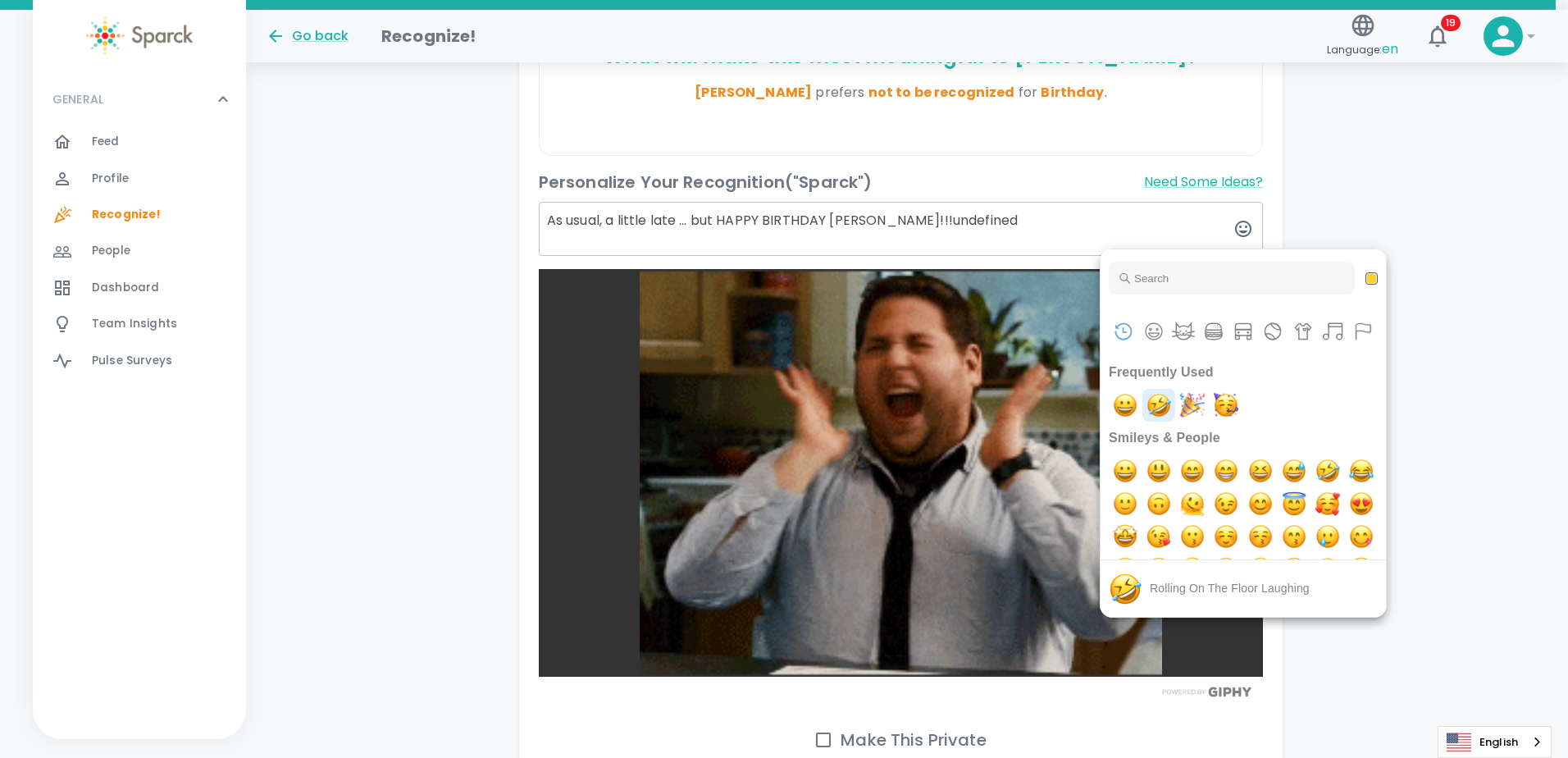
click at [1164, 404] on img "rolling on the floor laughing" at bounding box center [1158, 405] width 33 height 33
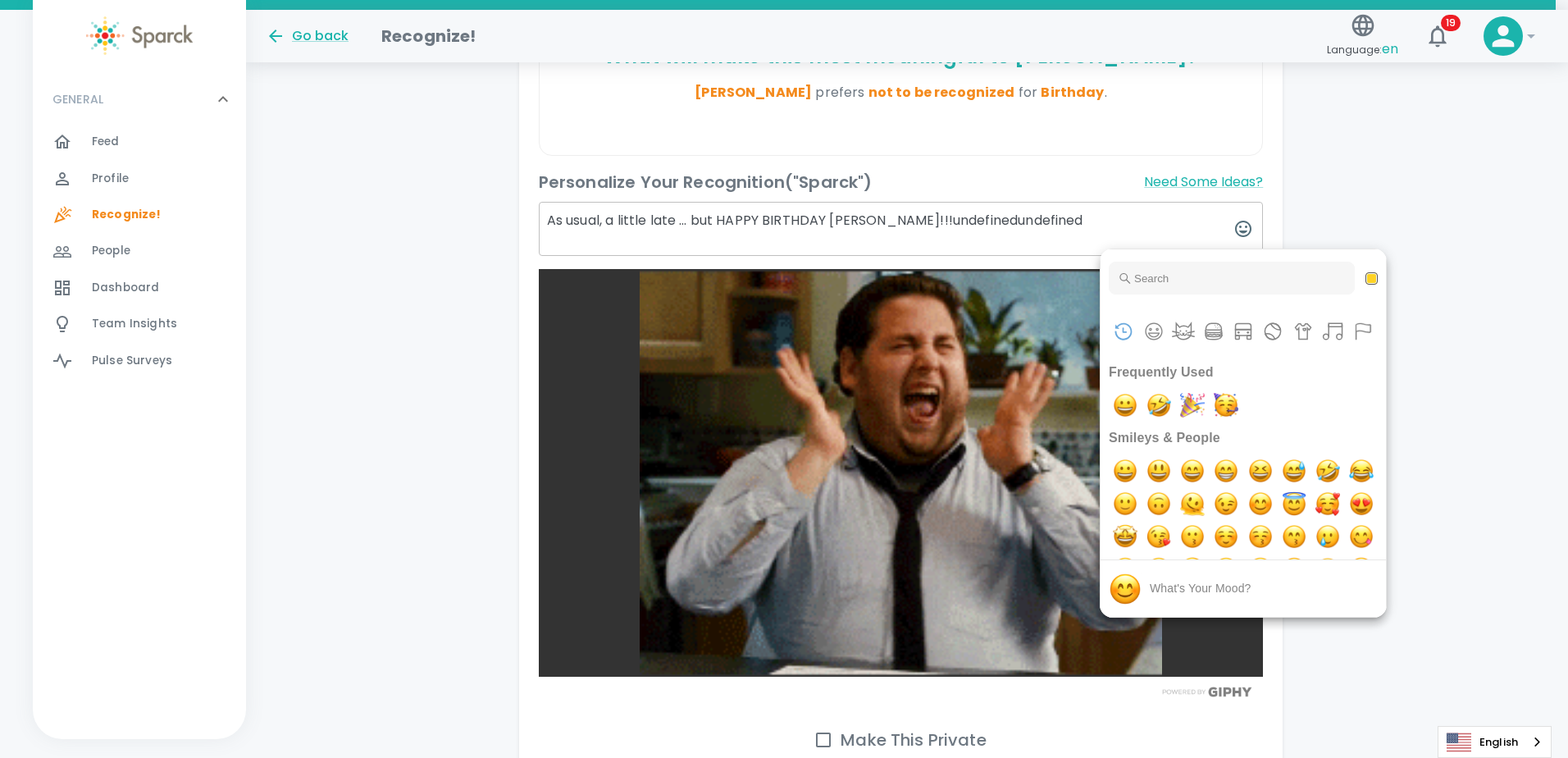
click at [1078, 224] on div at bounding box center [784, 379] width 1568 height 758
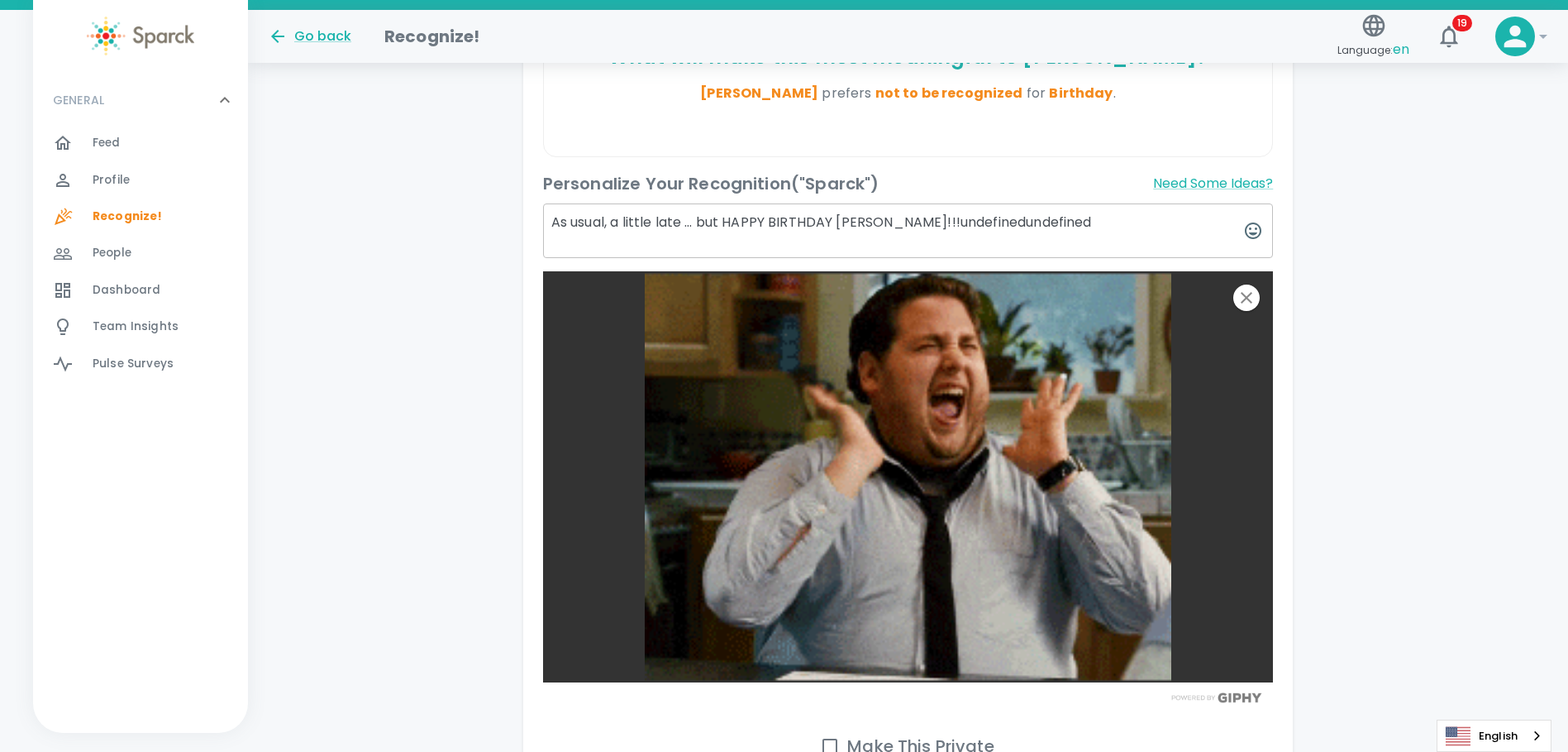
click at [1060, 221] on textarea "As usual, a little late … but HAPPY BIRTHDAY [PERSON_NAME]!!!undefinedundefined" at bounding box center [908, 230] width 731 height 55
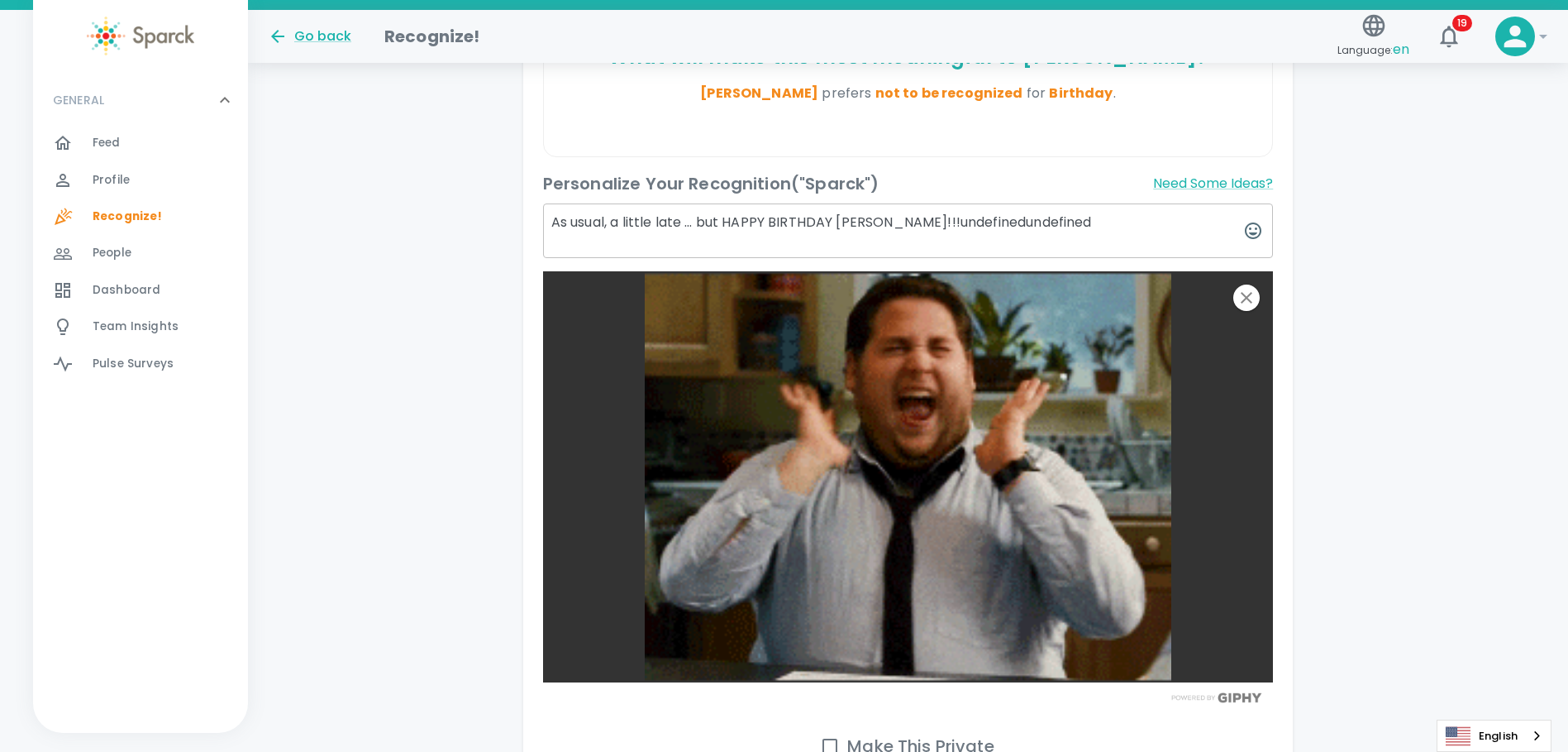
drag, startPoint x: 1049, startPoint y: 218, endPoint x: 895, endPoint y: 231, distance: 154.5
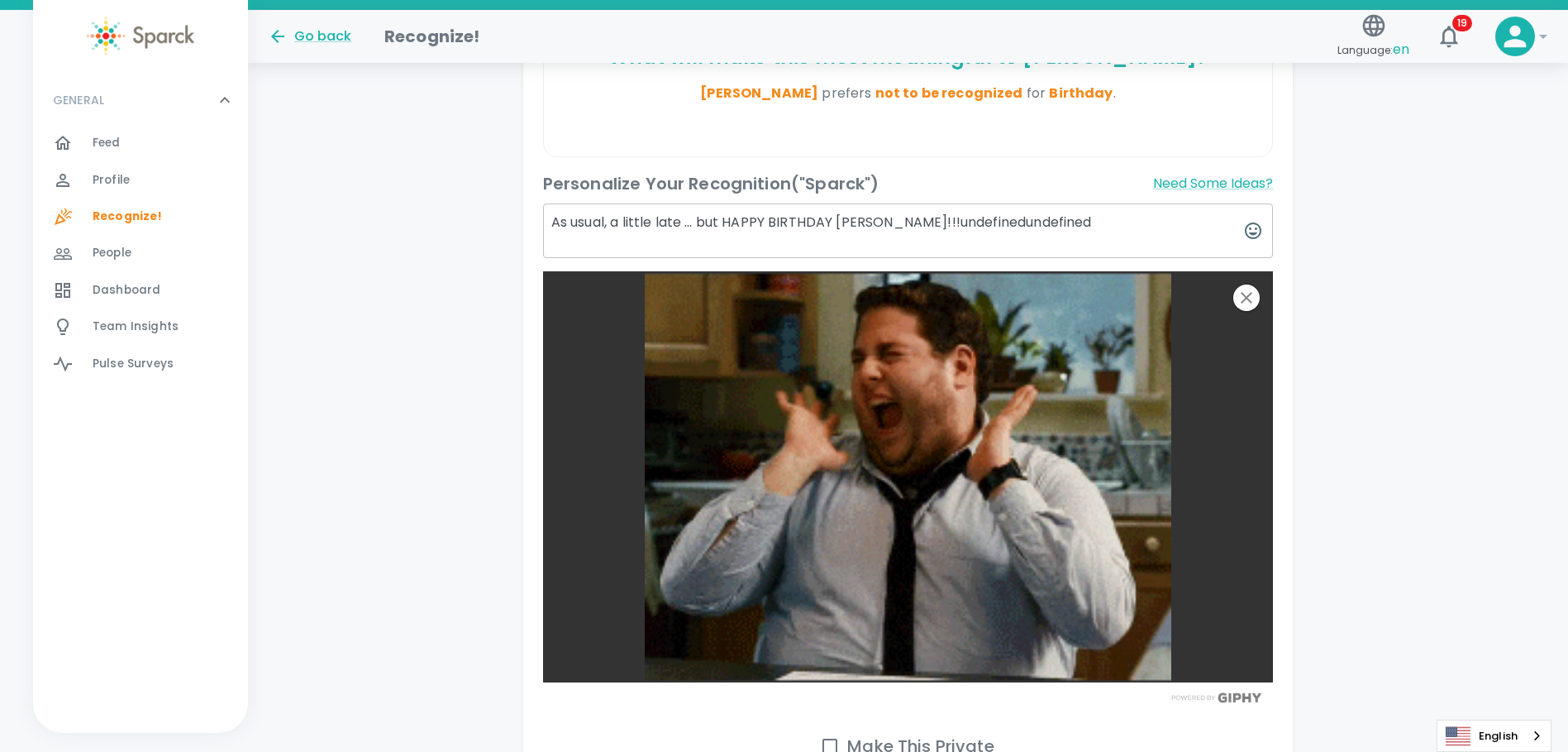
click at [895, 231] on textarea "As usual, a little late … but HAPPY BIRTHDAY [PERSON_NAME]!!!undefinedundefined" at bounding box center [908, 230] width 731 height 55
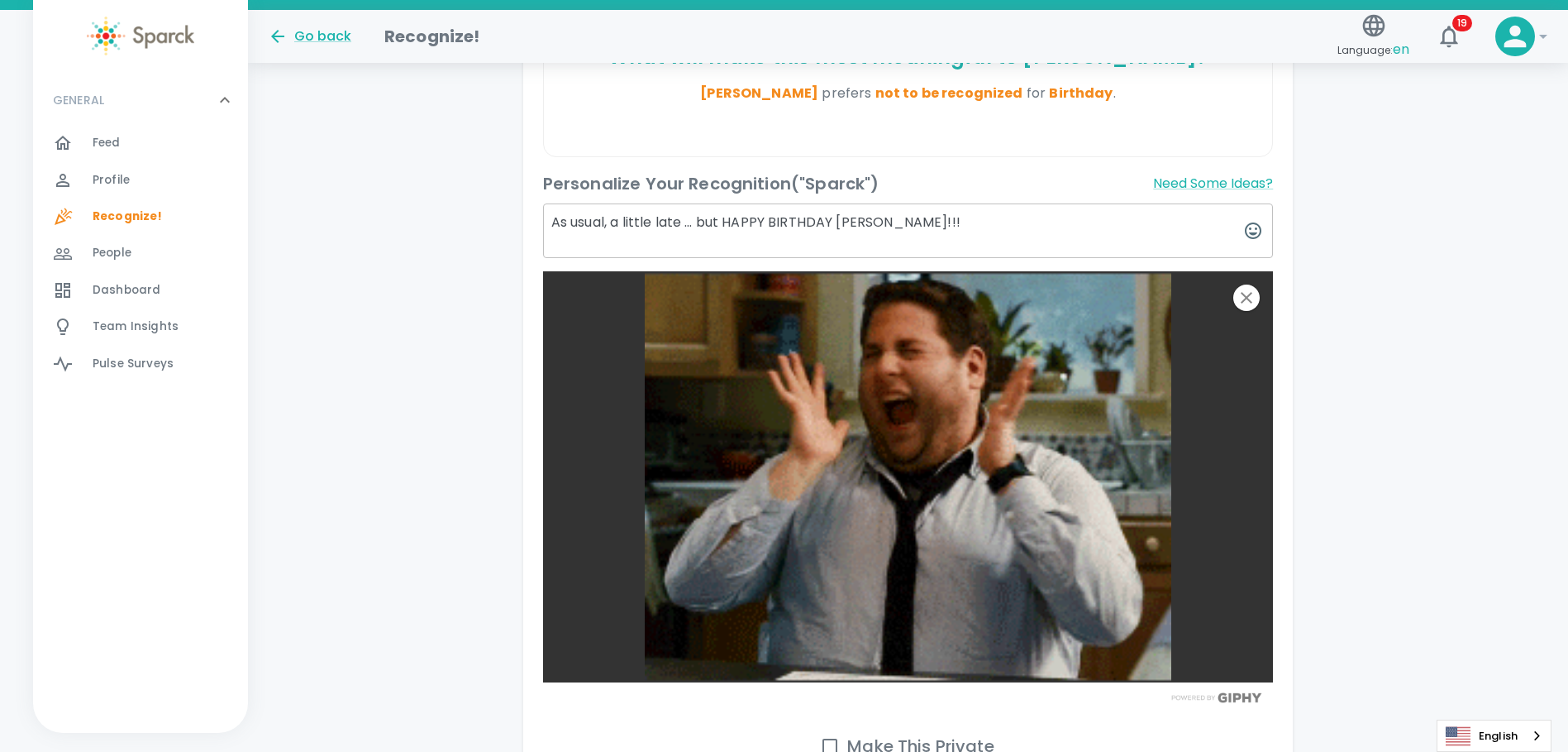
click at [1252, 230] on icon "button" at bounding box center [1253, 230] width 20 height 20
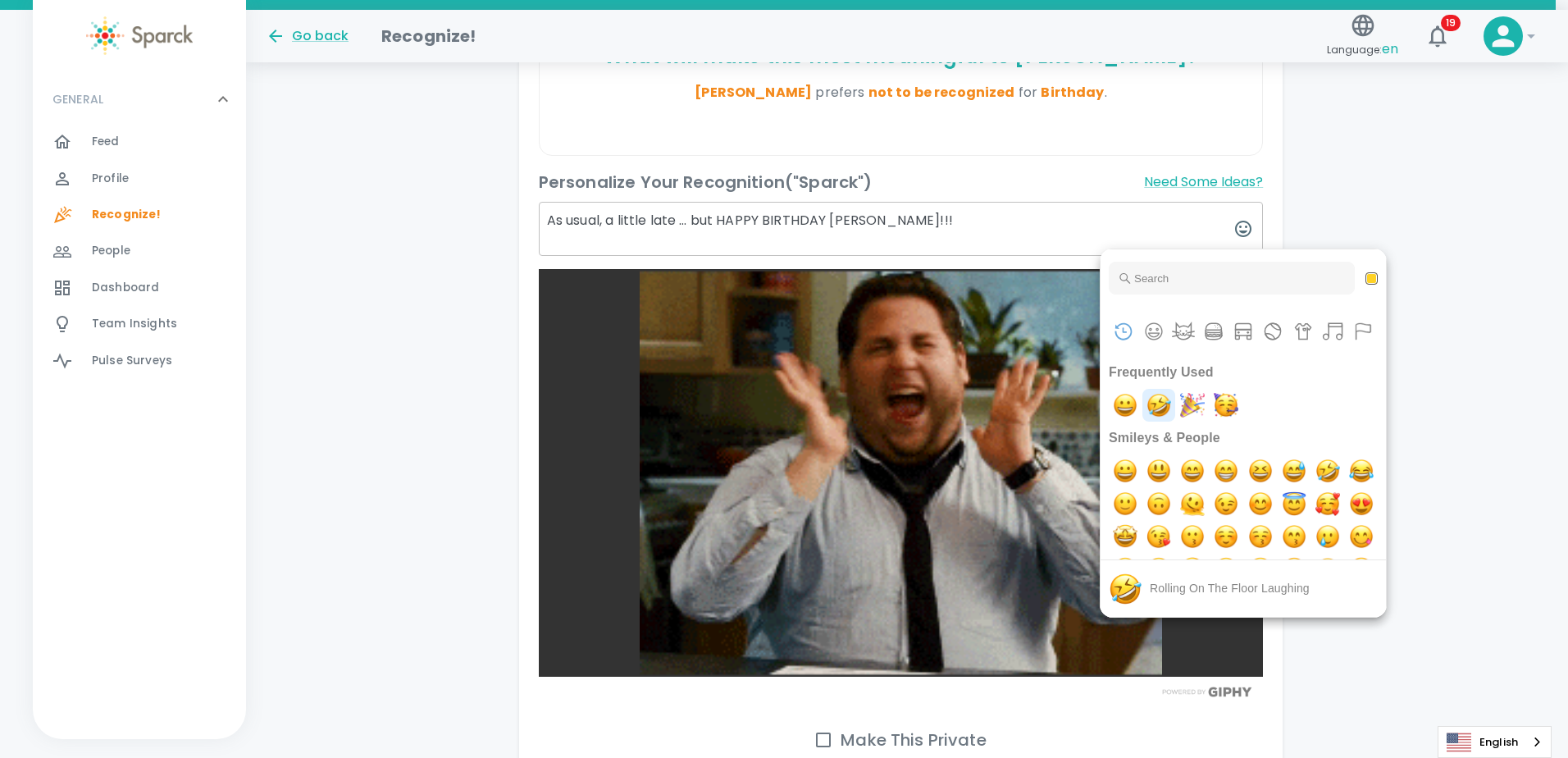
click at [1157, 402] on img "rolling on the floor laughing" at bounding box center [1158, 405] width 33 height 33
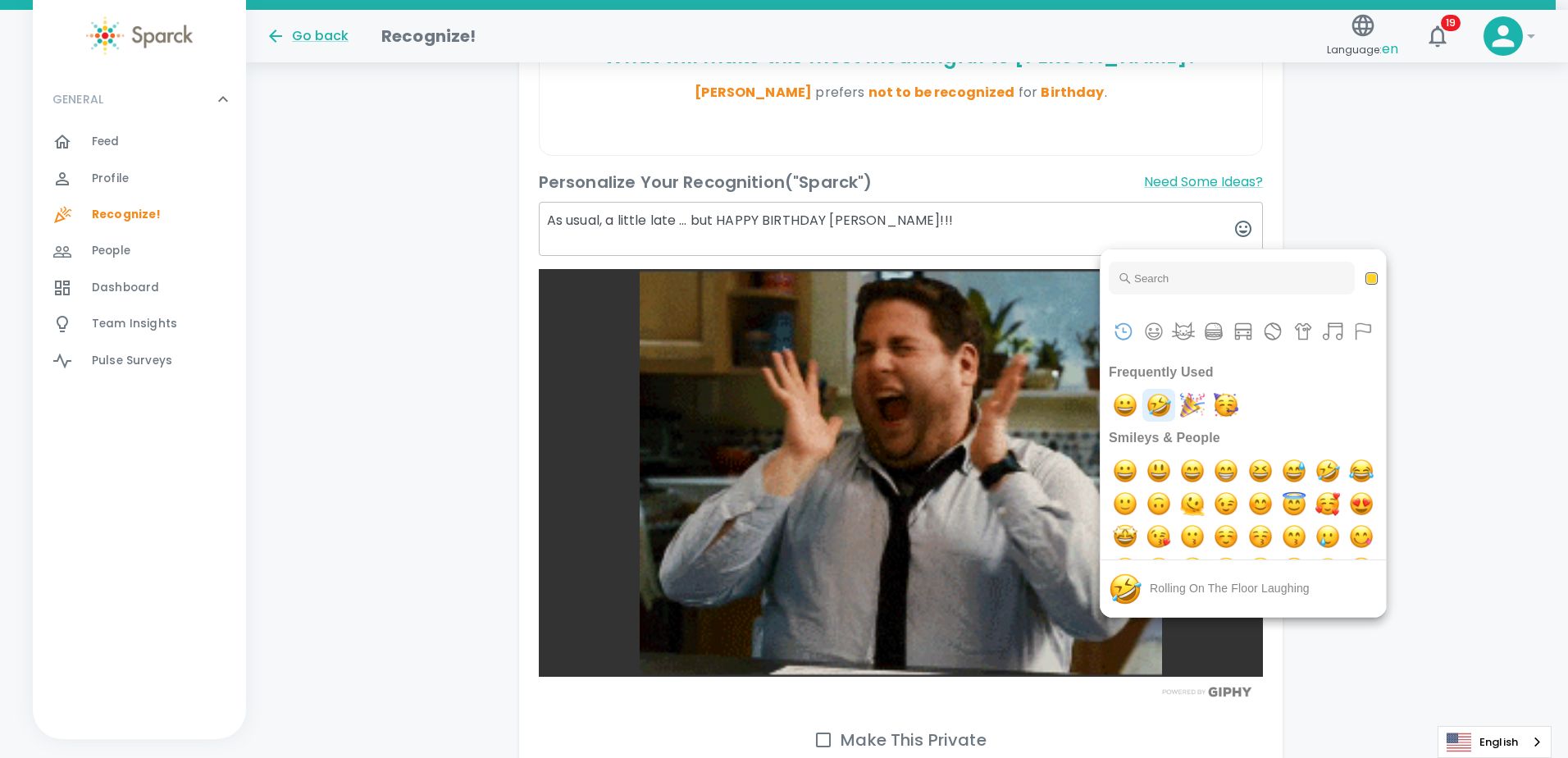
type textarea "As usual, a little late … but HAPPY BIRTHDAY [PERSON_NAME]!!!undefined"
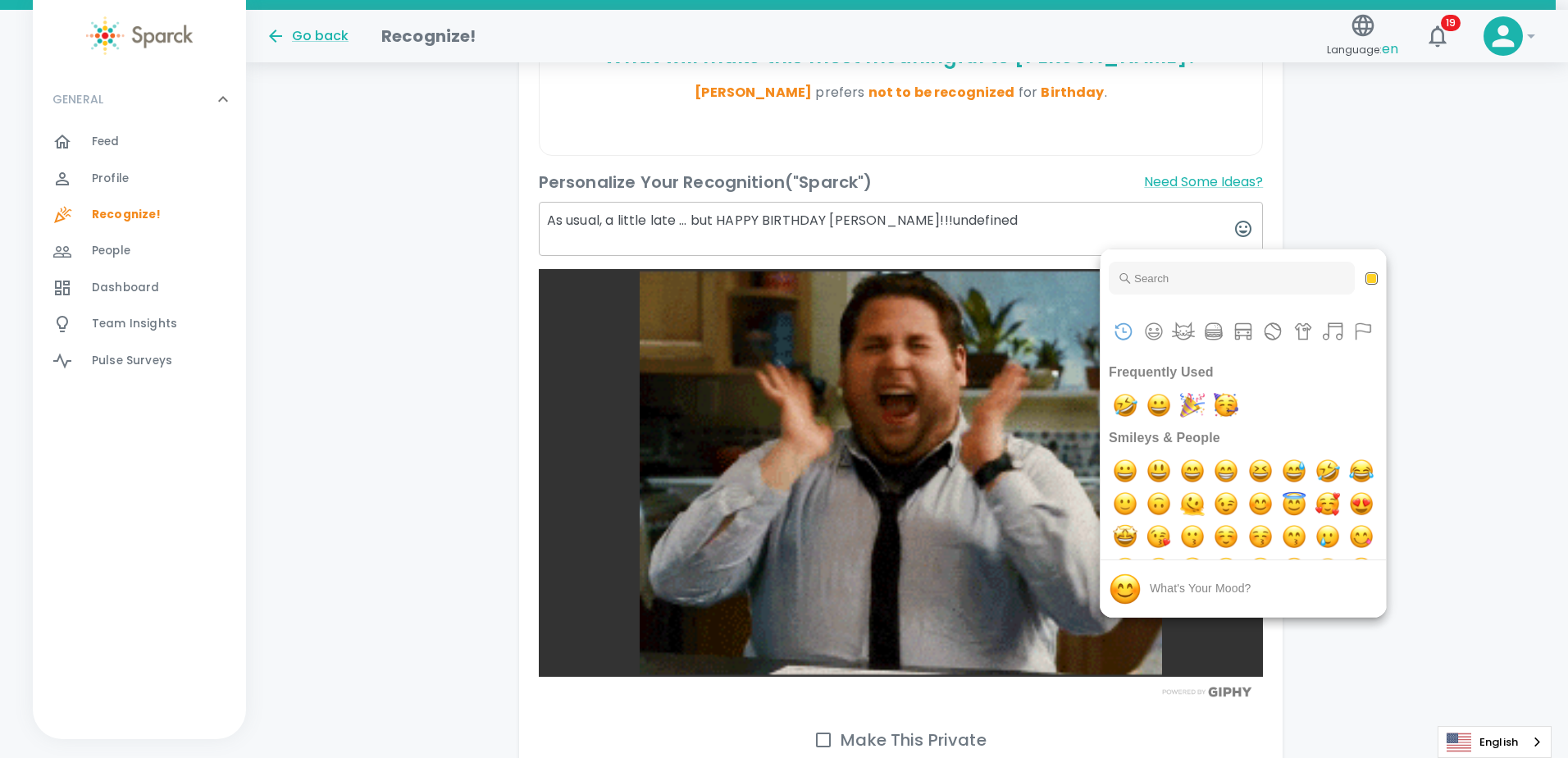
click at [420, 315] on div at bounding box center [784, 379] width 1568 height 758
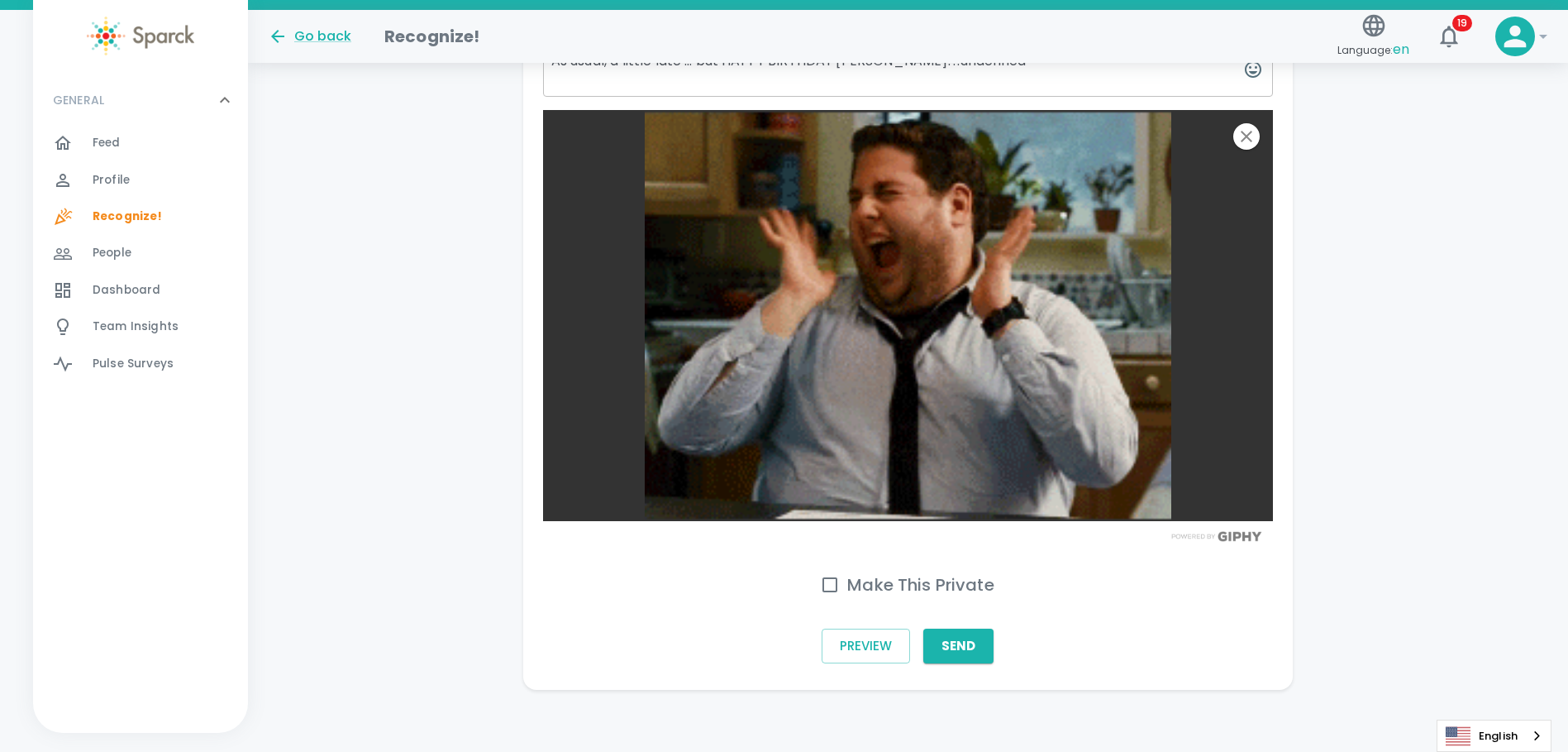
scroll to position [659, 0]
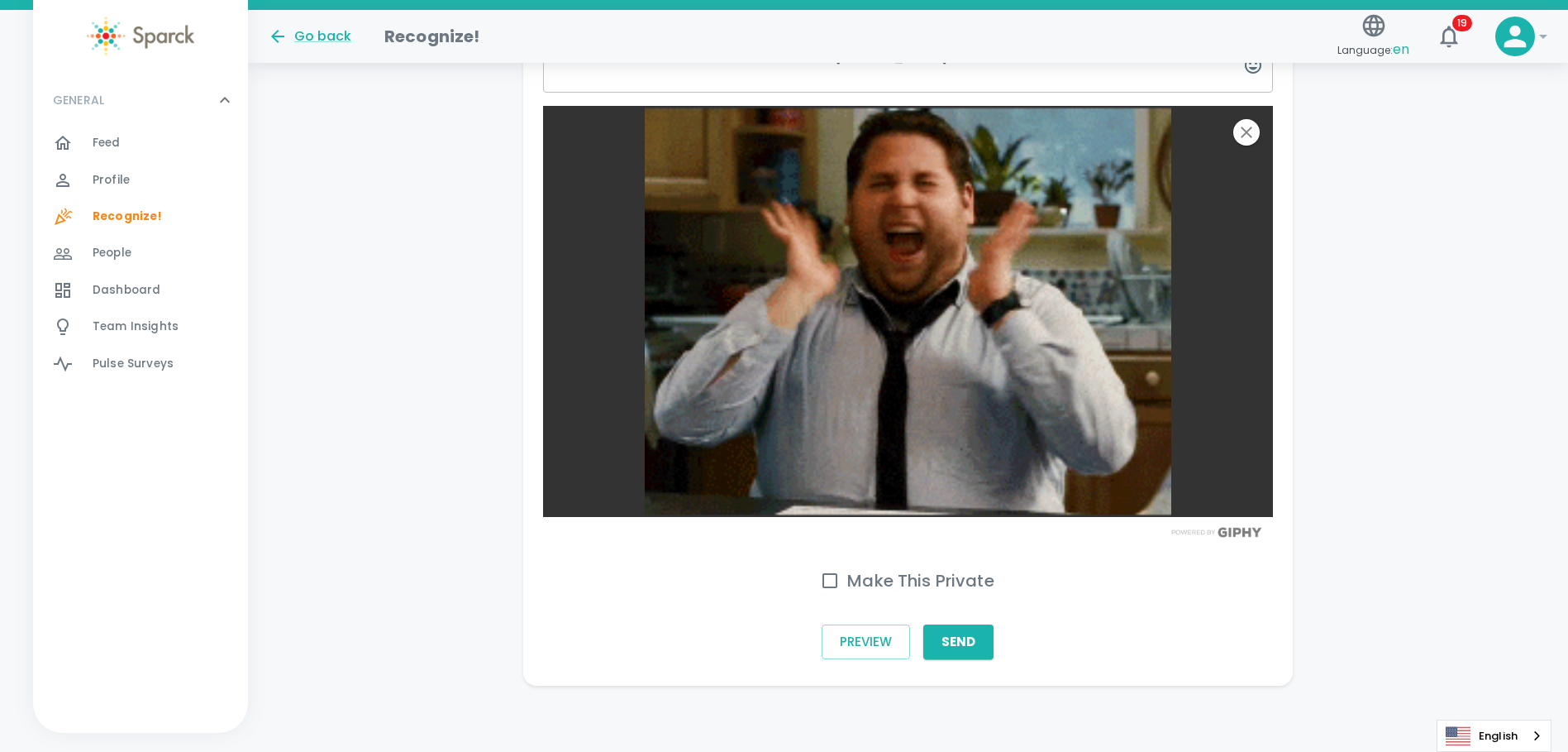
click at [966, 645] on button "Send" at bounding box center [958, 641] width 70 height 35
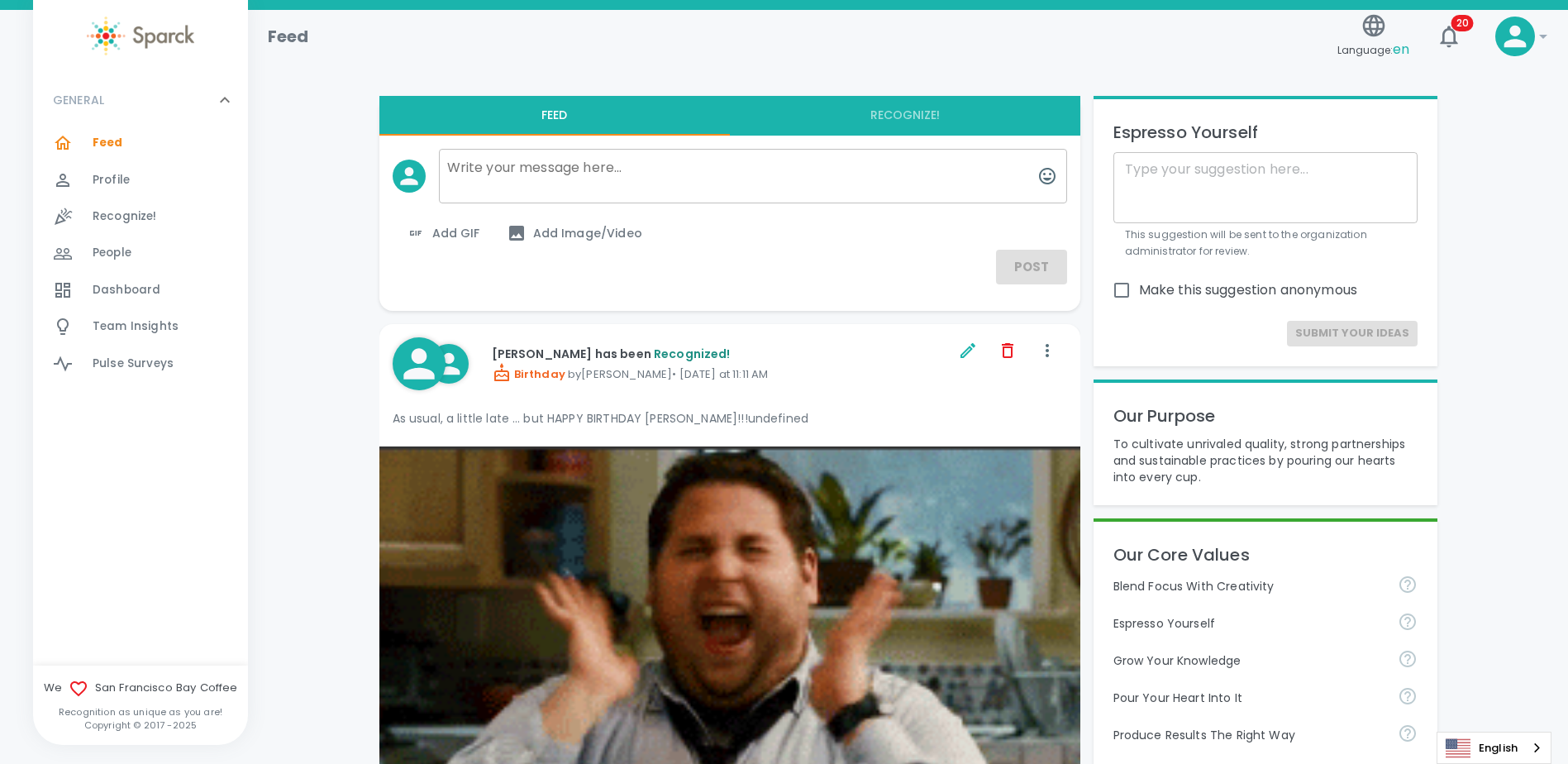
click at [200, 448] on div "GENERAL 0 Feed 0 Profile 0 Recognize! 0 People 0 Dashboard 0 Team Insights 0 Pu…" at bounding box center [141, 370] width 215 height 590
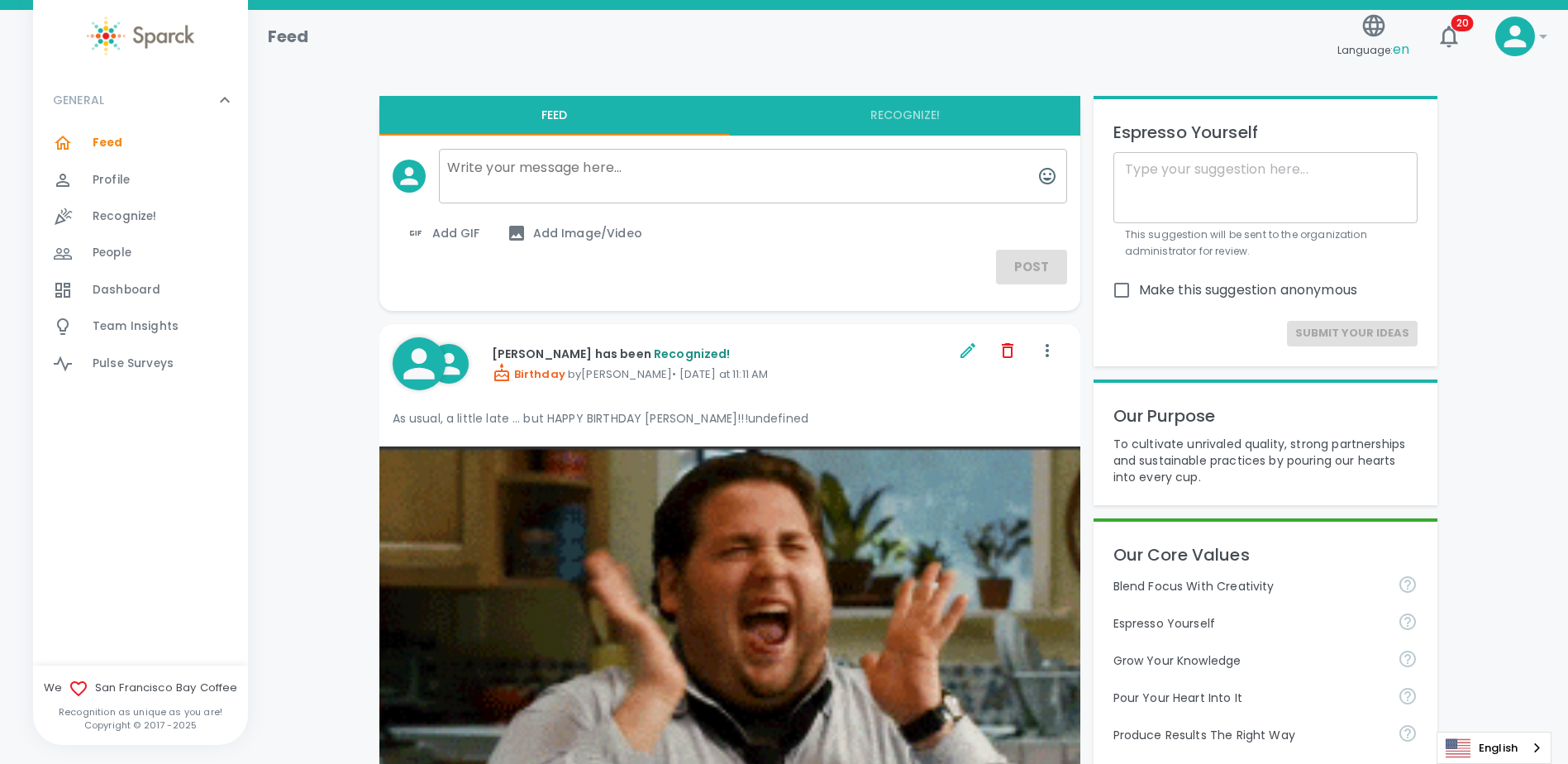
click at [151, 501] on div "GENERAL 0 Feed 0 Profile 0 Recognize! 0 People 0 Dashboard 0 Team Insights 0 Pu…" at bounding box center [141, 370] width 215 height 590
